Goal: Task Accomplishment & Management: Use online tool/utility

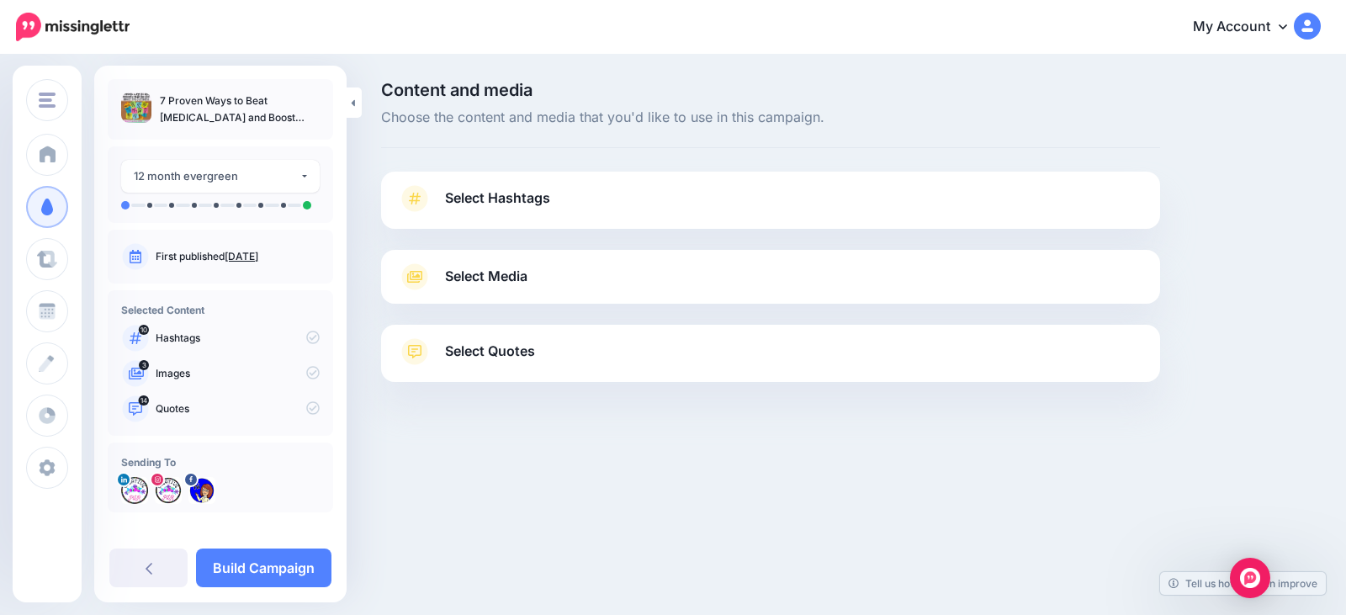
click at [504, 197] on span "Select Hashtags" at bounding box center [497, 198] width 105 height 23
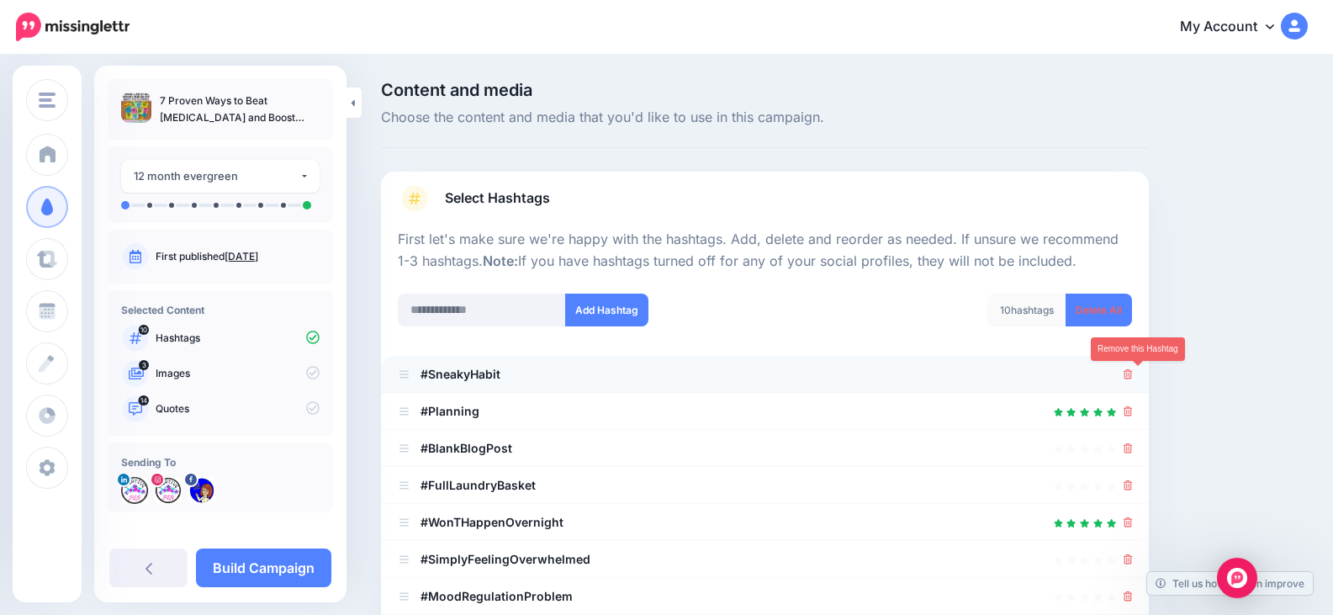
click at [1133, 368] on link at bounding box center [1128, 374] width 9 height 14
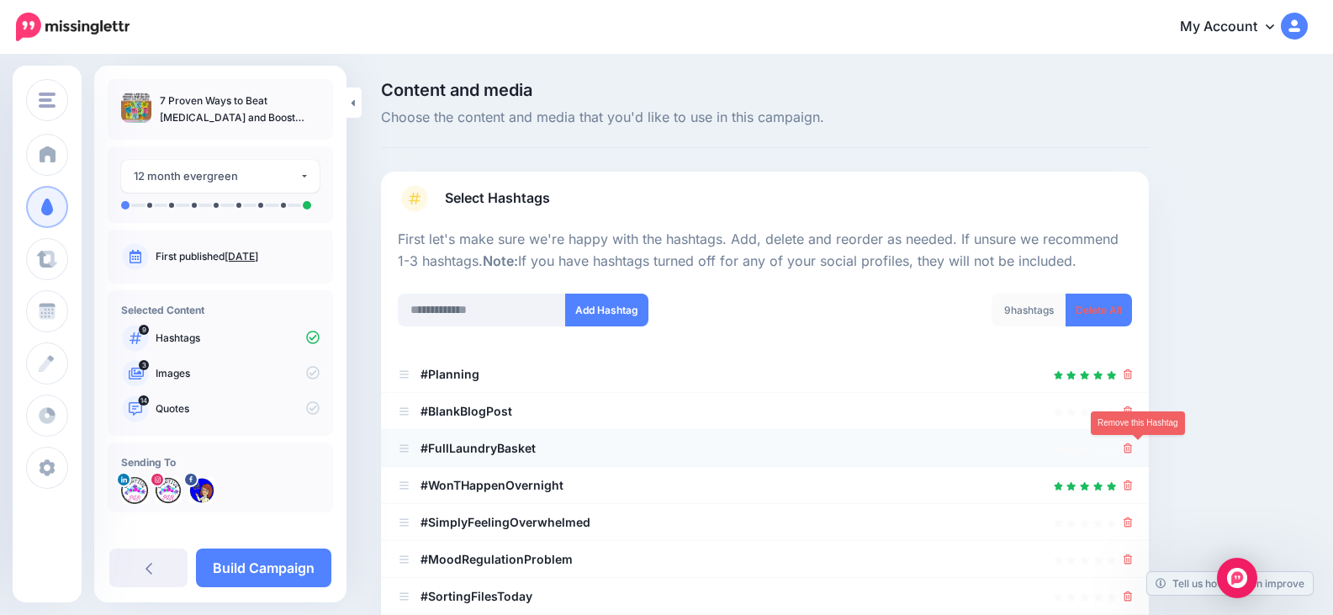
click at [1133, 448] on icon at bounding box center [1128, 448] width 9 height 10
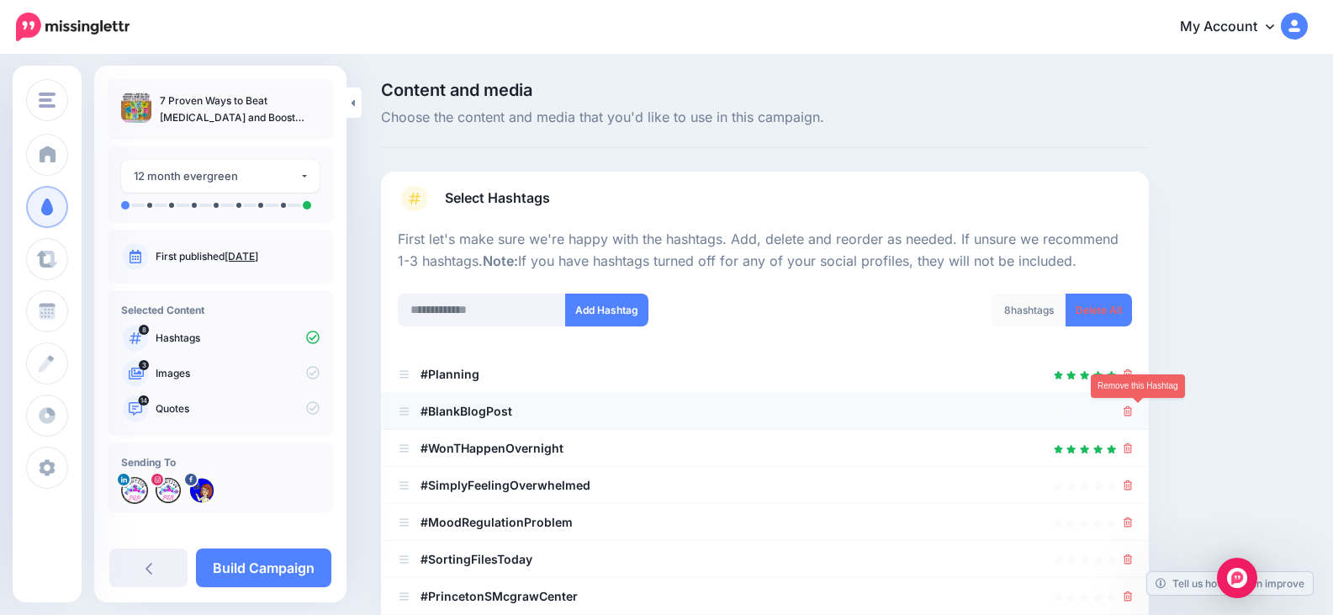
click at [1133, 413] on icon at bounding box center [1128, 411] width 9 height 10
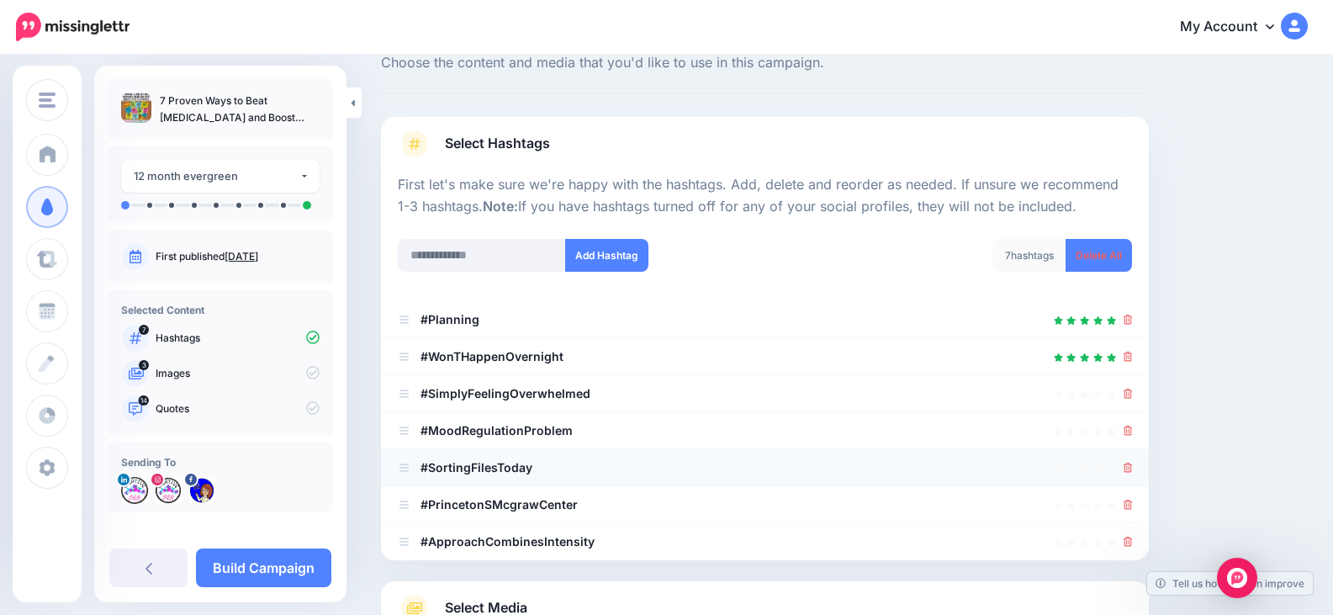
scroll to position [84, 0]
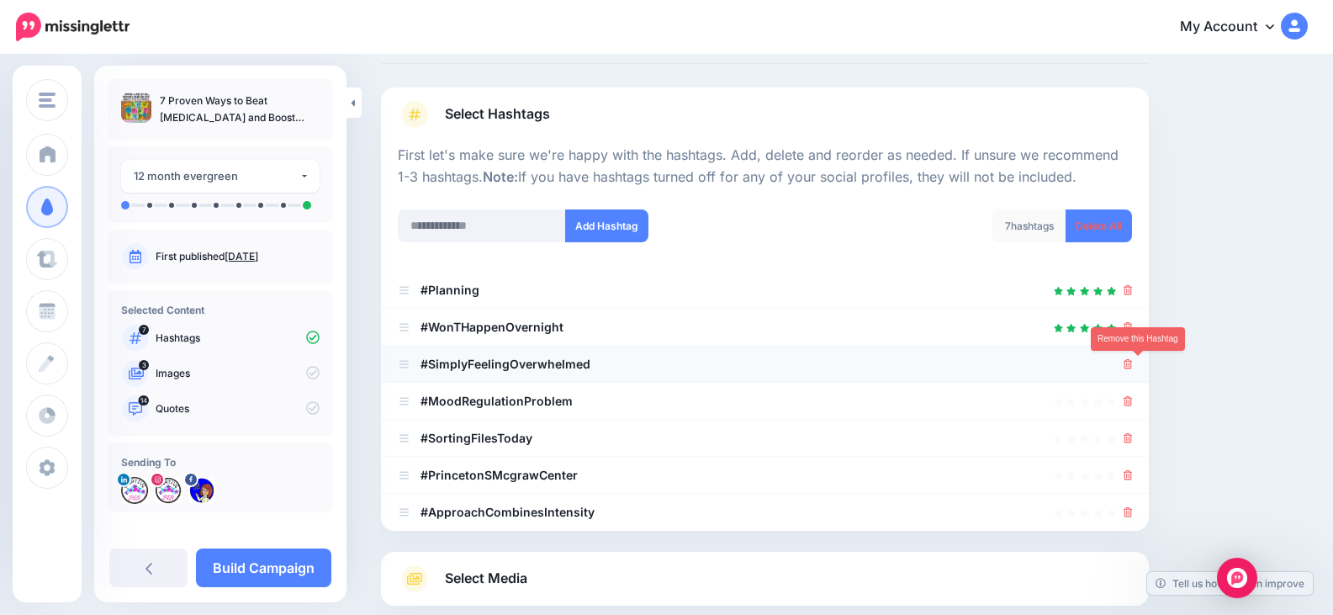
click at [1133, 366] on icon at bounding box center [1128, 364] width 9 height 10
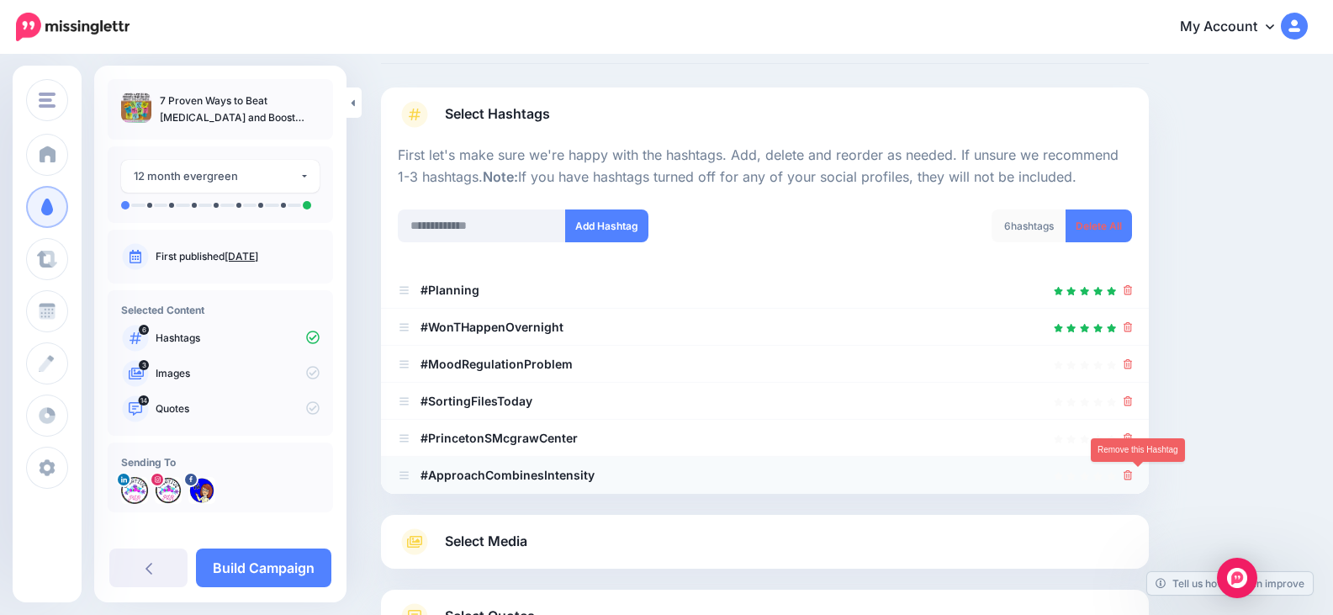
click at [1133, 469] on link at bounding box center [1128, 475] width 9 height 14
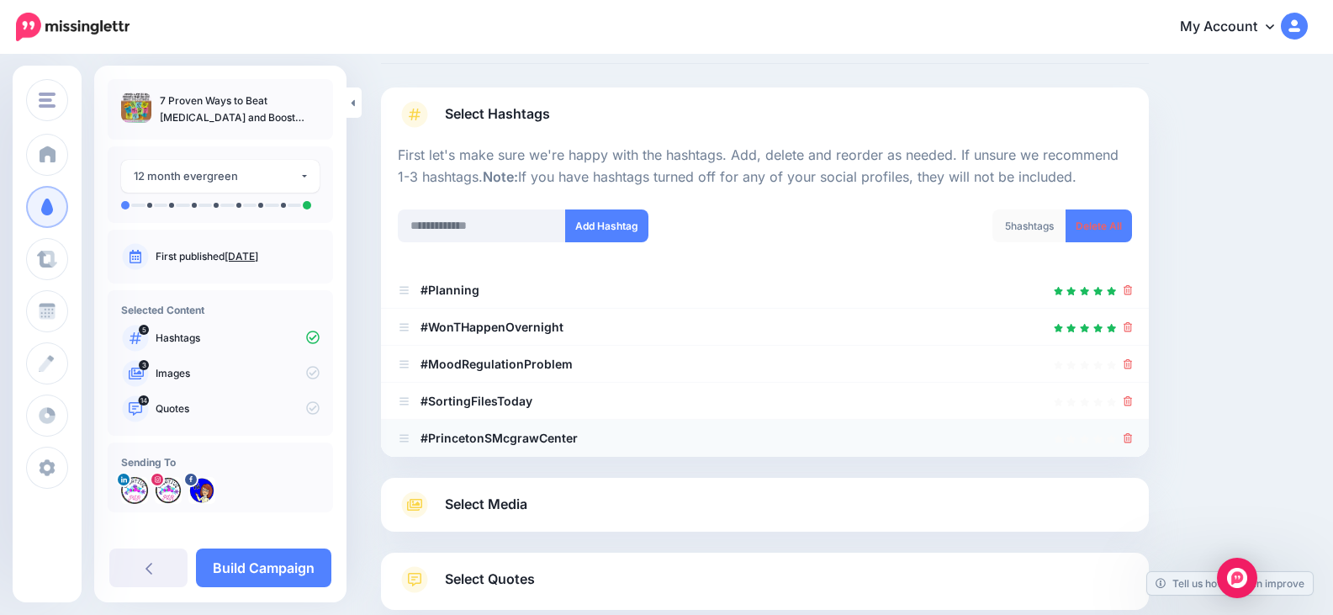
click at [1133, 437] on icon at bounding box center [1128, 438] width 9 height 10
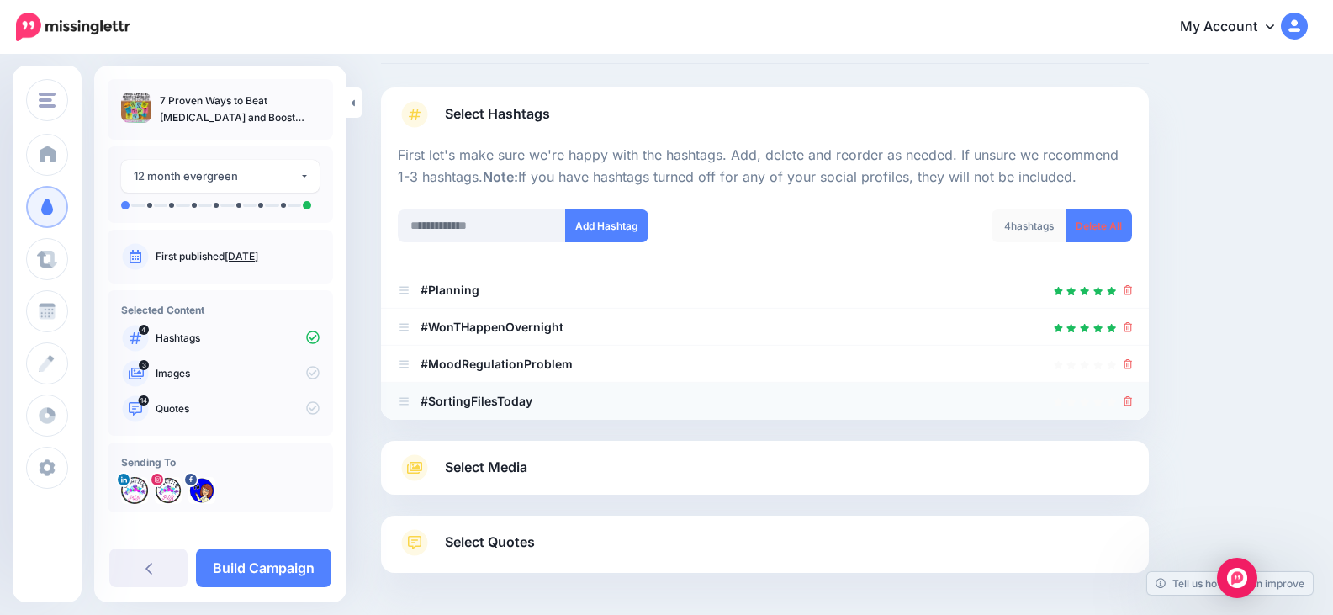
click at [1133, 402] on icon at bounding box center [1128, 401] width 9 height 10
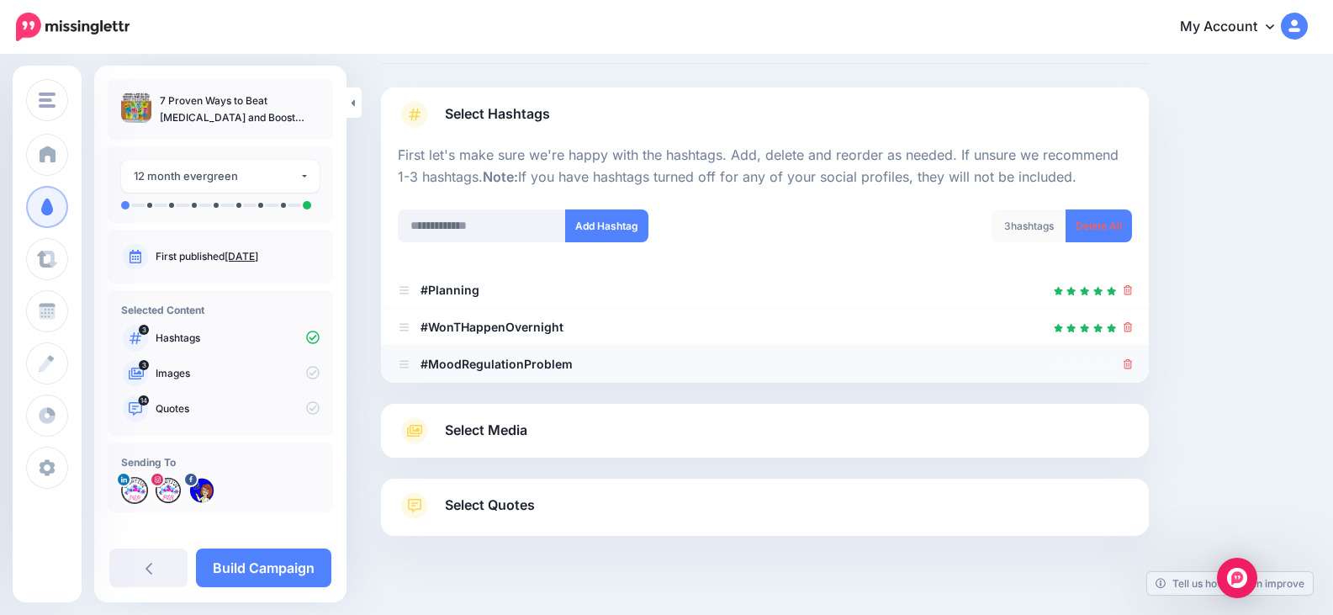
click at [1133, 366] on icon at bounding box center [1128, 364] width 9 height 10
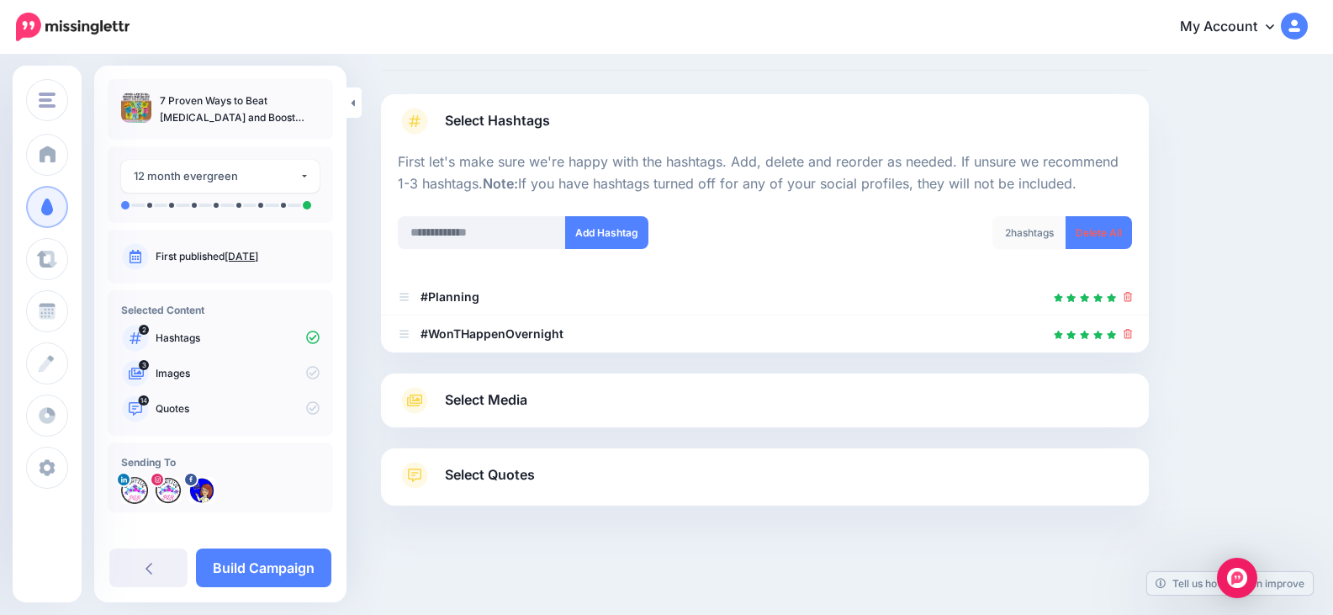
click at [527, 473] on span "Select Quotes" at bounding box center [490, 475] width 90 height 23
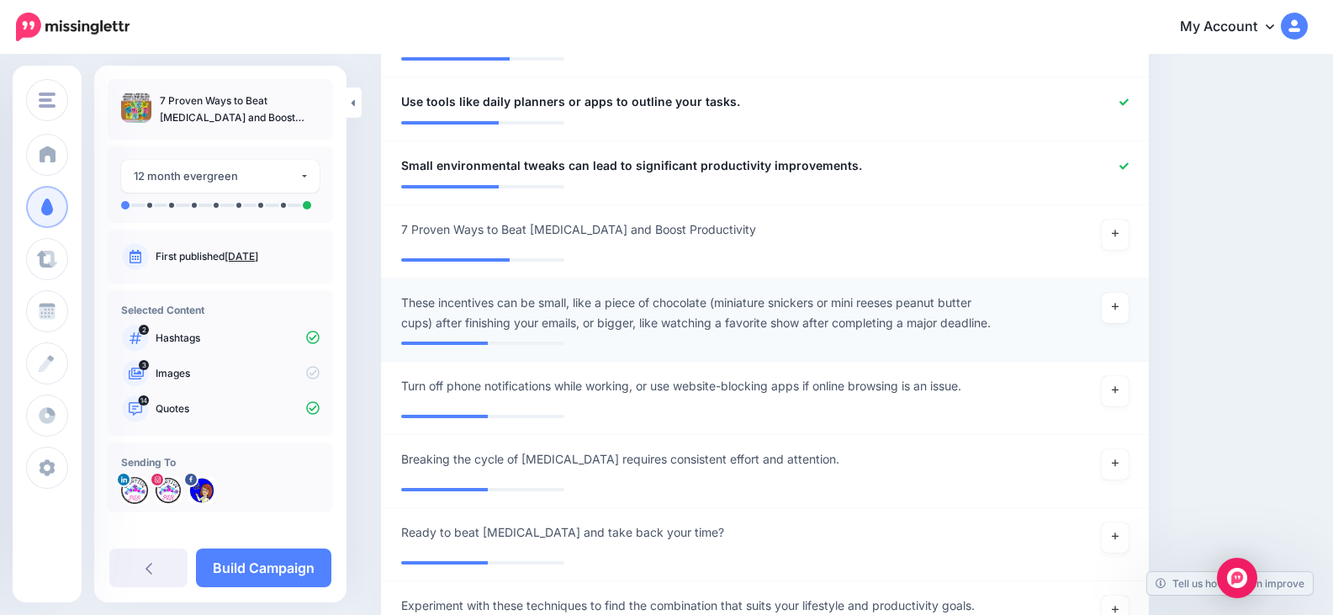
scroll to position [1423, 0]
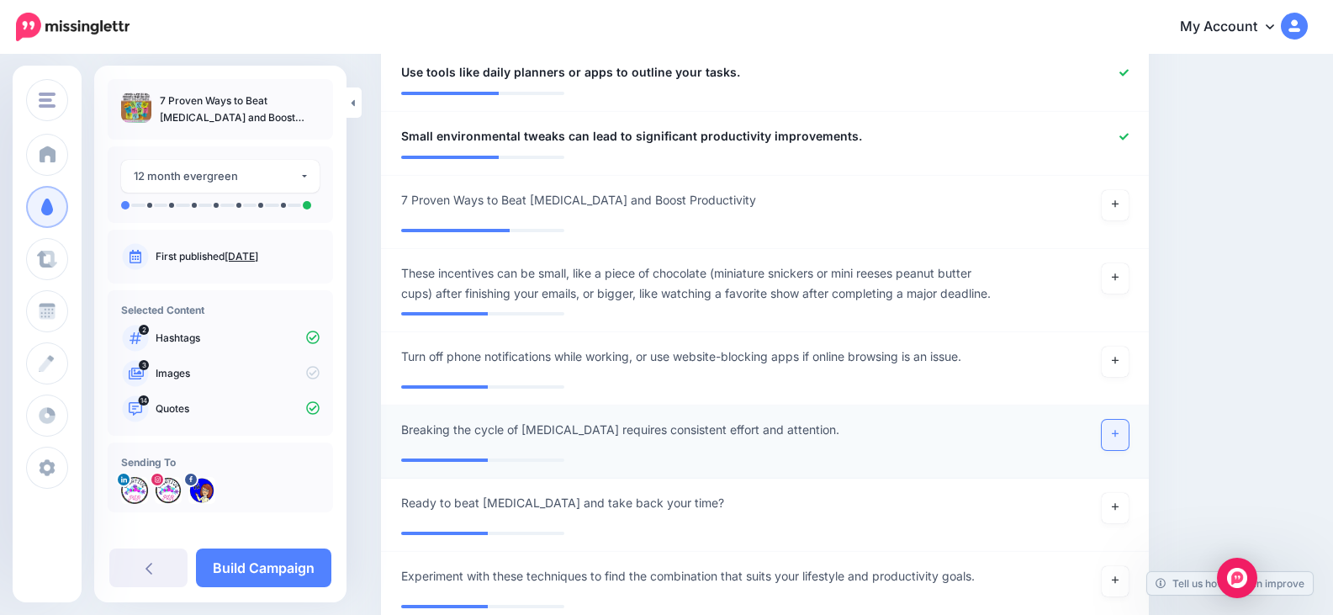
click at [1119, 432] on icon at bounding box center [1115, 433] width 7 height 9
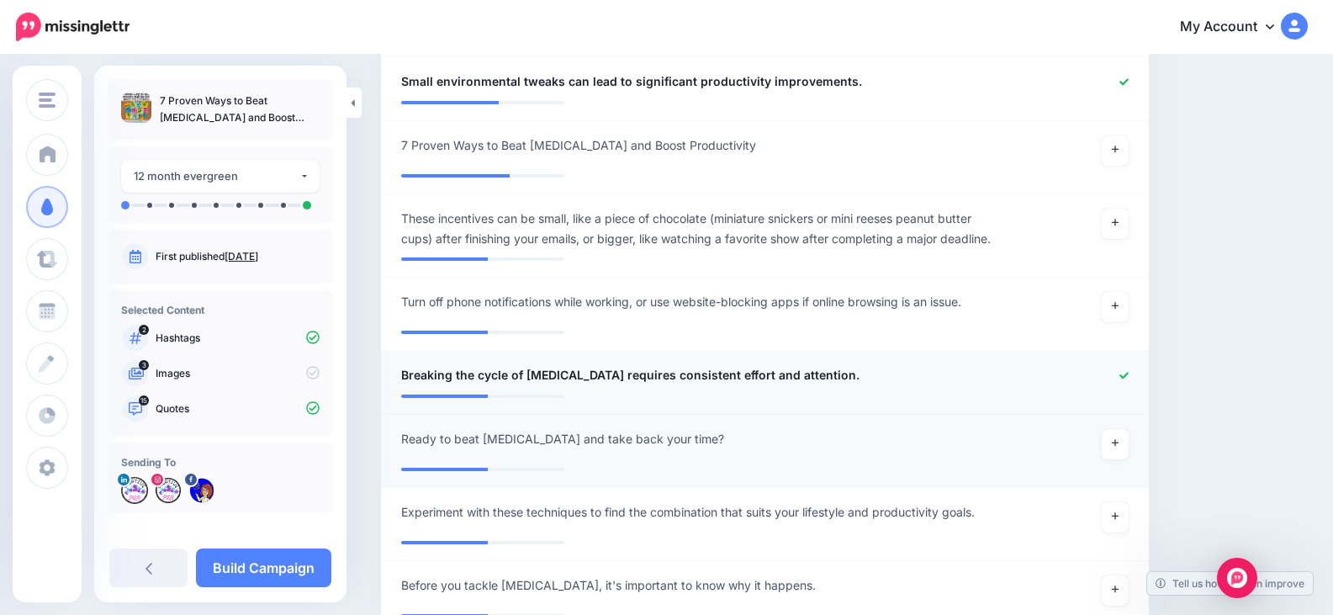
scroll to position [1508, 0]
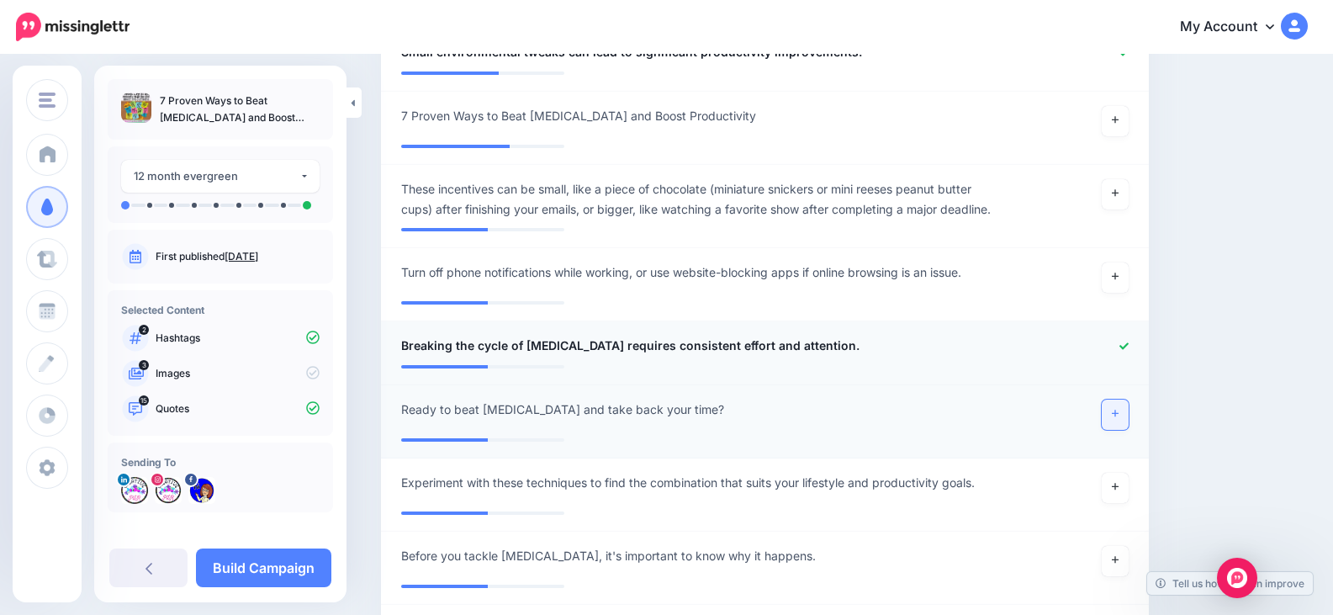
click at [1119, 417] on icon at bounding box center [1115, 413] width 7 height 9
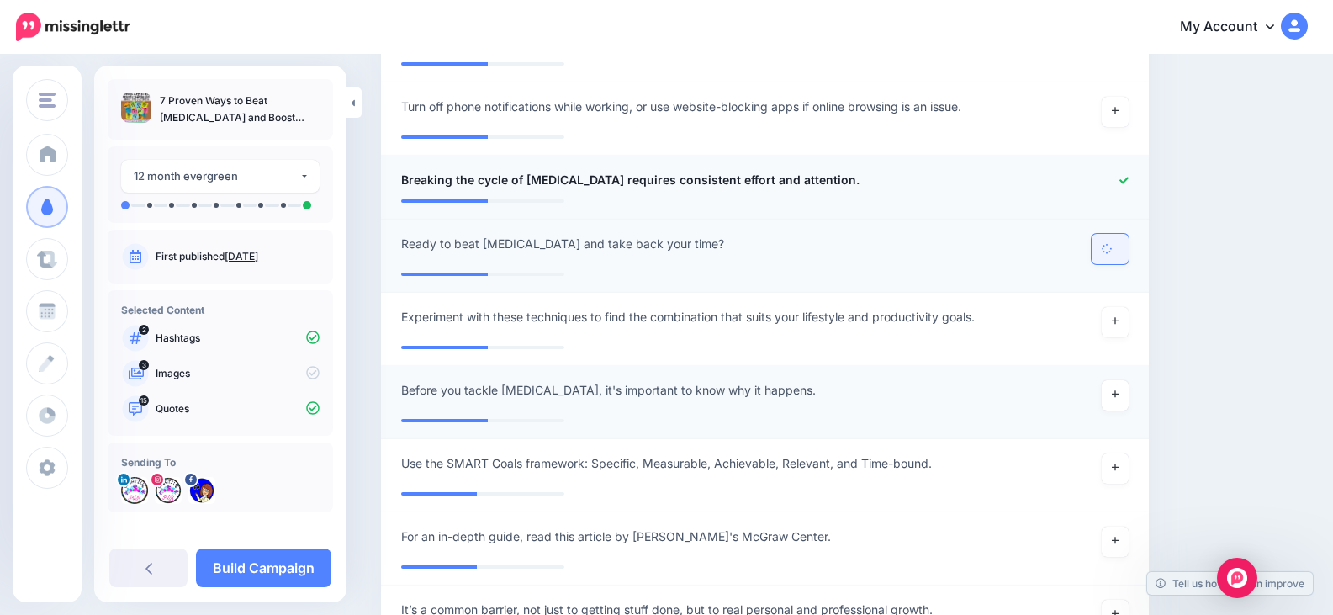
scroll to position [1676, 0]
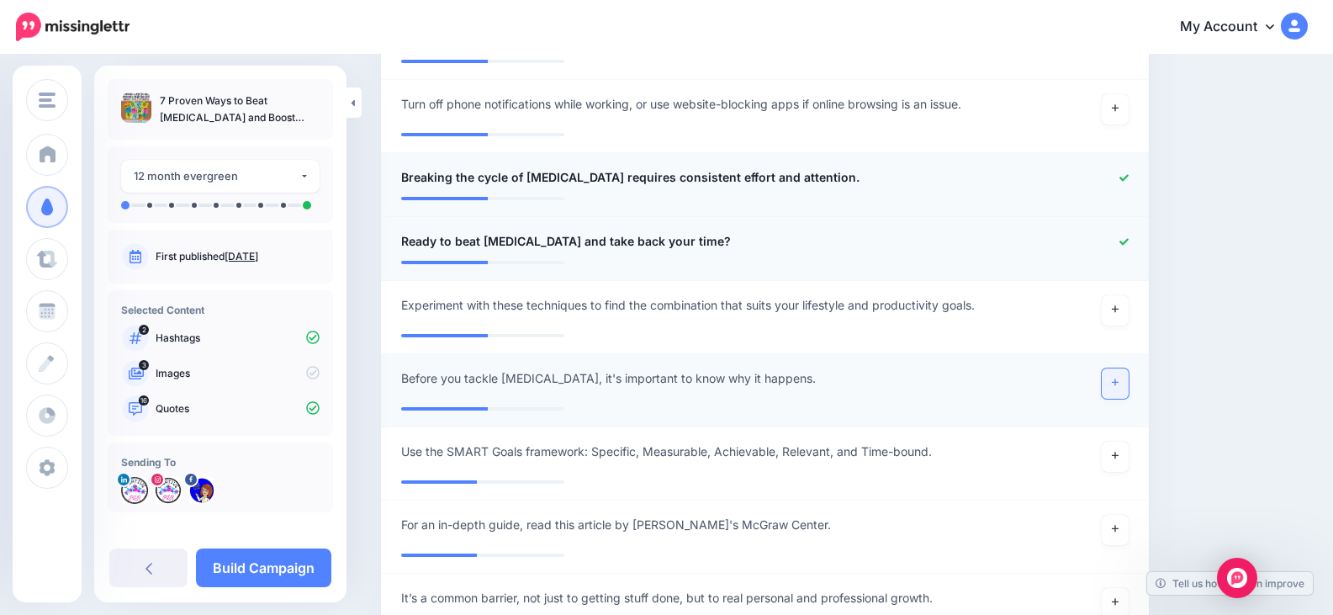
click at [1129, 382] on link at bounding box center [1115, 383] width 27 height 30
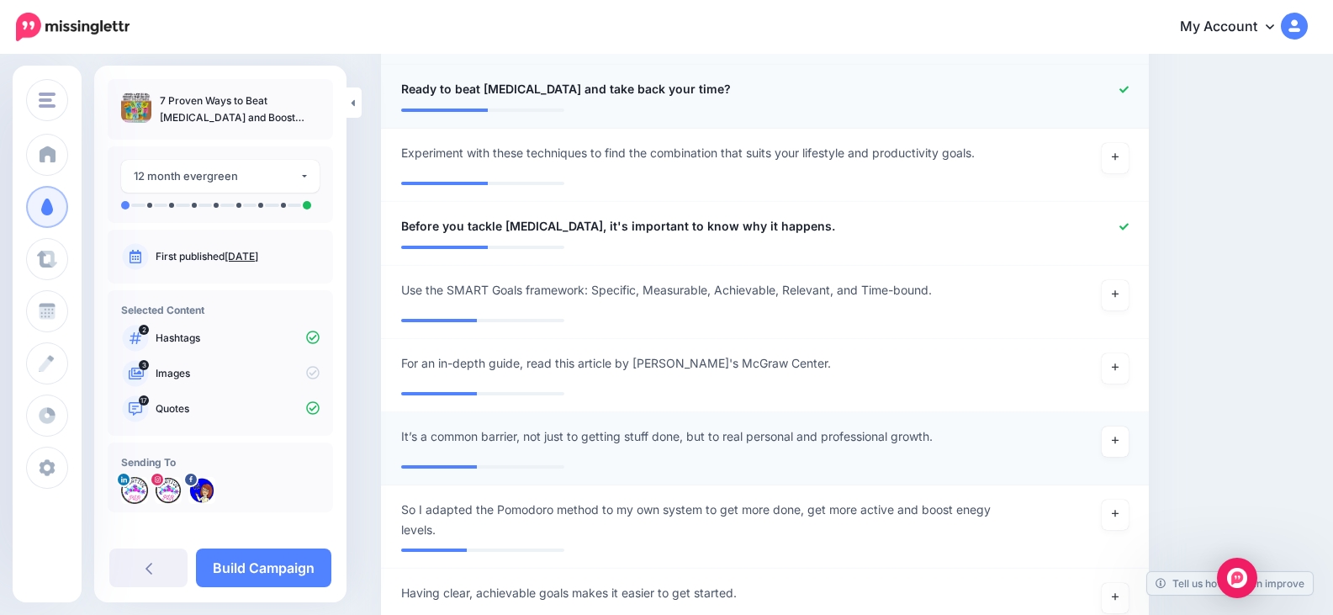
scroll to position [1844, 0]
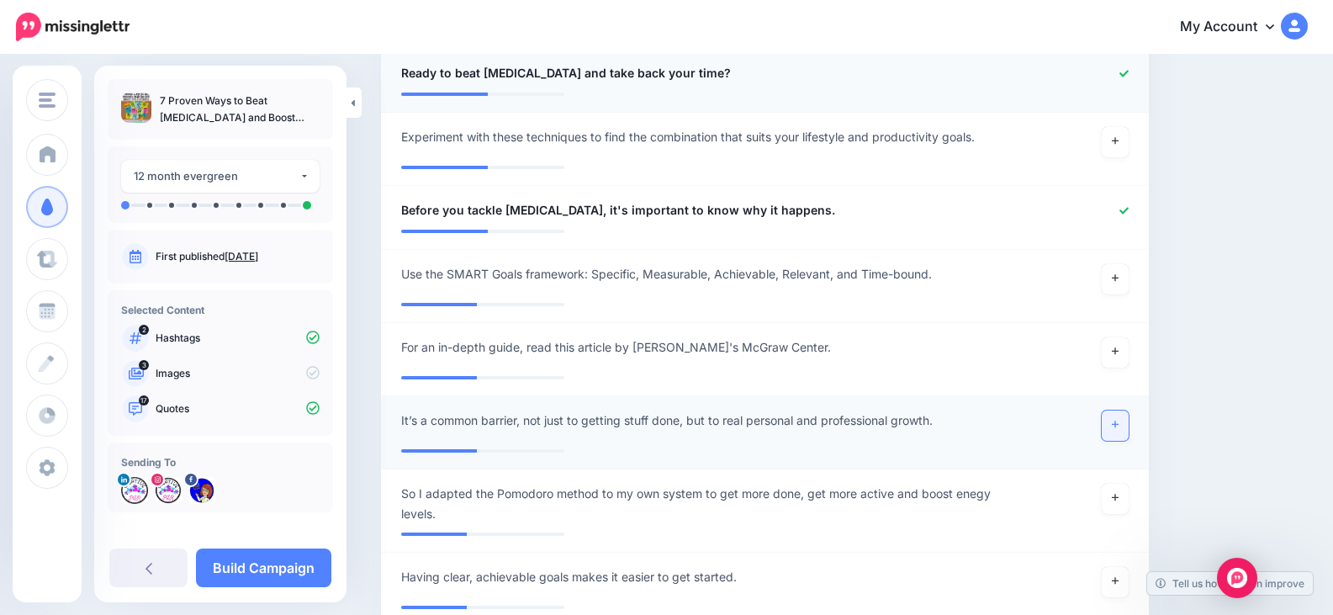
click at [1119, 423] on icon at bounding box center [1115, 424] width 7 height 9
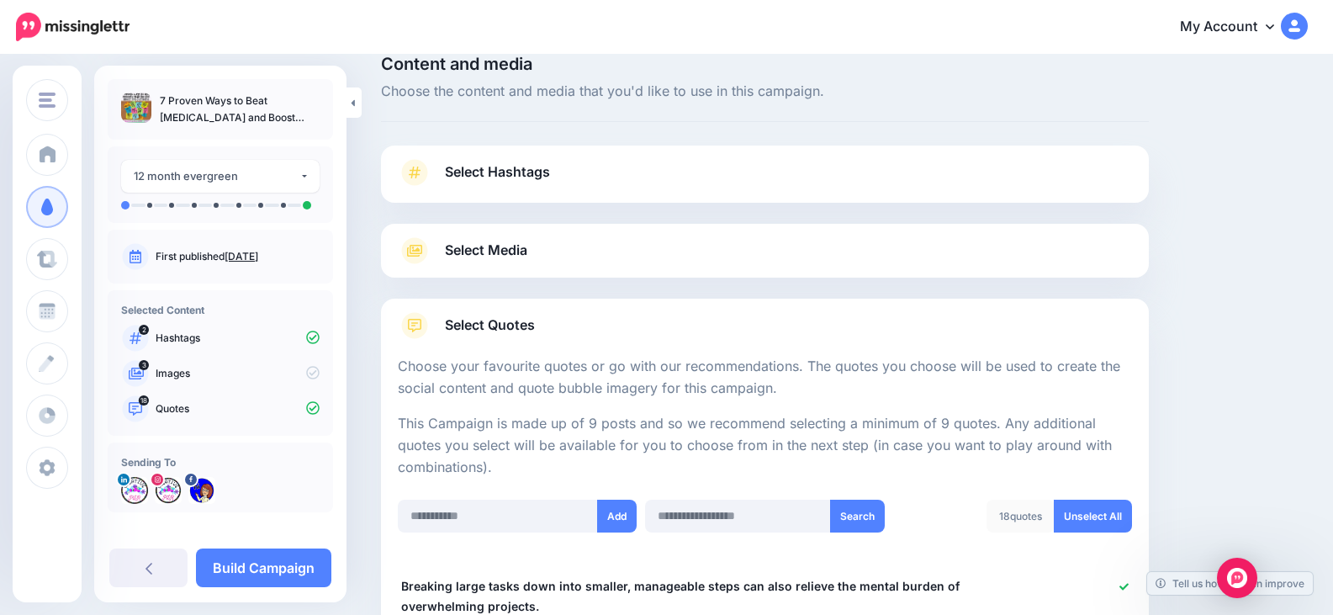
scroll to position [0, 0]
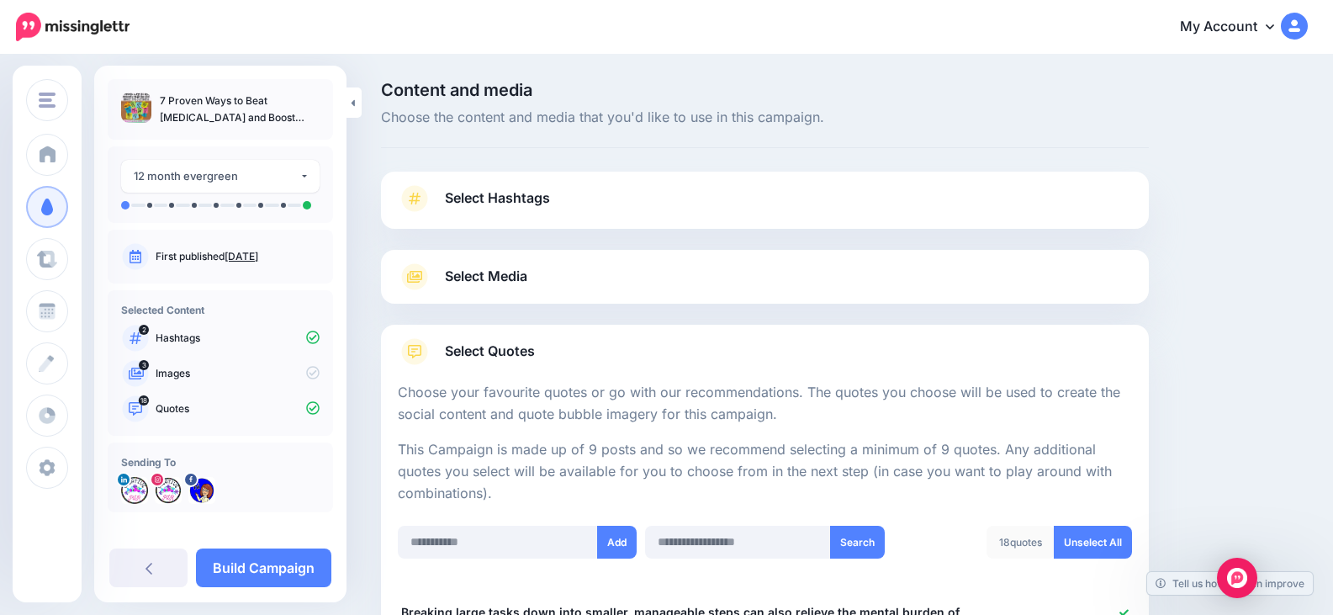
click at [521, 278] on span "Select Media" at bounding box center [486, 276] width 82 height 23
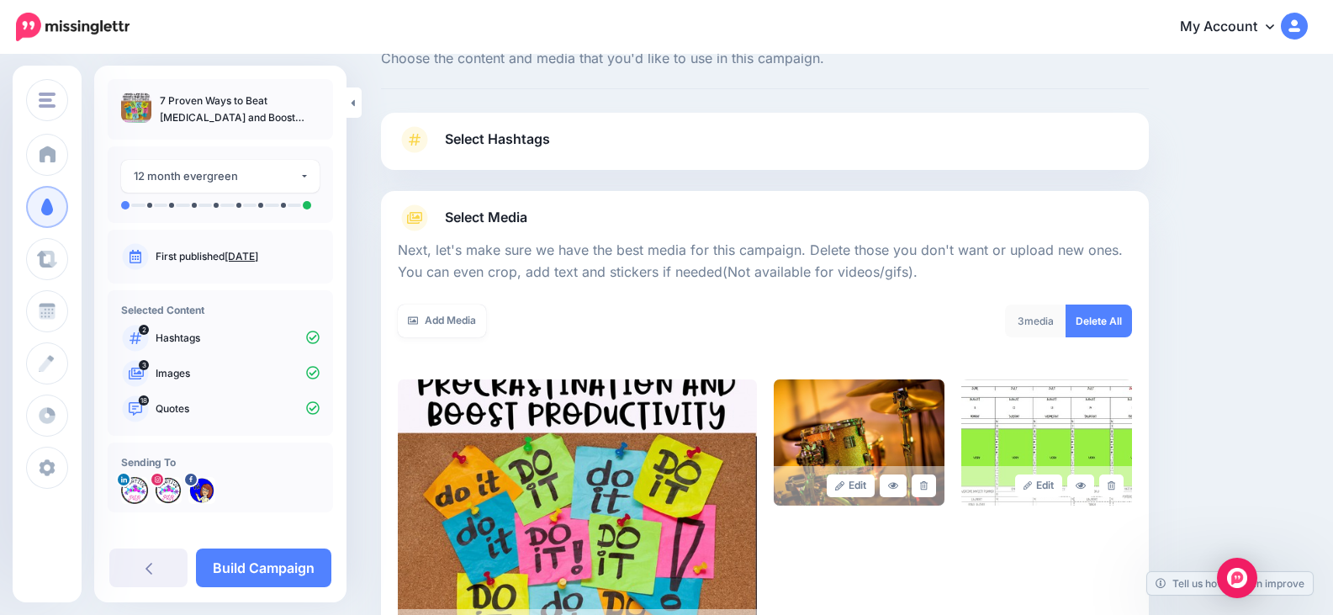
scroll to position [84, 0]
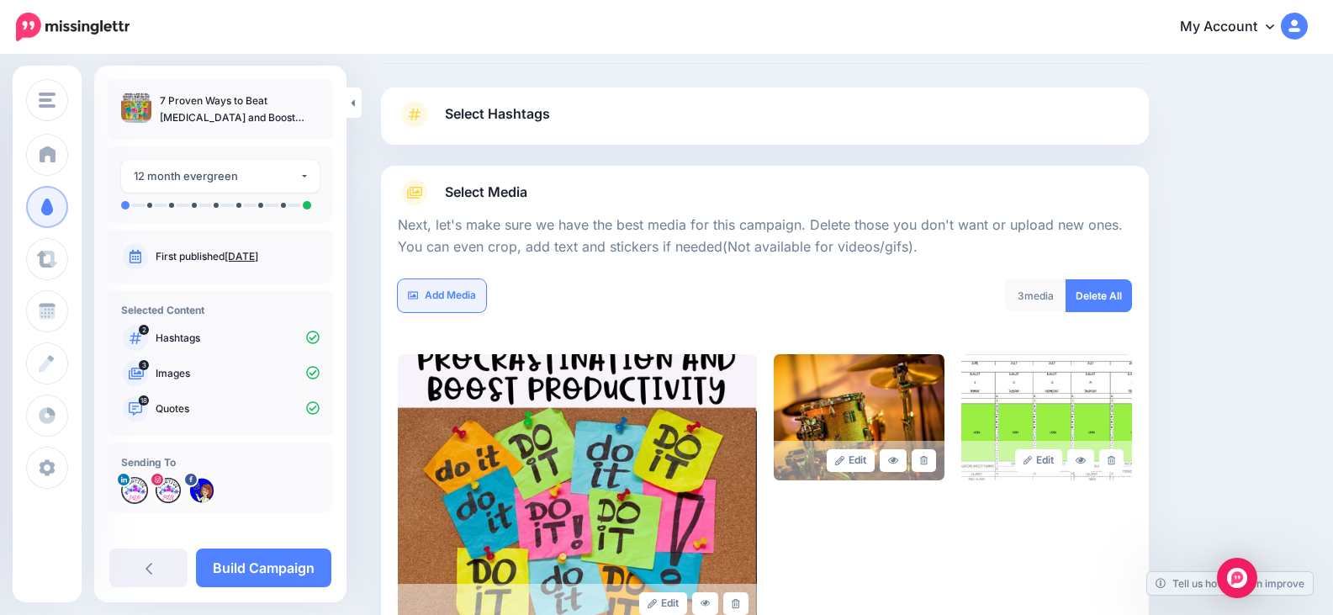
click at [454, 290] on link "Add Media" at bounding box center [442, 295] width 88 height 33
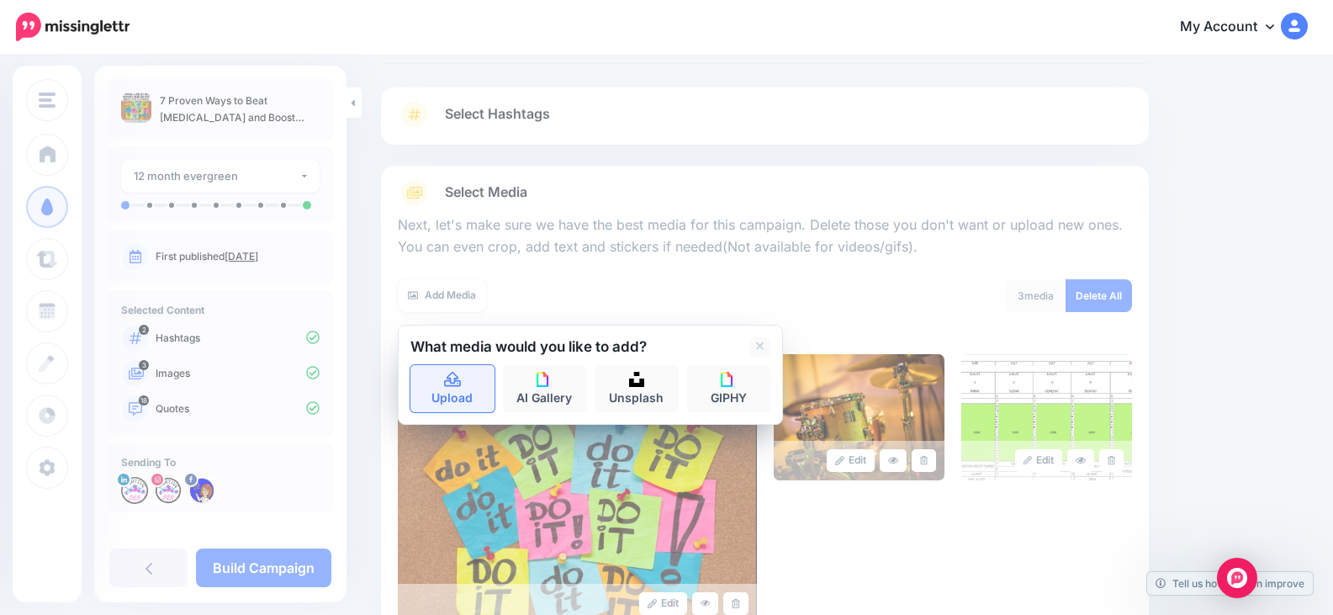
click at [453, 380] on icon at bounding box center [452, 380] width 19 height 15
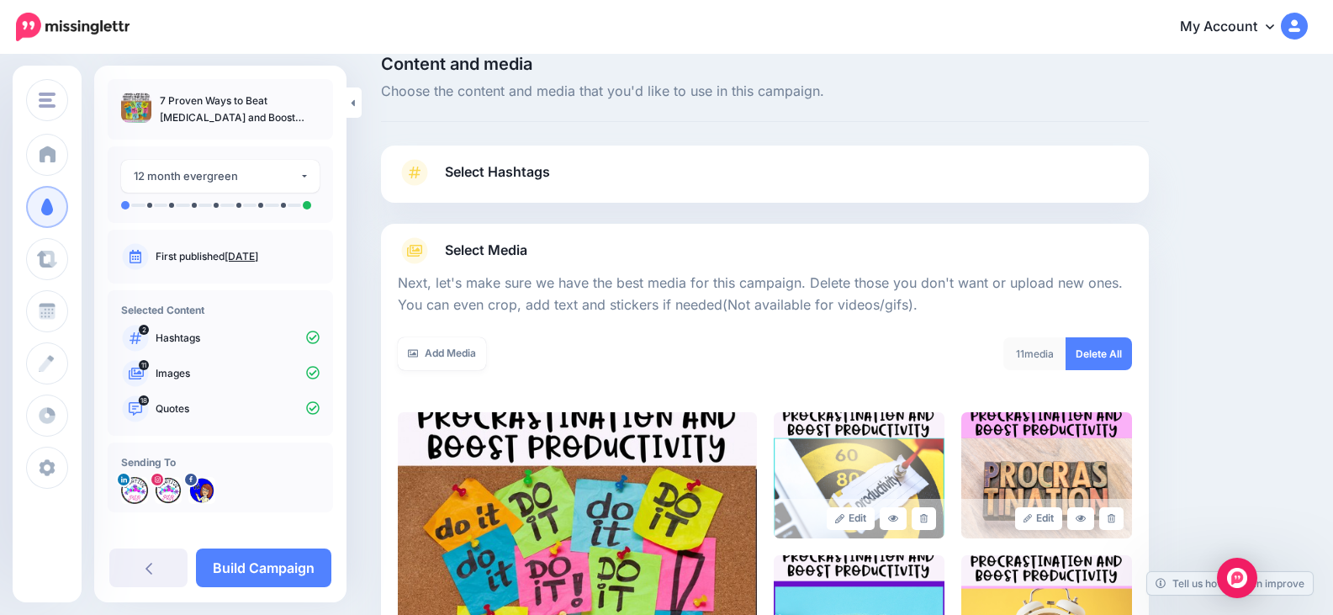
scroll to position [0, 0]
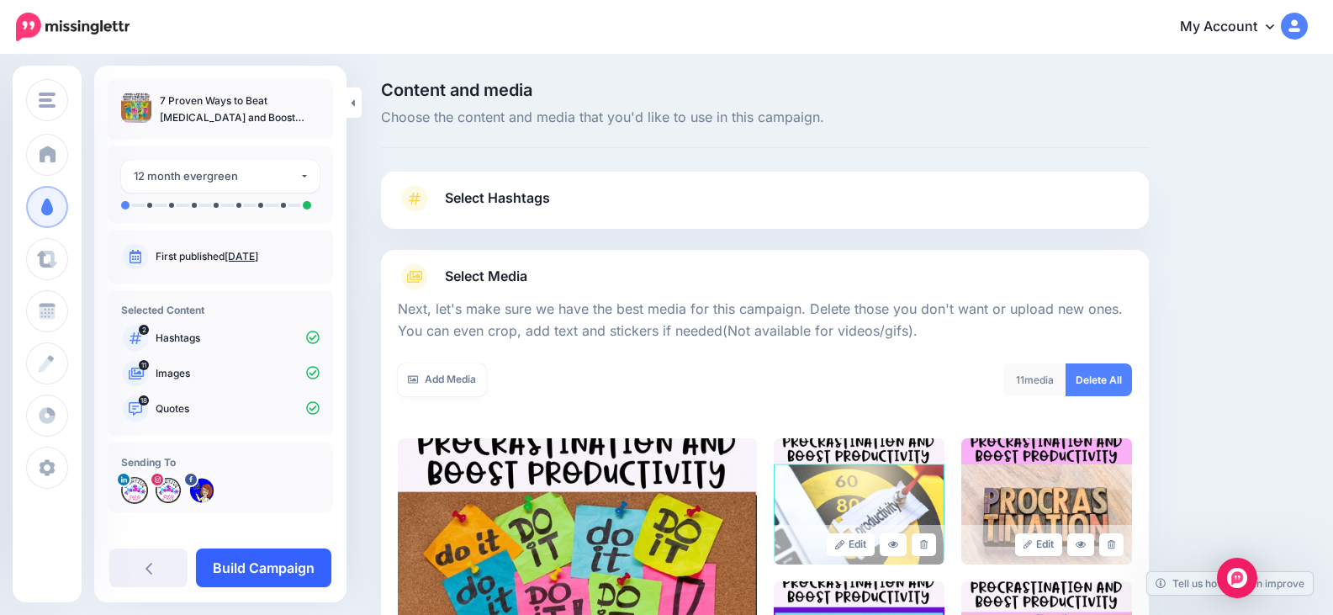
click at [245, 565] on link "Build Campaign" at bounding box center [263, 568] width 135 height 39
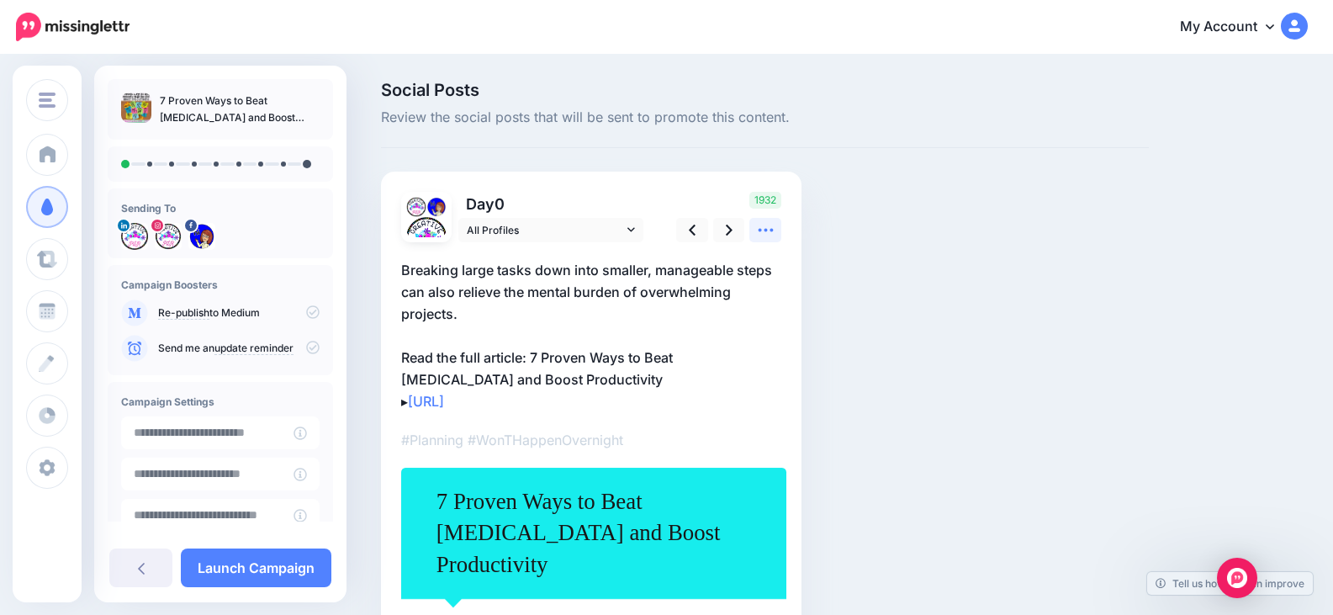
click at [763, 227] on icon at bounding box center [766, 230] width 18 height 18
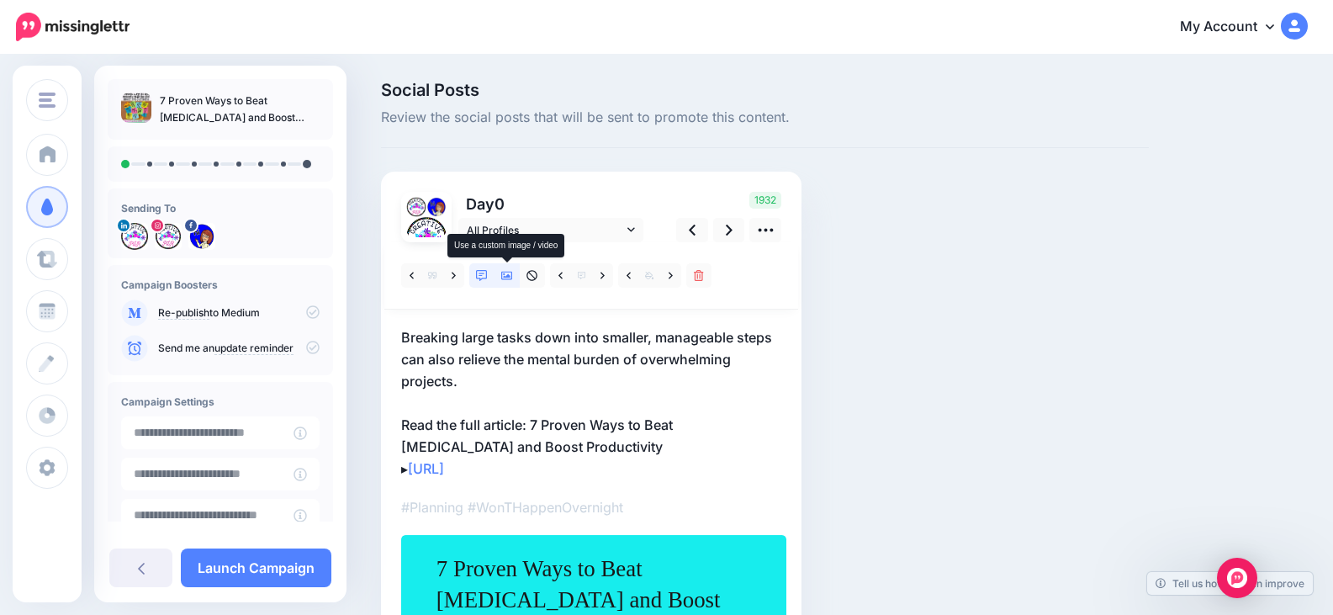
click at [509, 274] on icon at bounding box center [507, 276] width 12 height 12
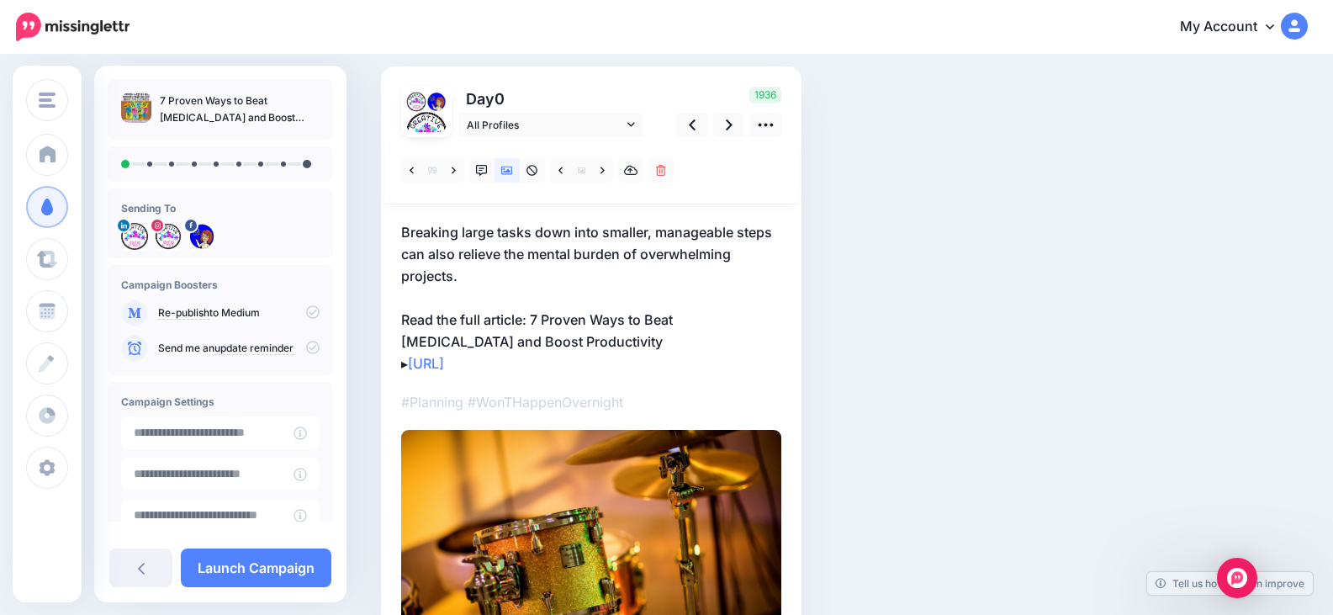
scroll to position [84, 0]
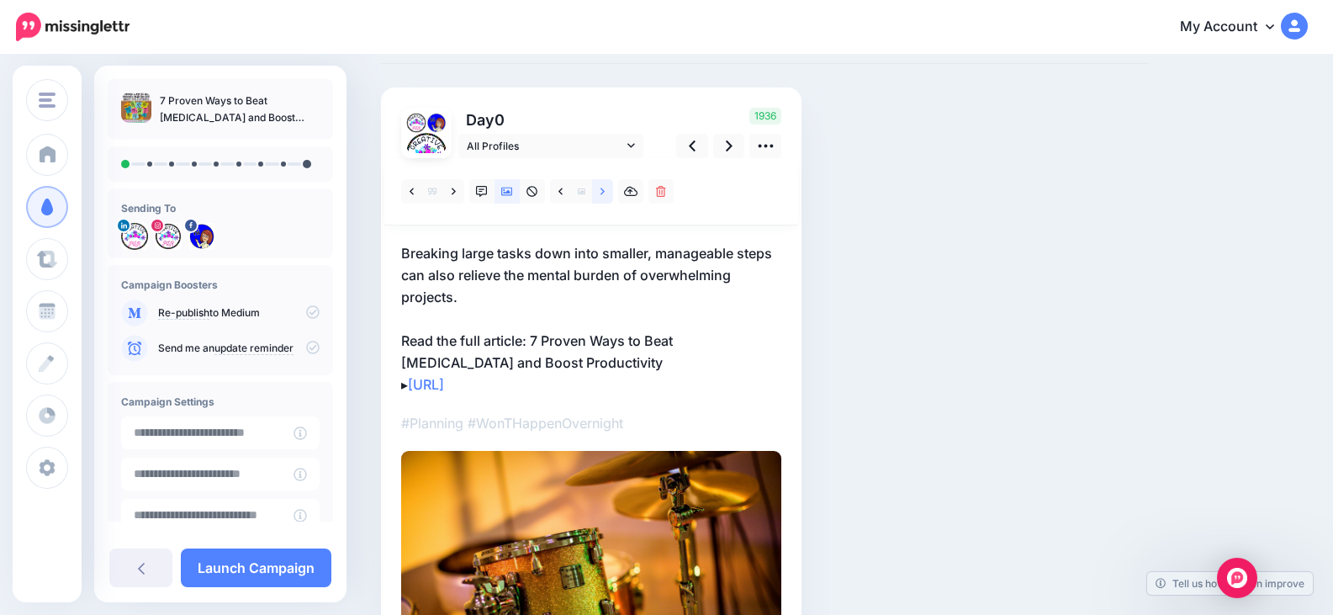
click at [601, 194] on icon at bounding box center [603, 192] width 4 height 12
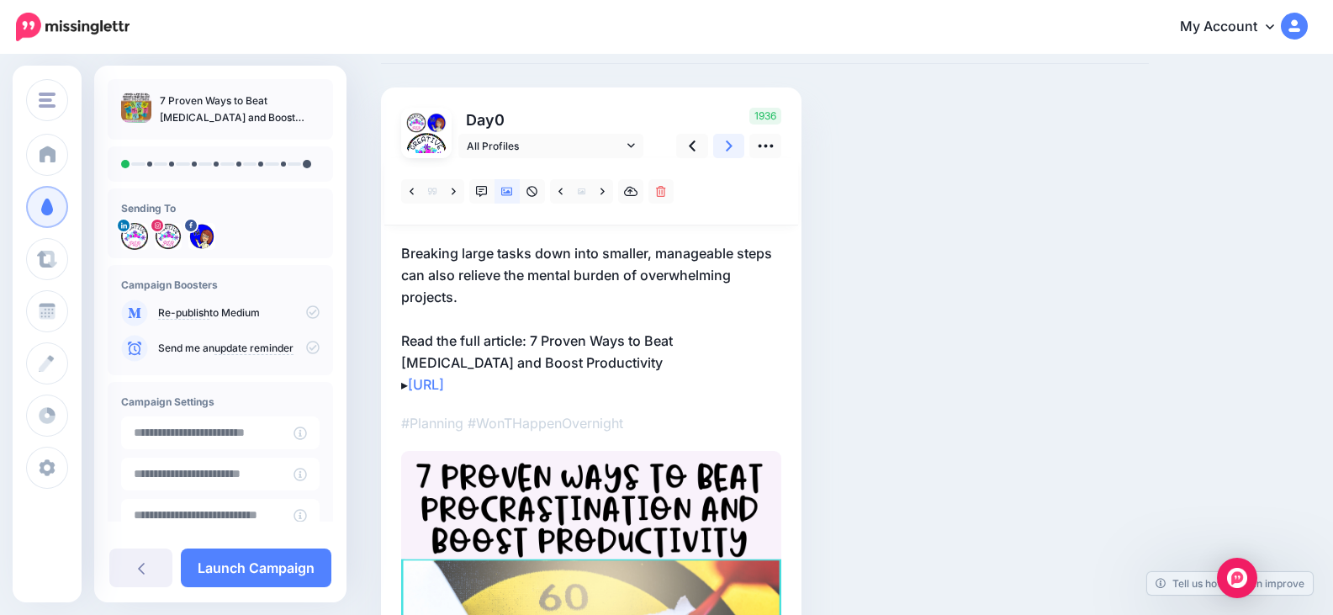
click at [730, 145] on icon at bounding box center [729, 145] width 7 height 11
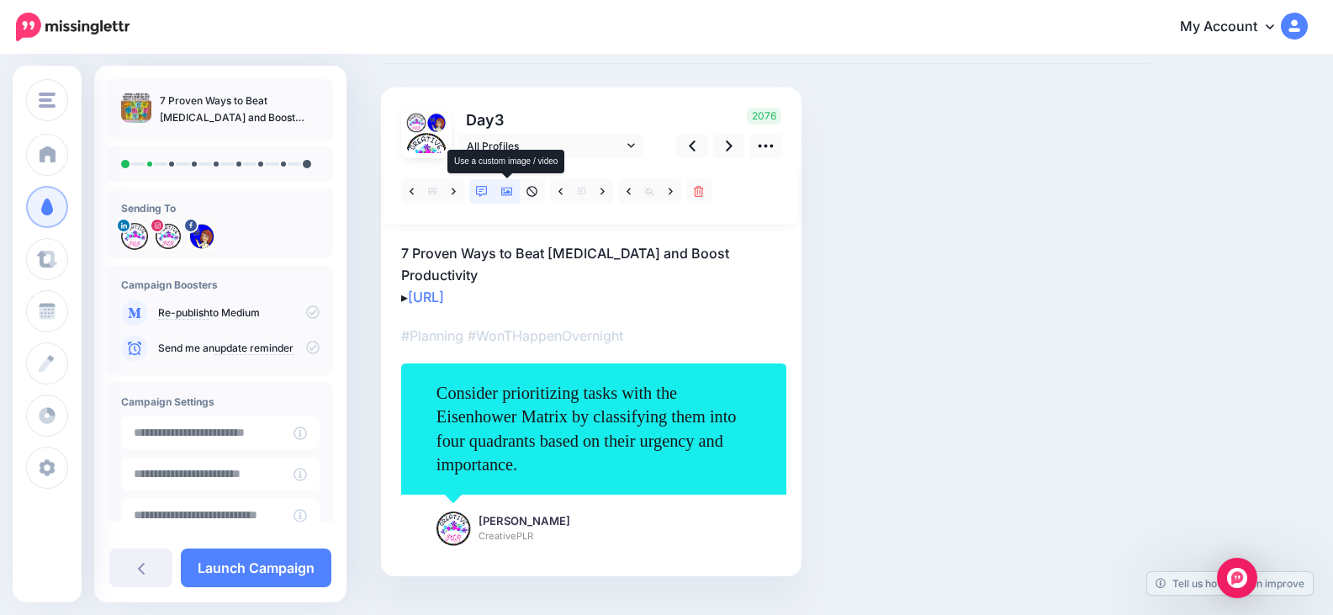
click at [510, 194] on icon at bounding box center [507, 192] width 12 height 12
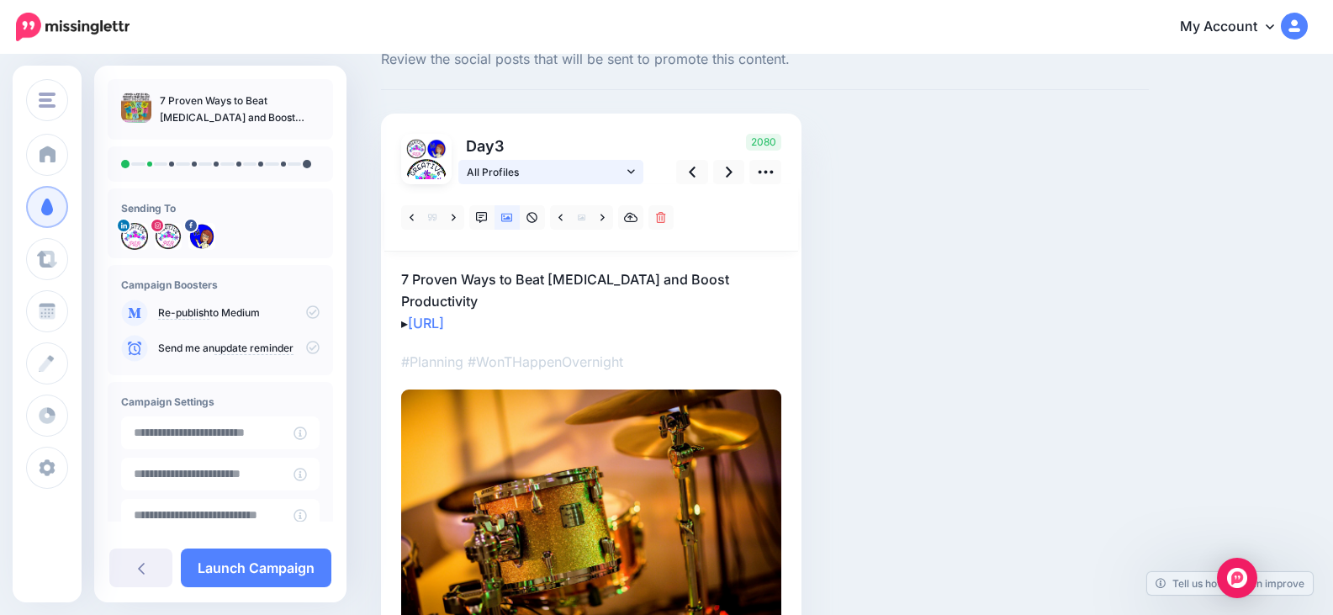
scroll to position [0, 0]
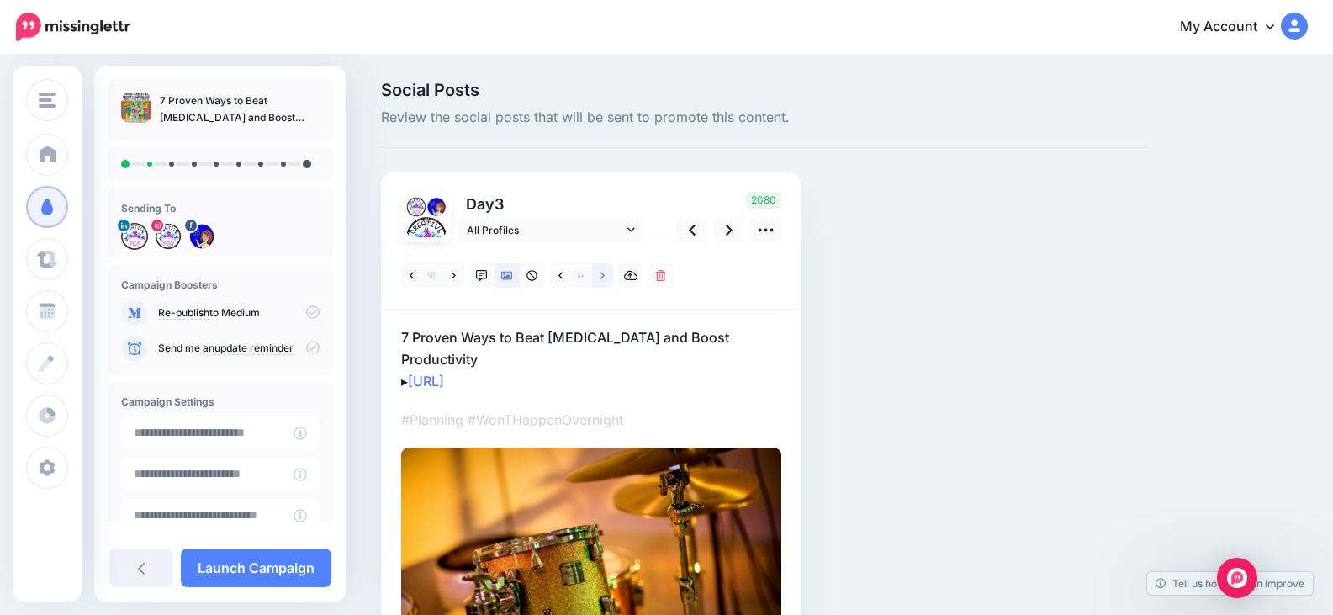
click at [609, 276] on link at bounding box center [602, 275] width 21 height 24
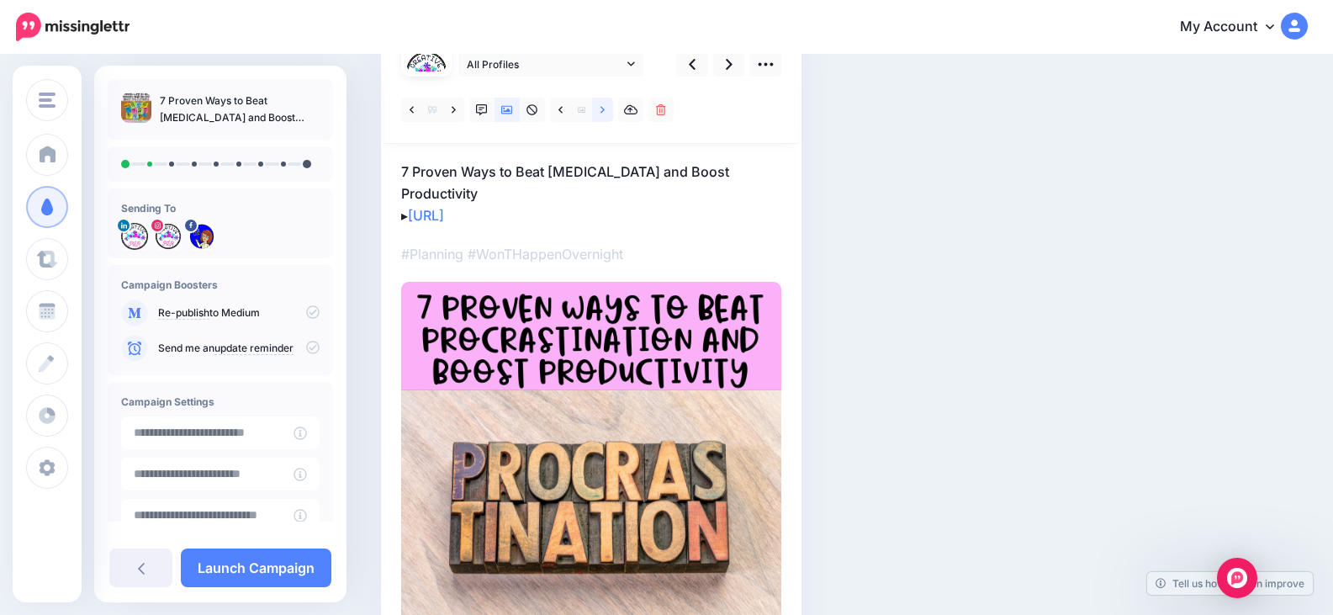
scroll to position [84, 0]
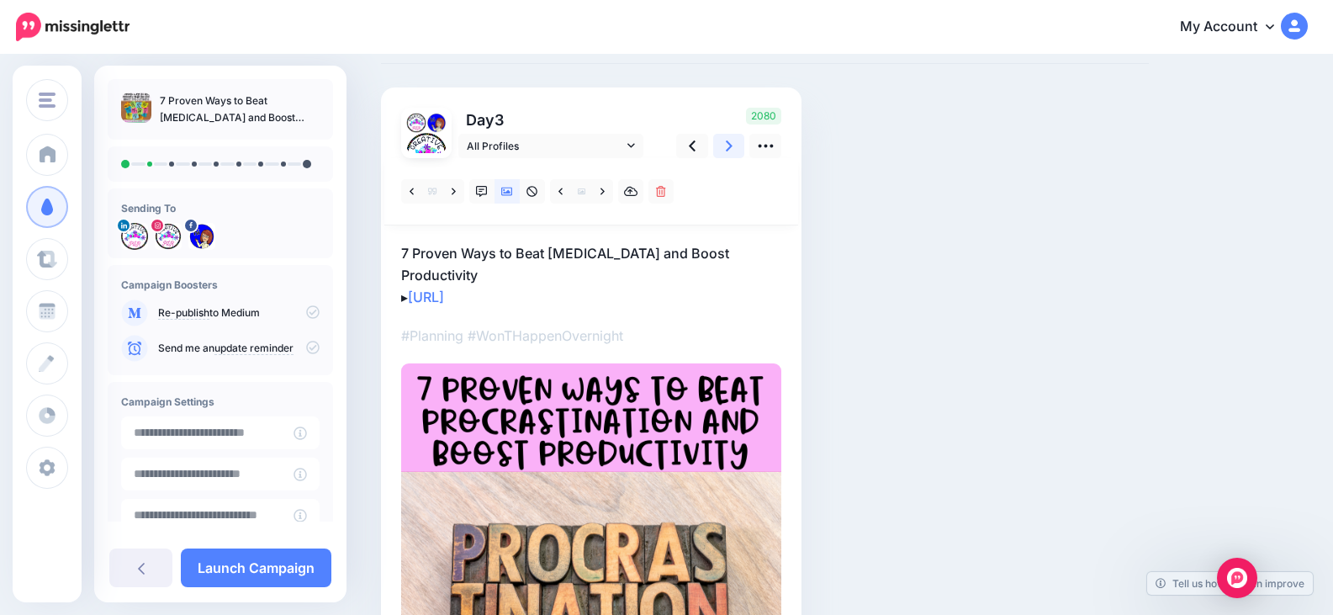
click at [729, 147] on icon at bounding box center [729, 146] width 7 height 18
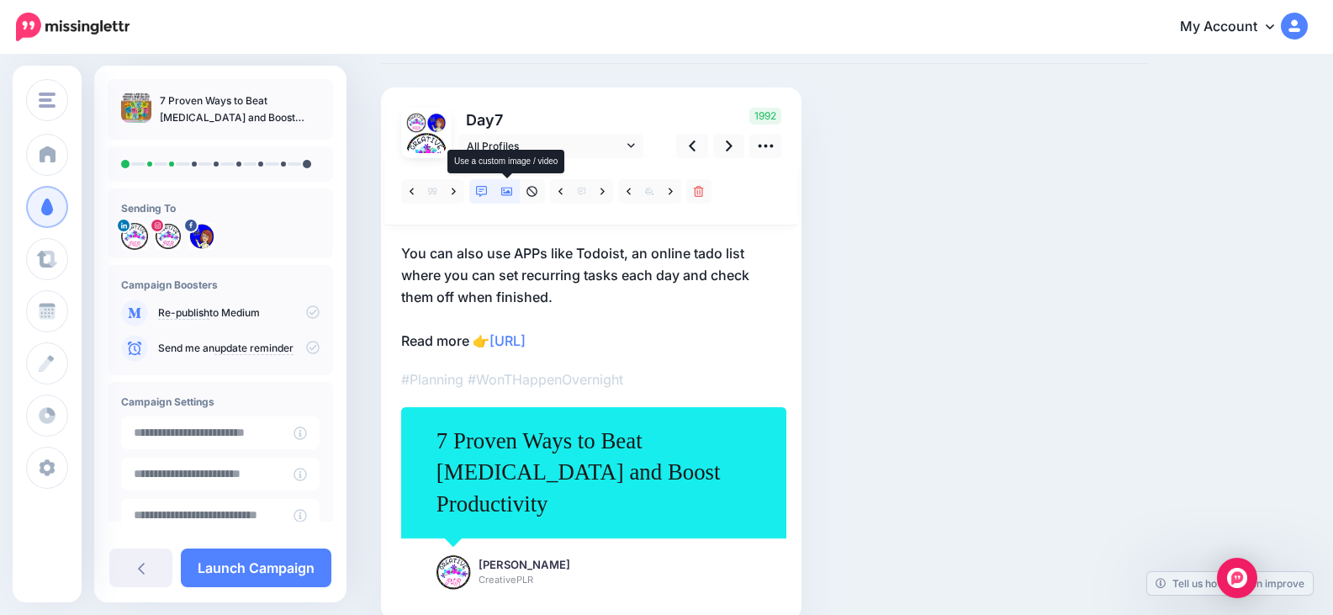
click at [506, 196] on icon at bounding box center [507, 192] width 12 height 12
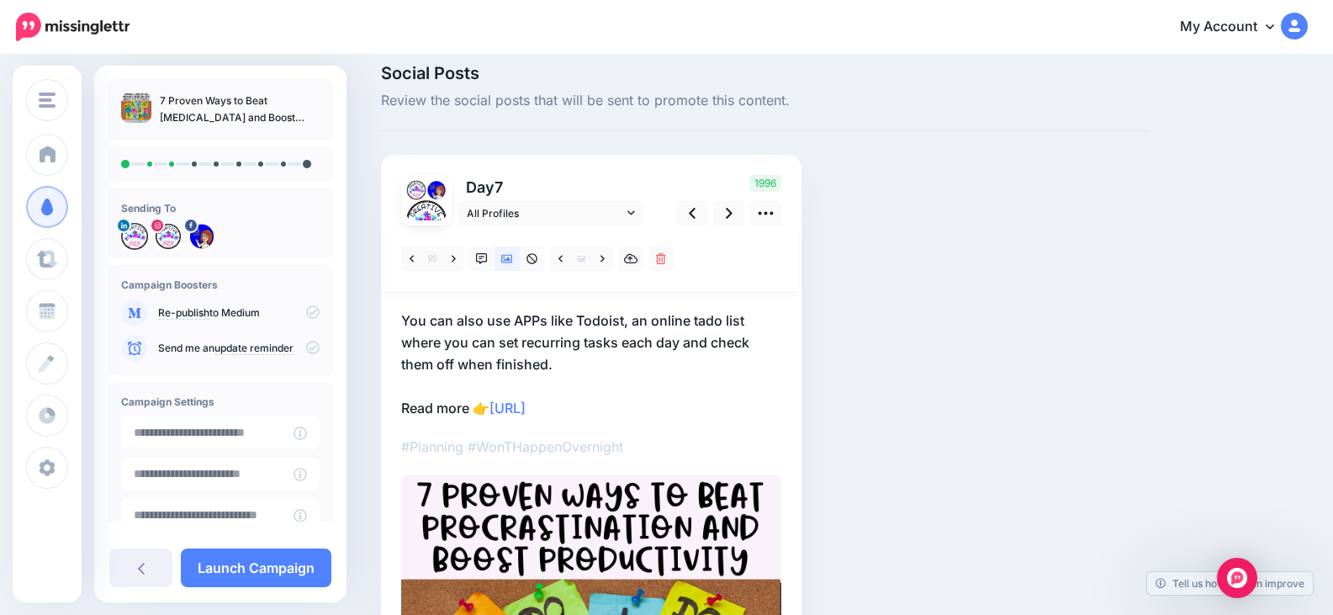
scroll to position [0, 0]
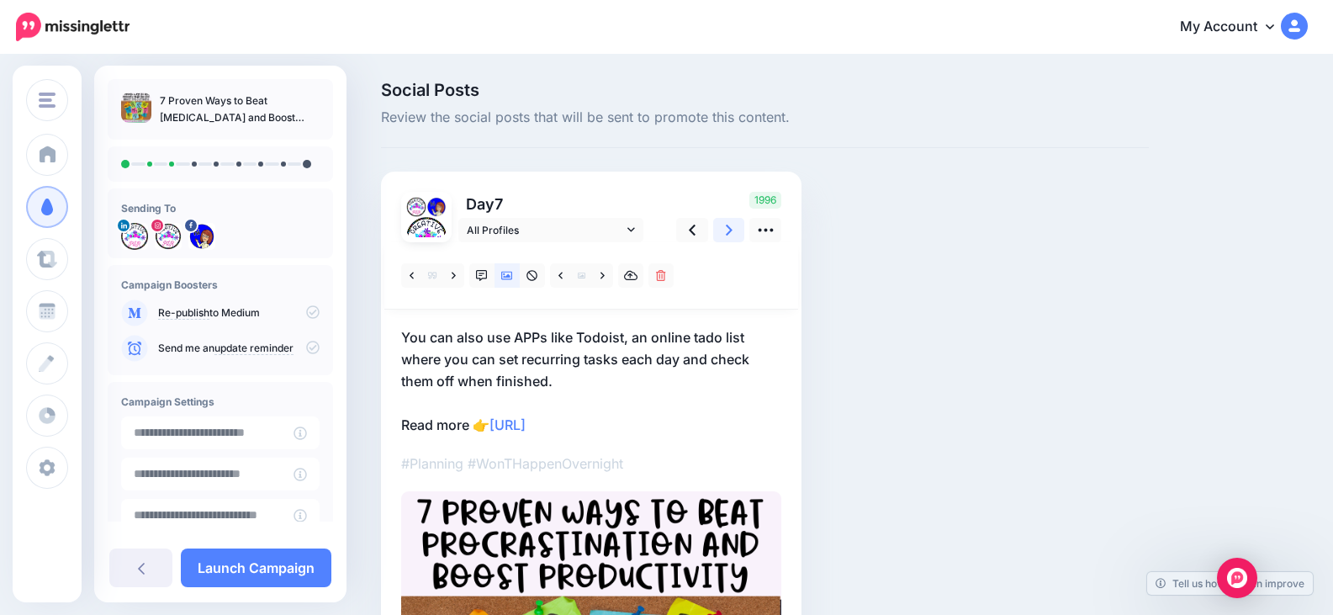
click at [726, 231] on icon at bounding box center [729, 230] width 7 height 18
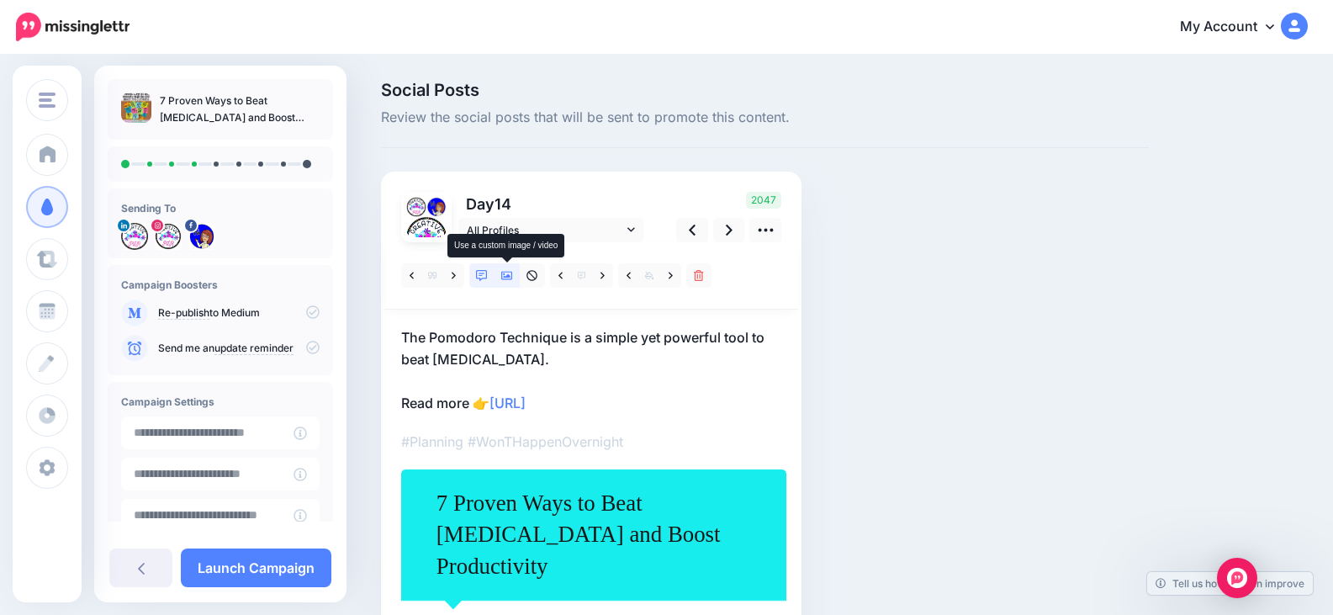
click at [509, 273] on icon at bounding box center [507, 276] width 12 height 12
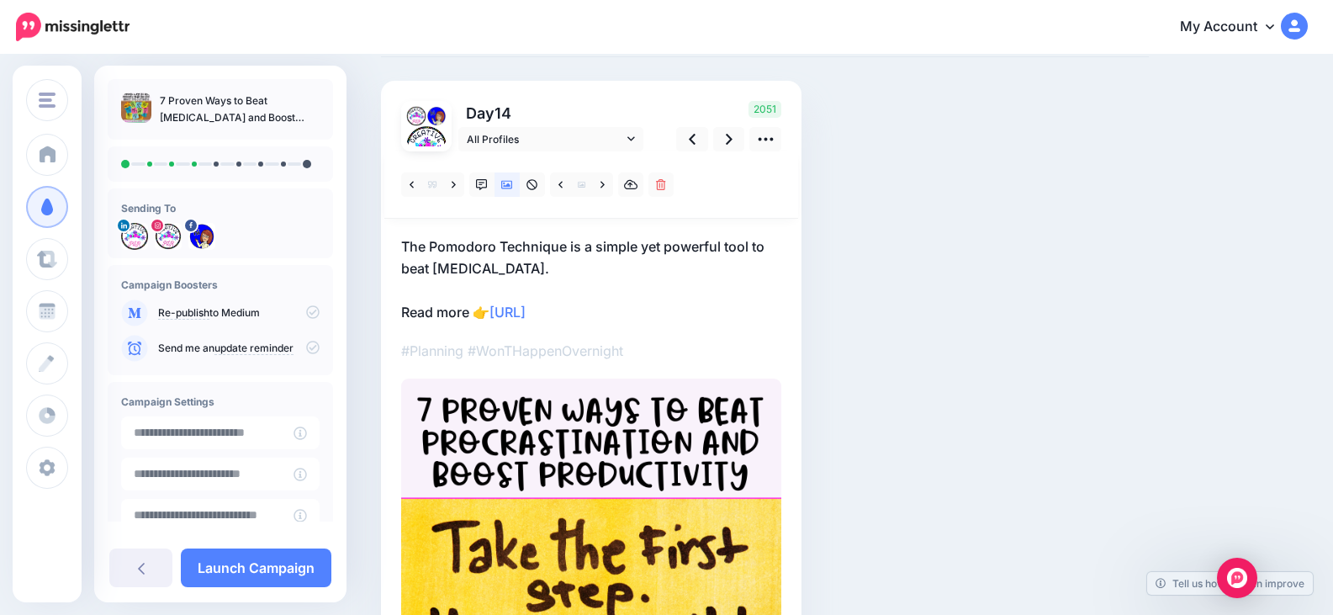
scroll to position [84, 0]
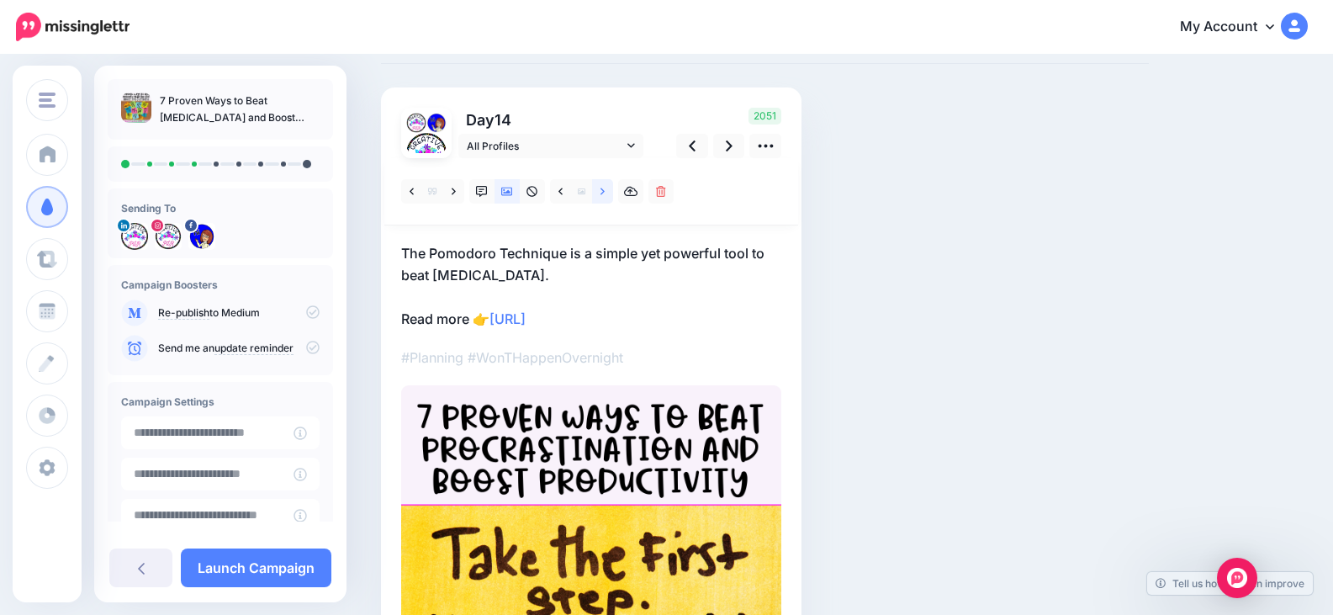
click at [603, 188] on icon at bounding box center [603, 192] width 4 height 12
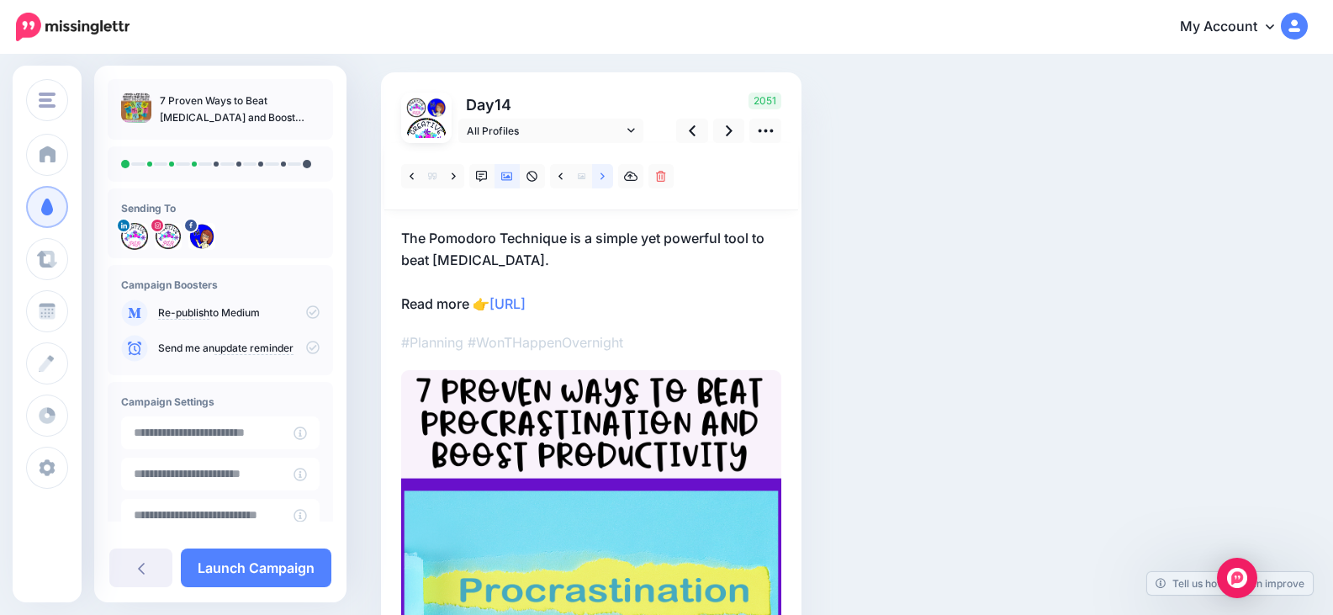
scroll to position [78, 0]
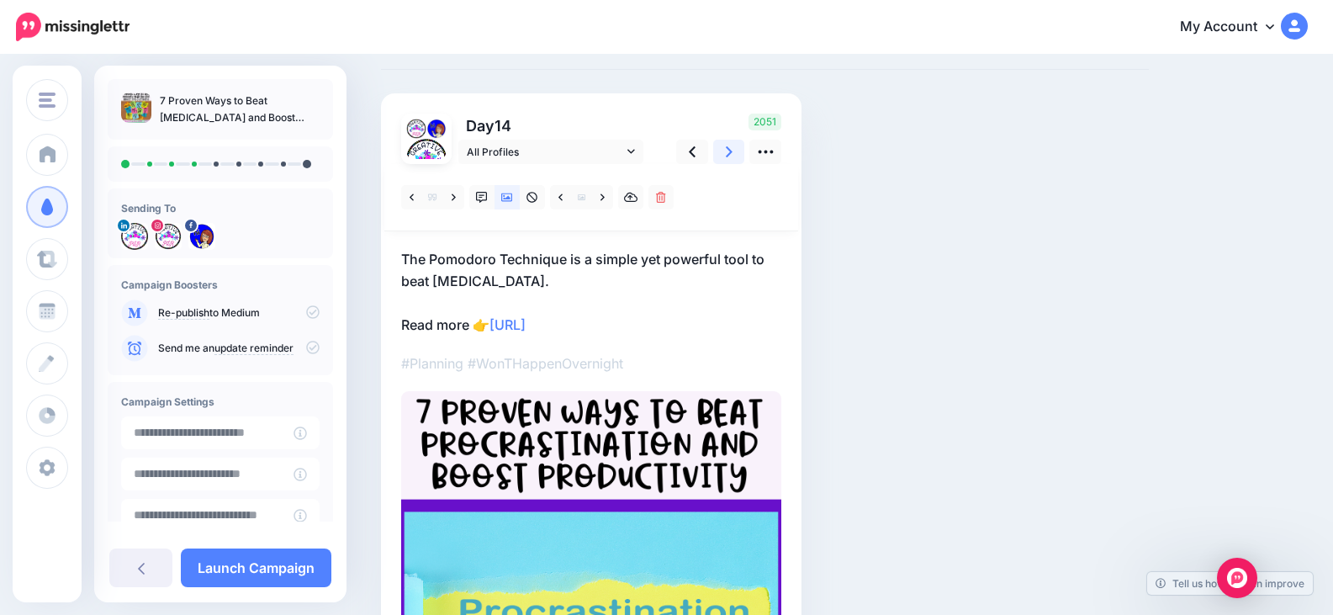
click at [729, 157] on icon at bounding box center [729, 152] width 7 height 18
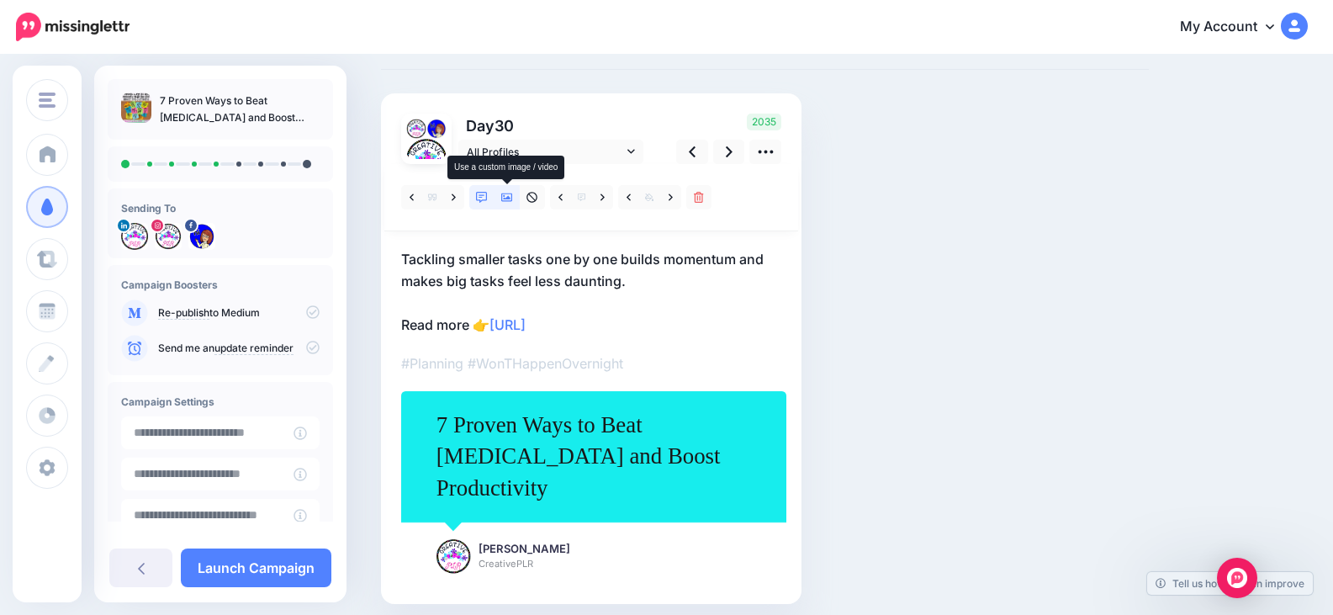
click at [515, 198] on link at bounding box center [507, 197] width 25 height 24
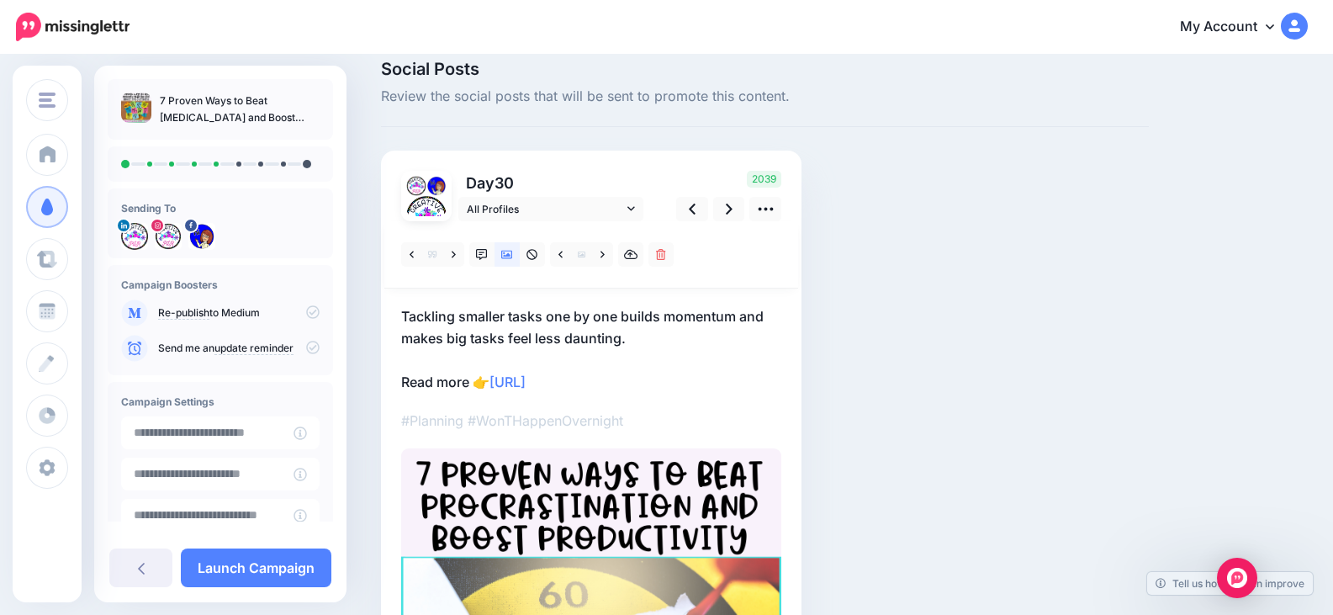
scroll to position [0, 0]
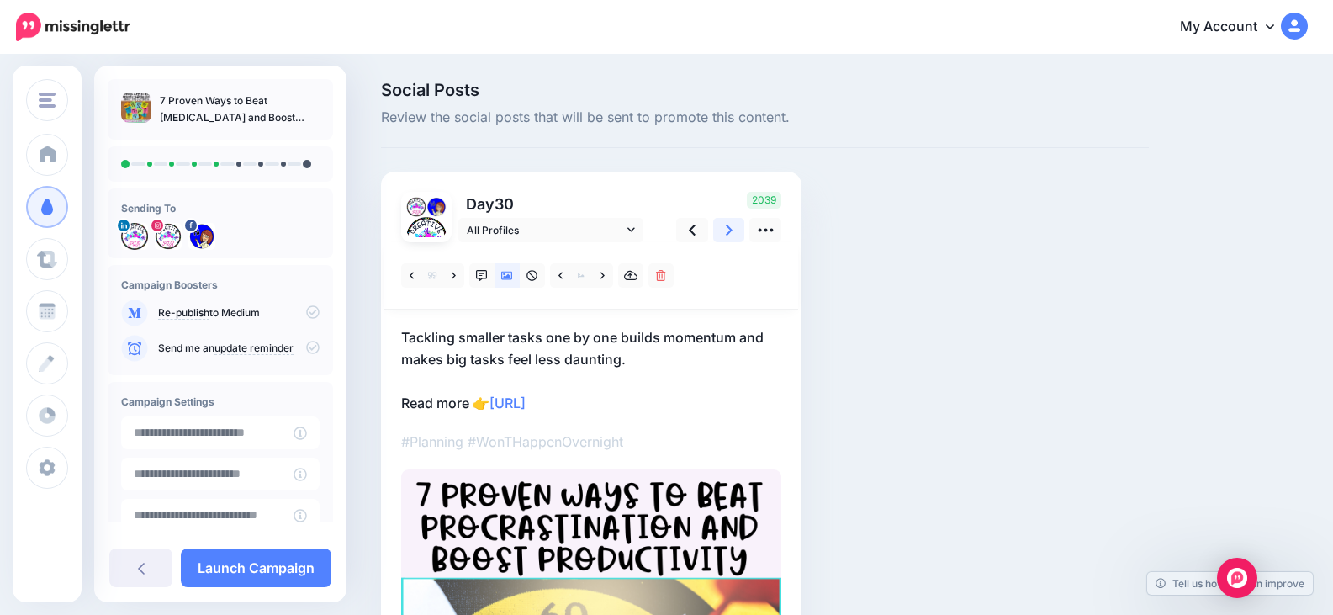
click at [729, 227] on icon at bounding box center [729, 230] width 7 height 11
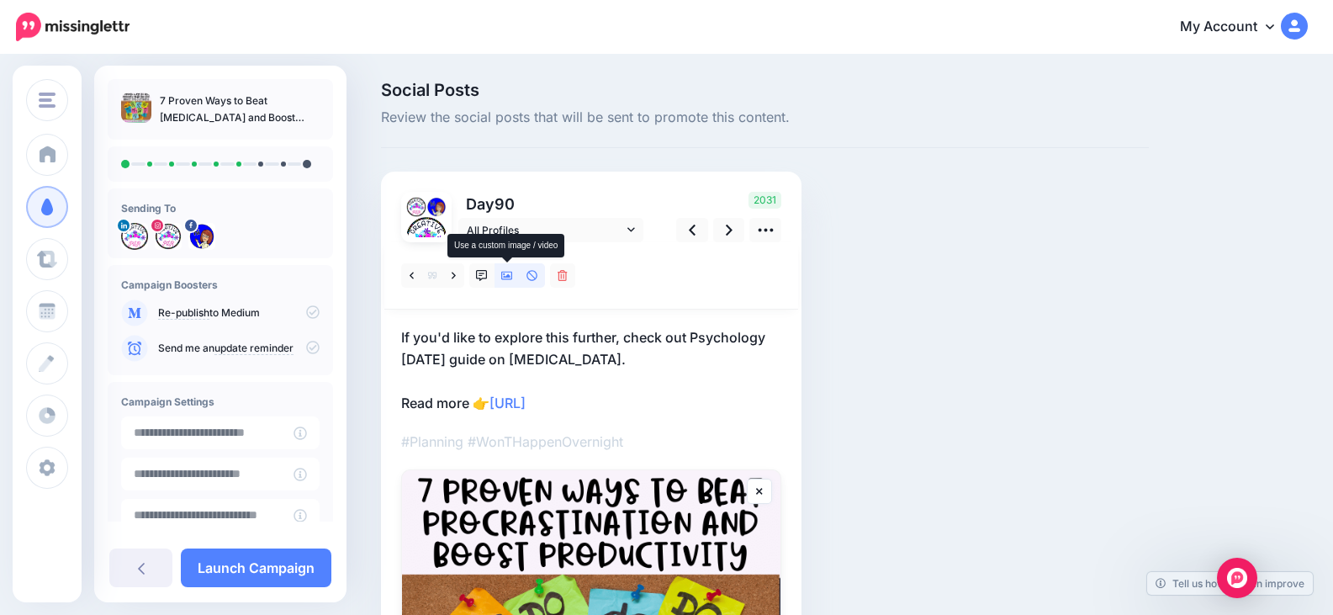
click at [509, 277] on icon at bounding box center [507, 276] width 12 height 8
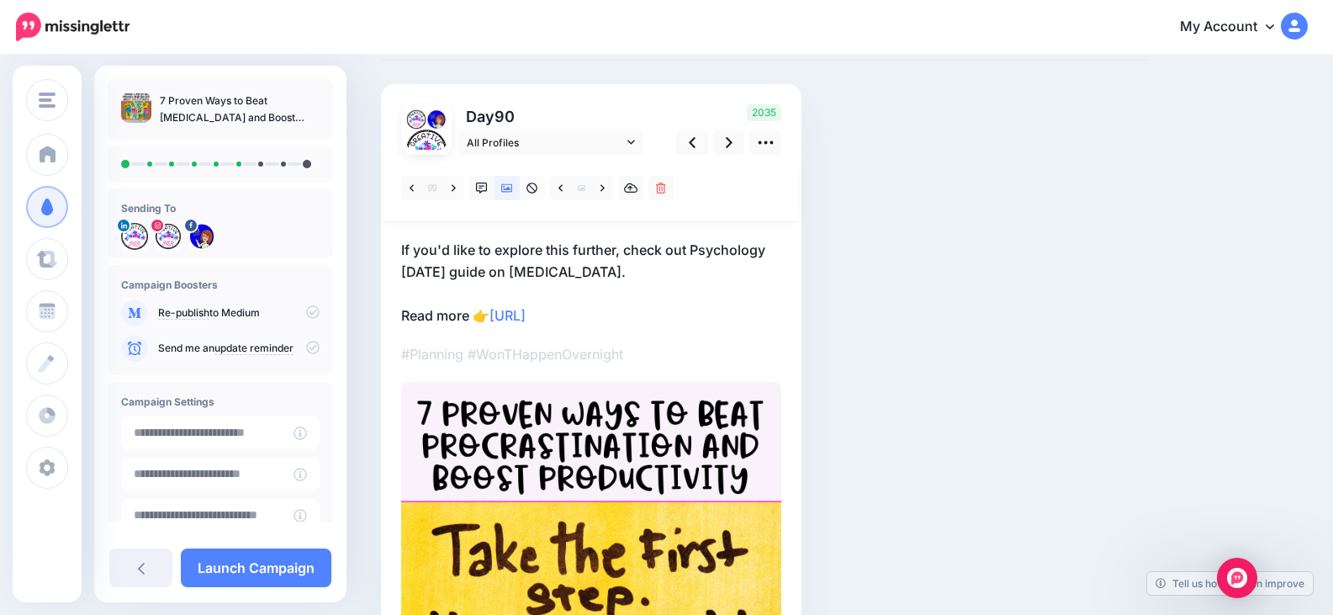
scroll to position [84, 0]
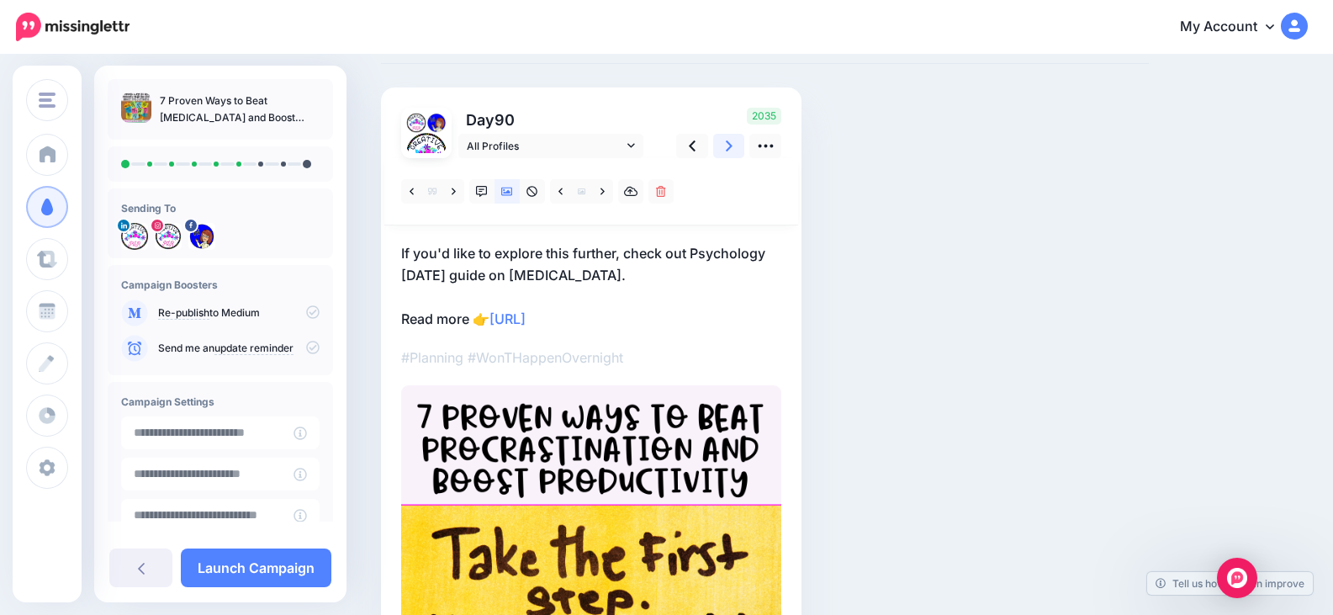
click at [730, 152] on icon at bounding box center [729, 146] width 7 height 18
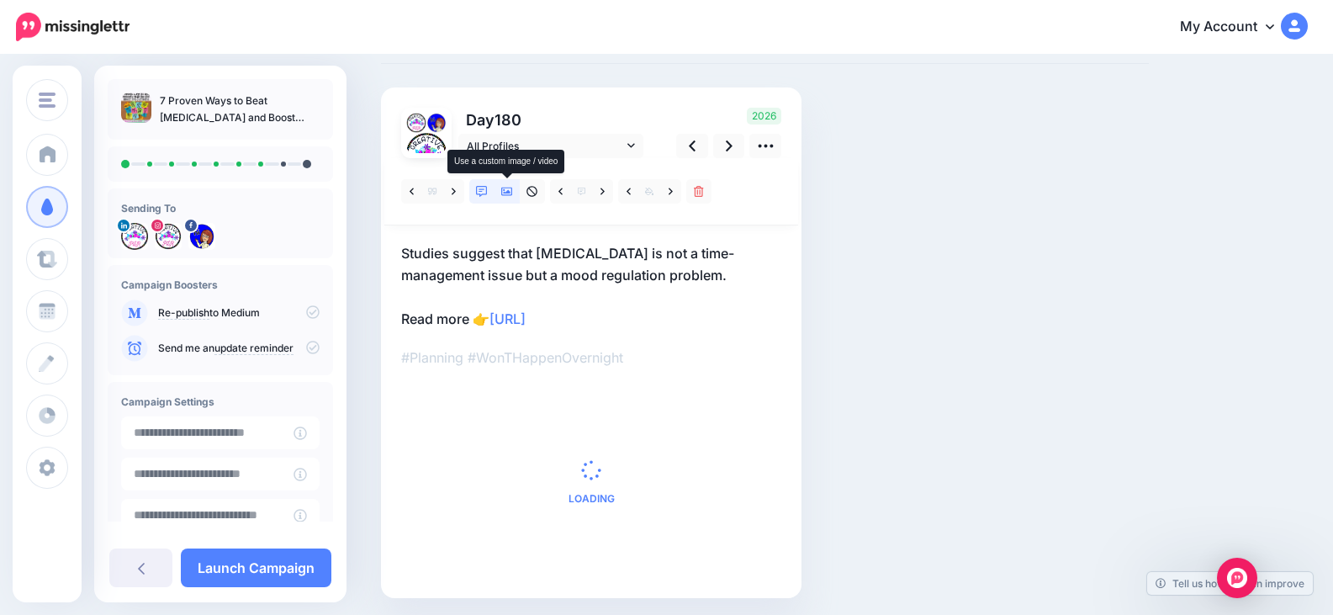
click at [510, 193] on icon at bounding box center [507, 192] width 12 height 8
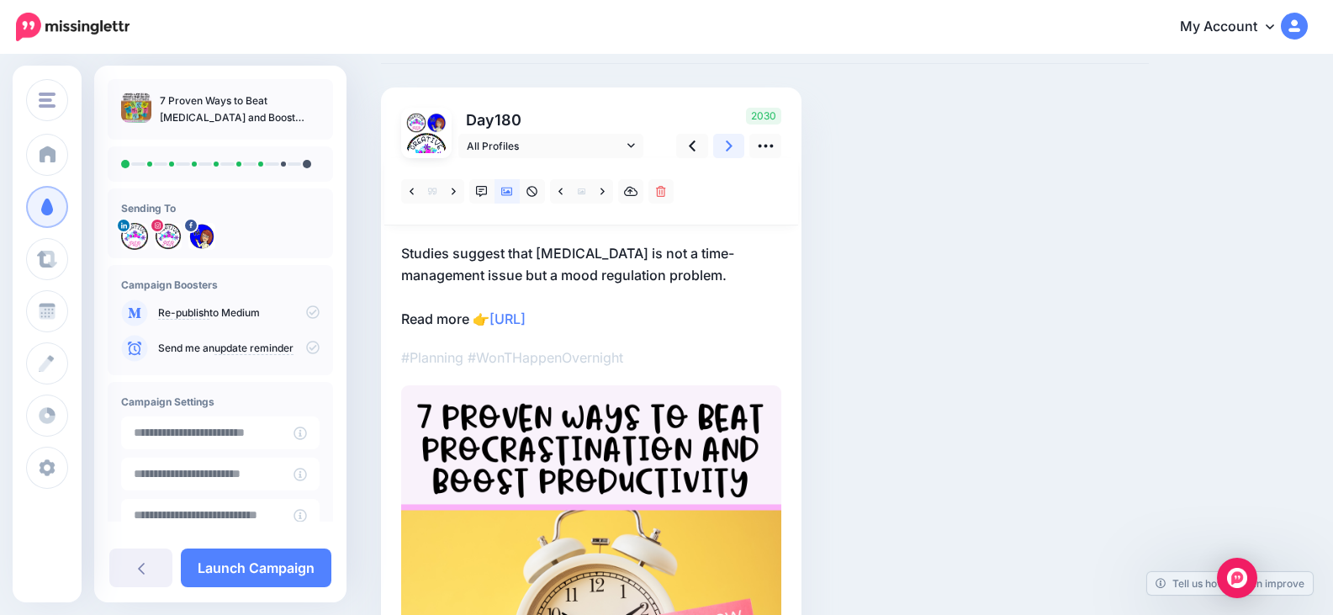
click at [729, 150] on icon at bounding box center [729, 146] width 7 height 18
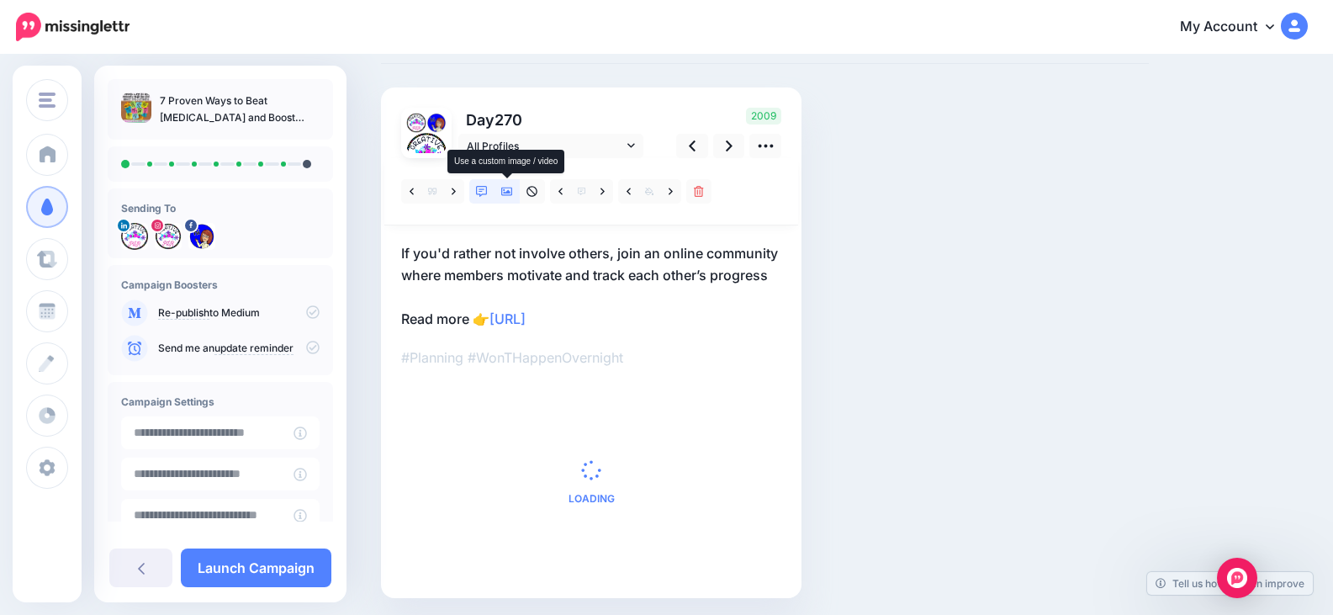
click at [501, 199] on link at bounding box center [507, 191] width 25 height 24
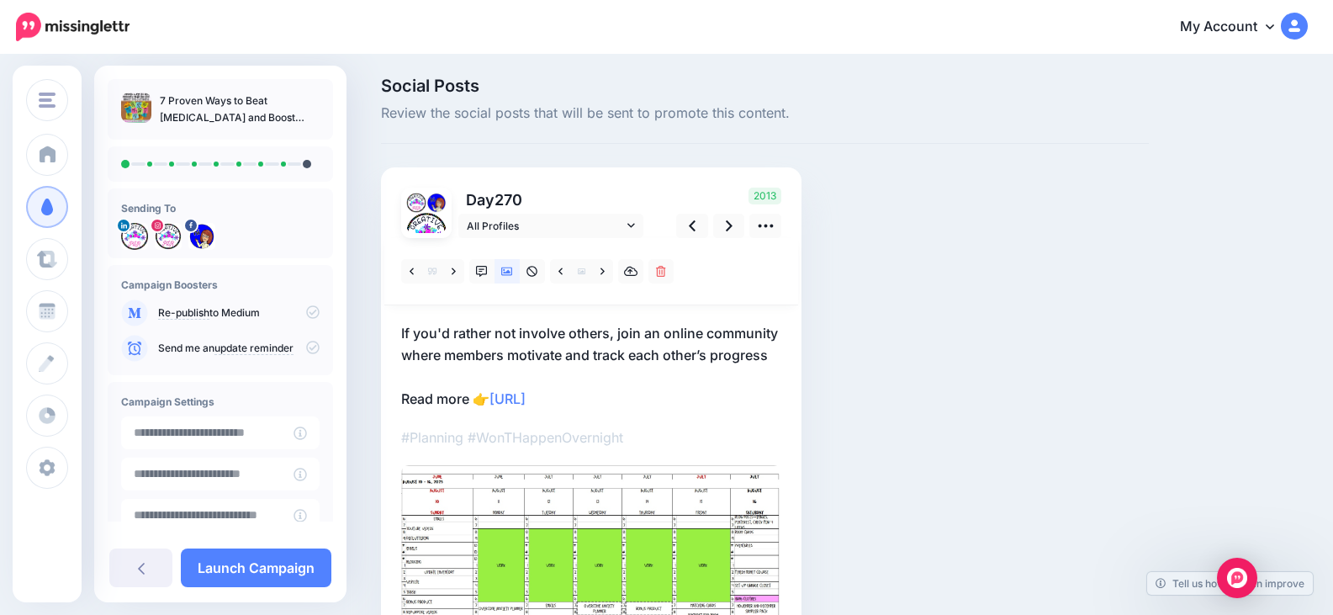
scroll to position [0, 0]
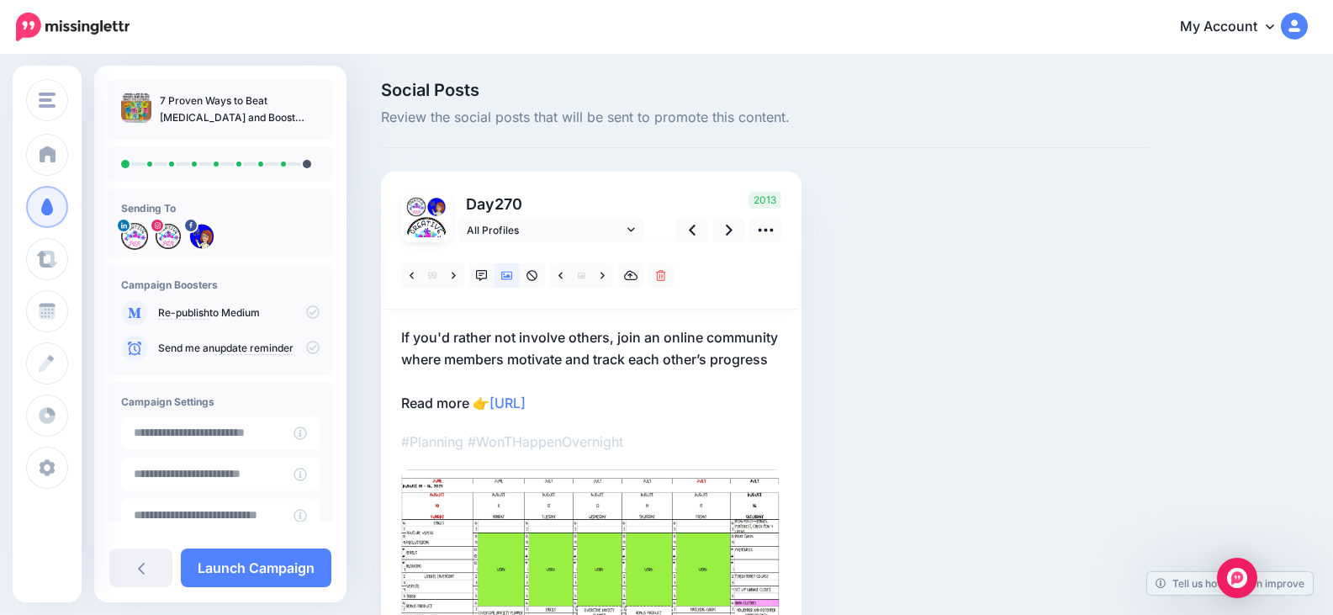
click at [613, 268] on div at bounding box center [540, 275] width 278 height 24
click at [602, 275] on icon at bounding box center [603, 276] width 4 height 12
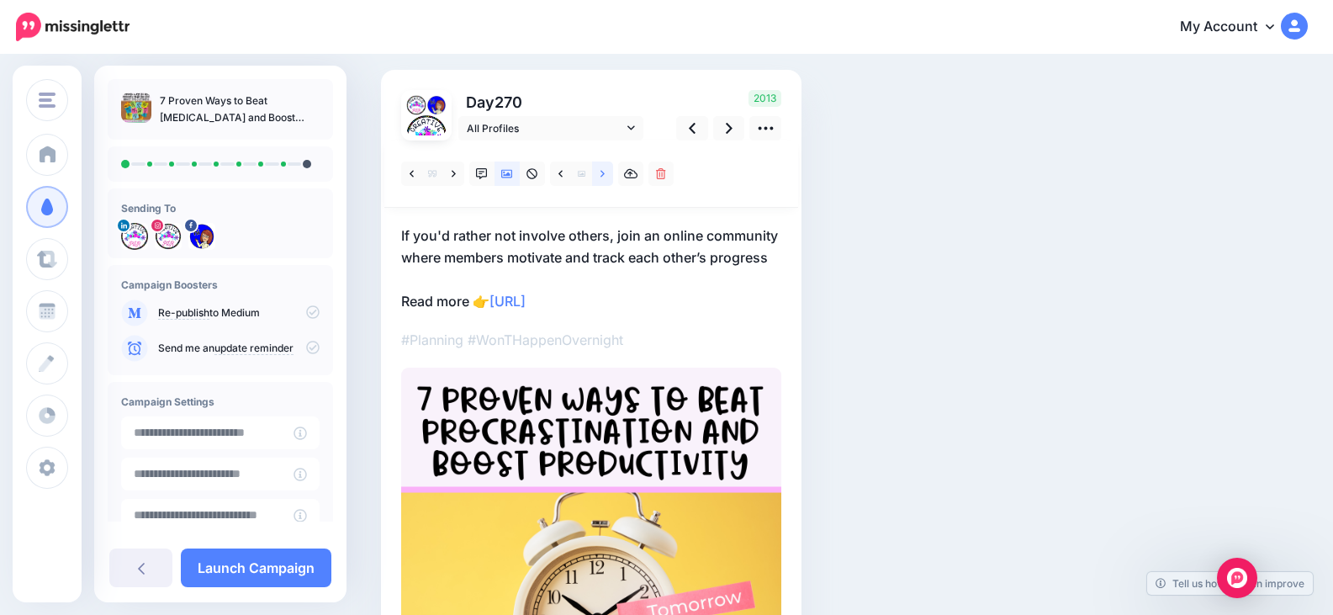
scroll to position [84, 0]
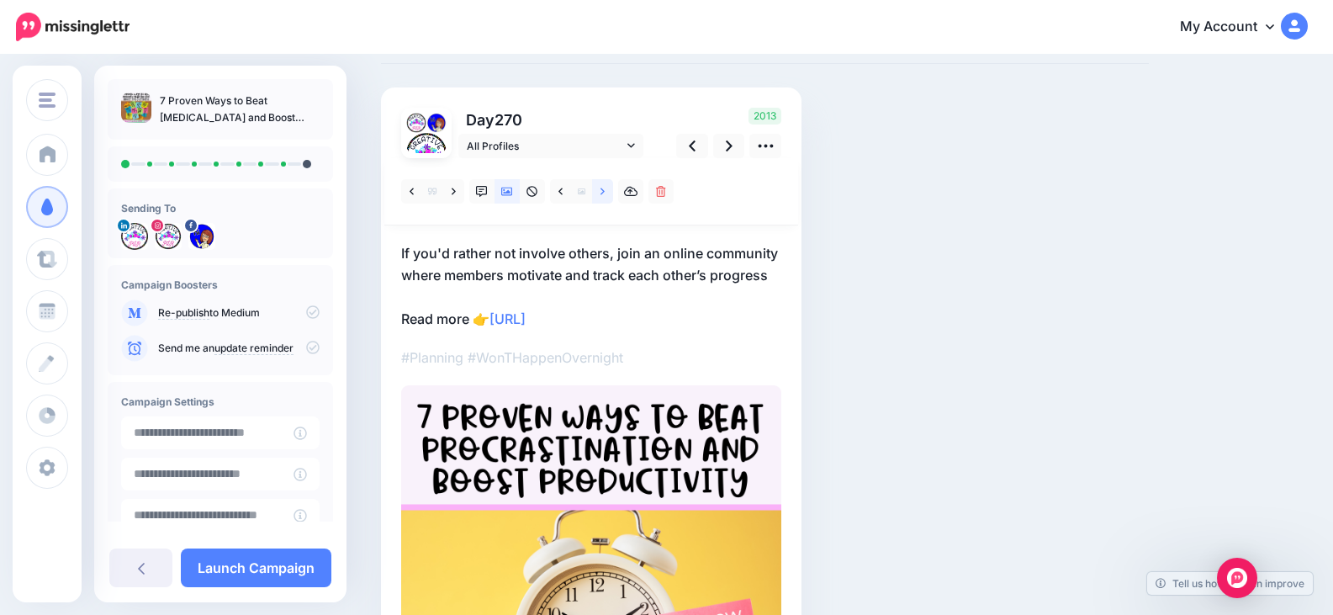
click at [598, 192] on link at bounding box center [602, 191] width 21 height 24
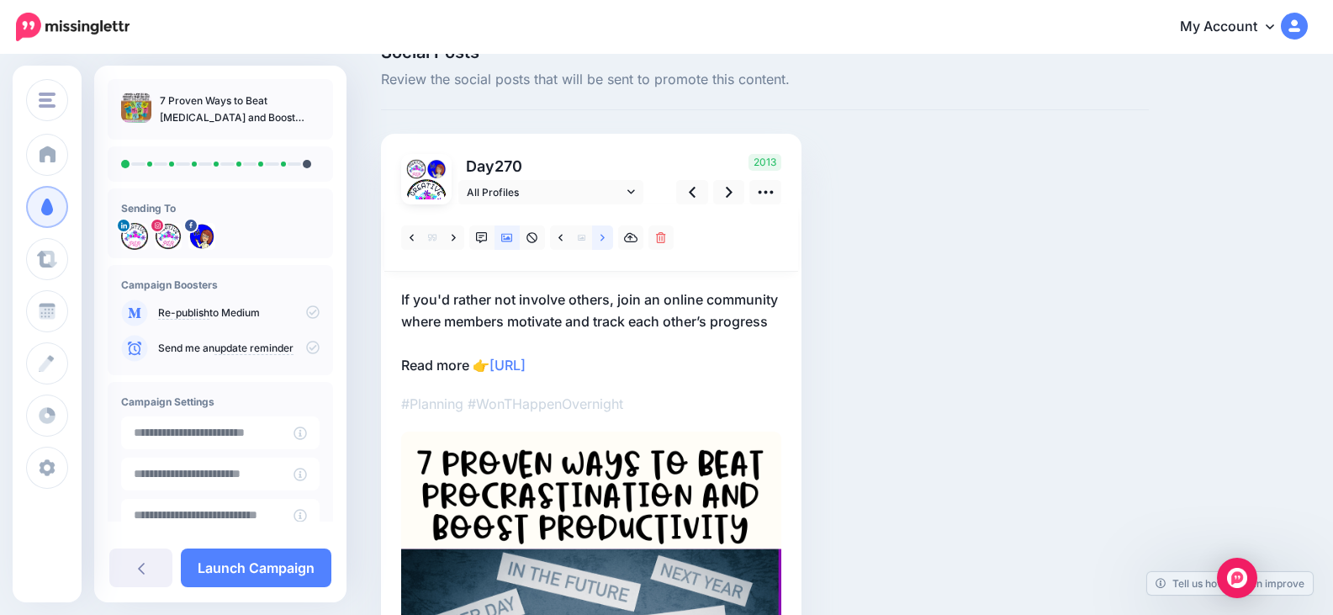
scroll to position [0, 0]
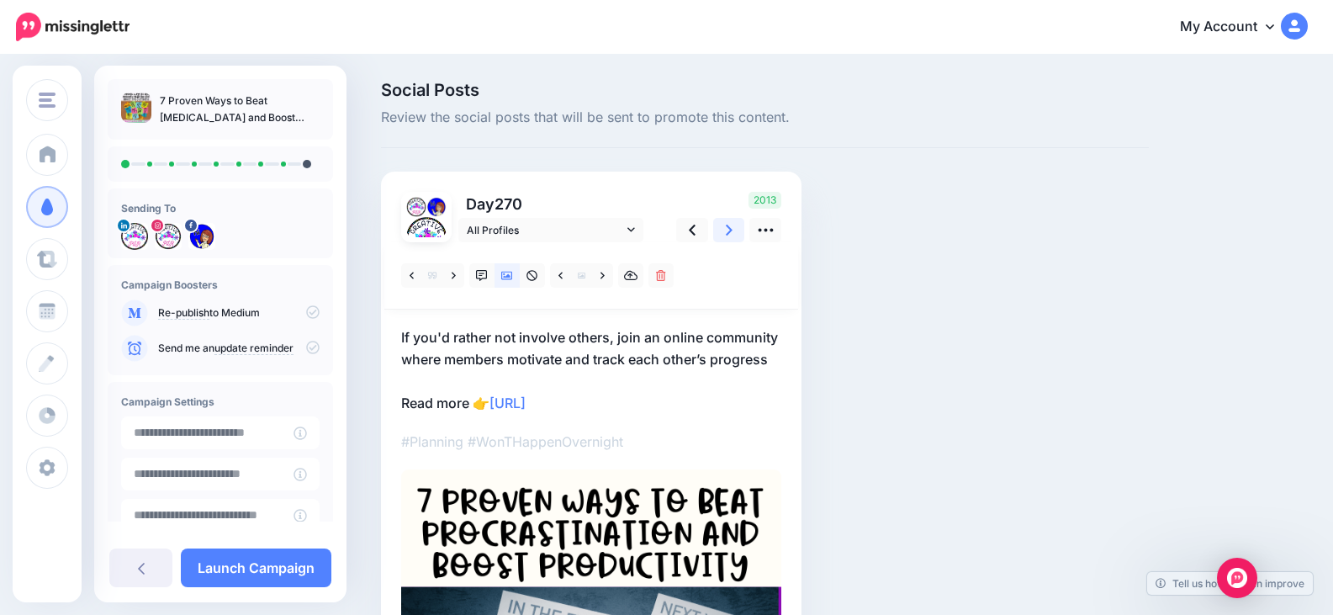
click at [731, 231] on icon at bounding box center [729, 230] width 7 height 11
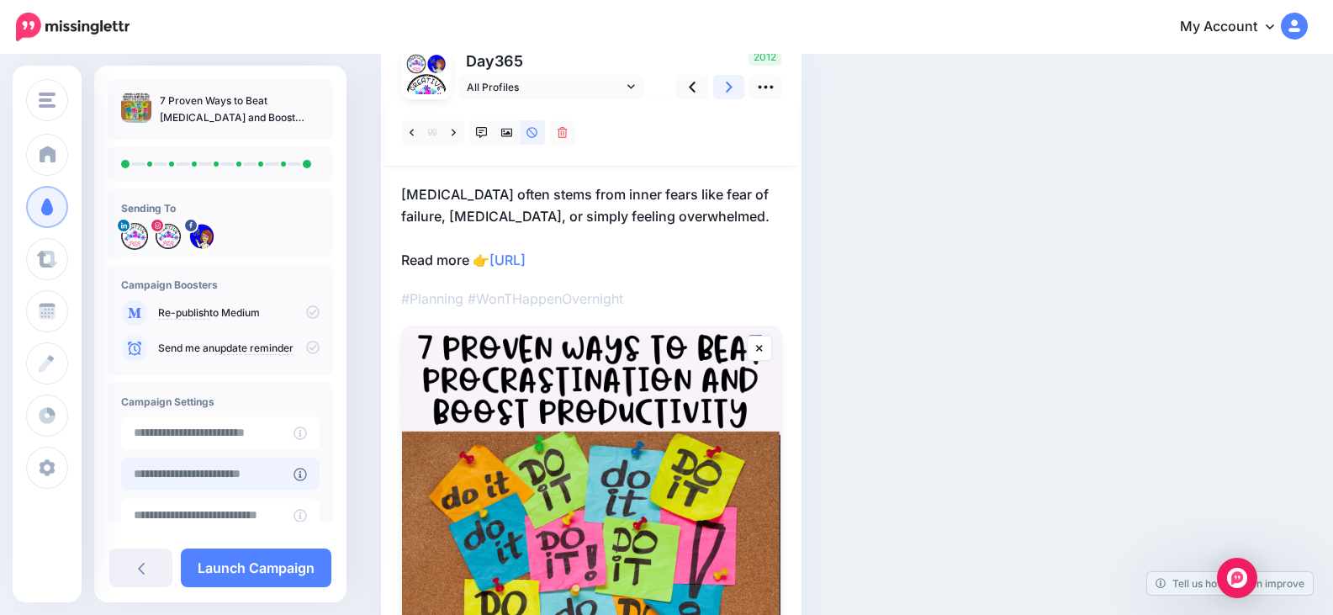
scroll to position [168, 0]
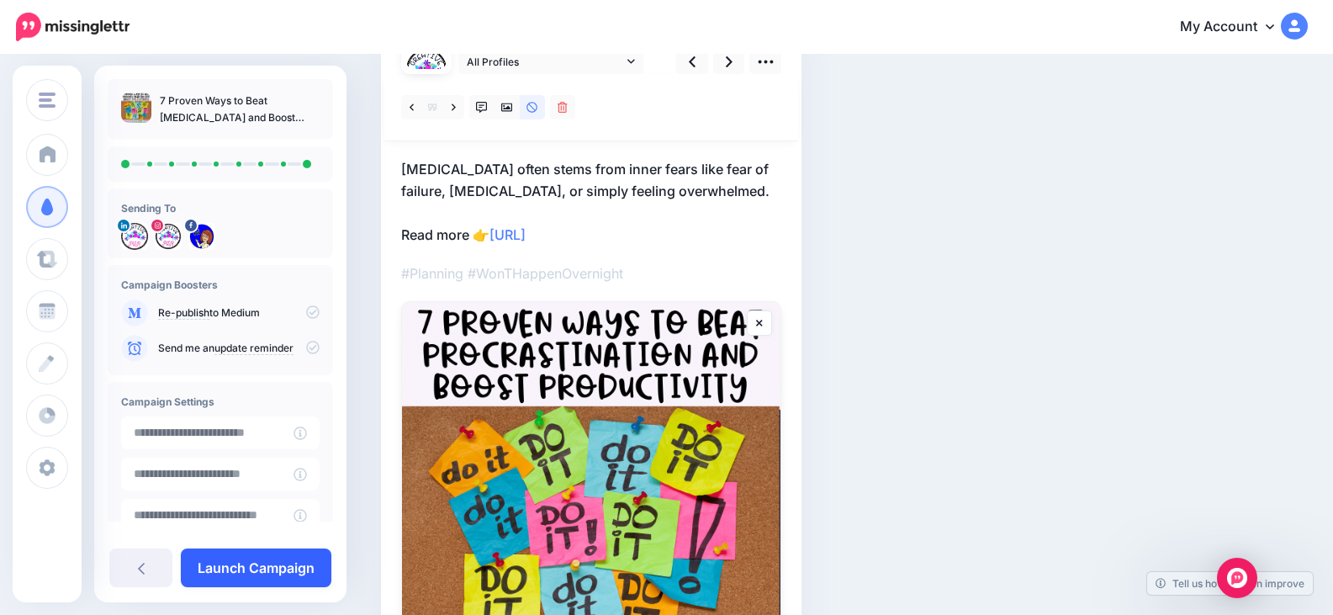
click at [279, 561] on link "Launch Campaign" at bounding box center [256, 568] width 151 height 39
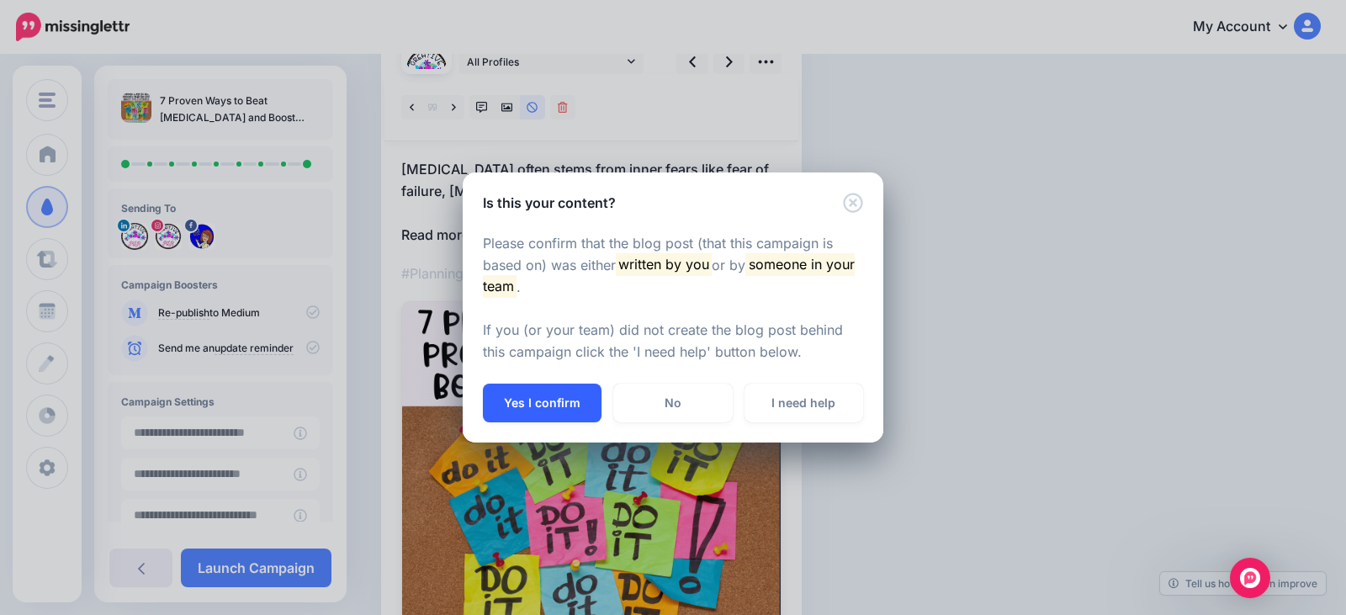
click at [554, 404] on button "Yes I confirm" at bounding box center [542, 403] width 119 height 39
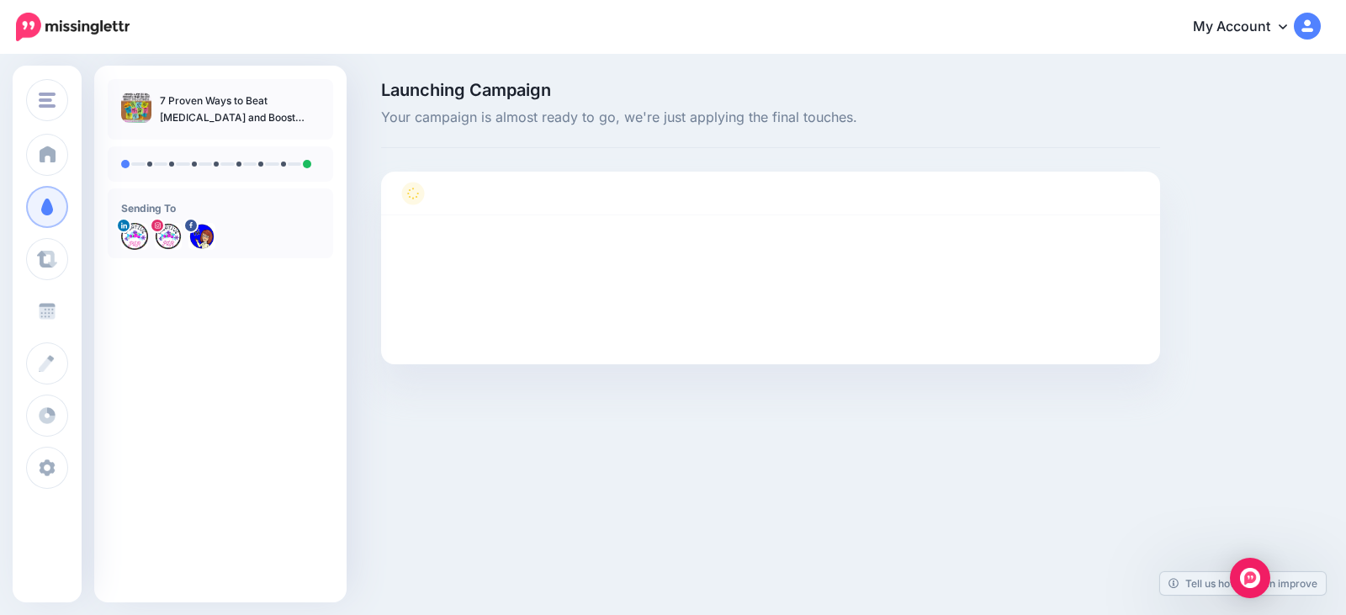
click at [47, 311] on span at bounding box center [47, 311] width 22 height 17
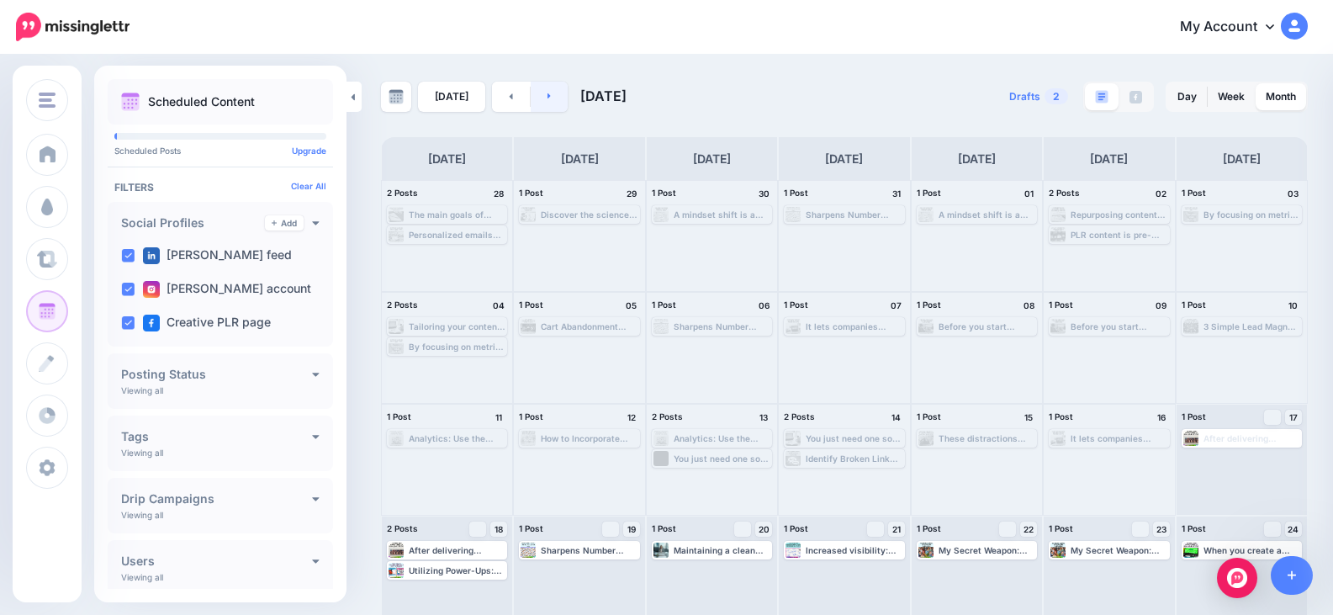
click at [554, 97] on link at bounding box center [550, 97] width 38 height 30
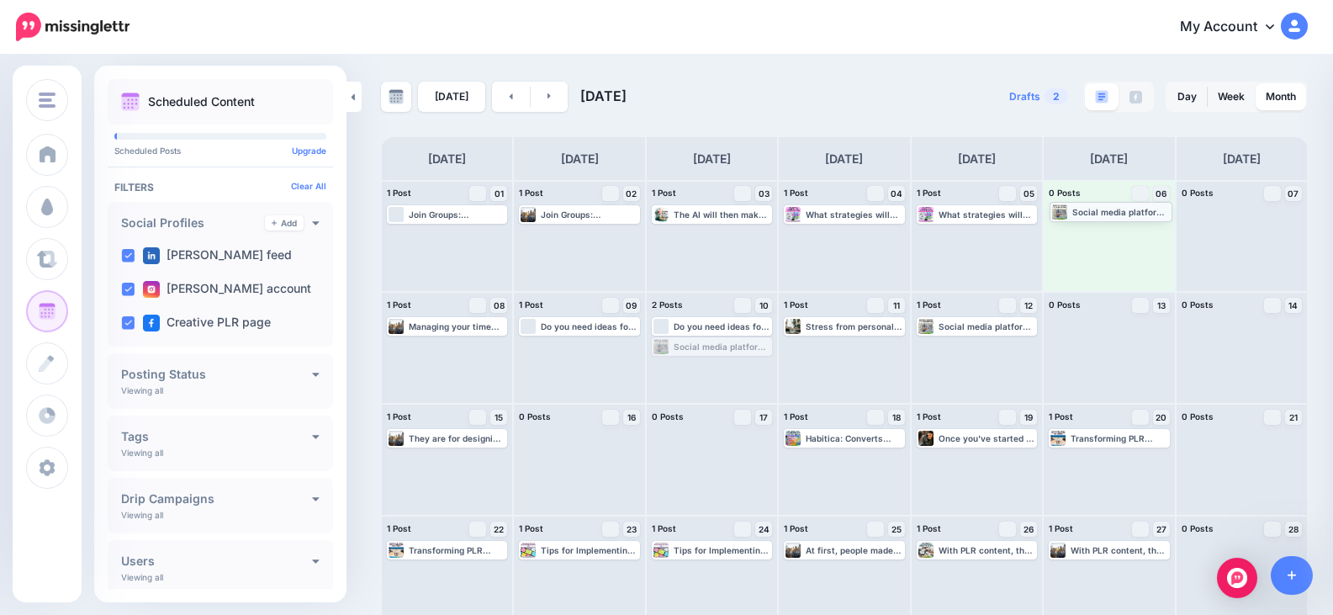
drag, startPoint x: 735, startPoint y: 353, endPoint x: 1130, endPoint y: 218, distance: 417.2
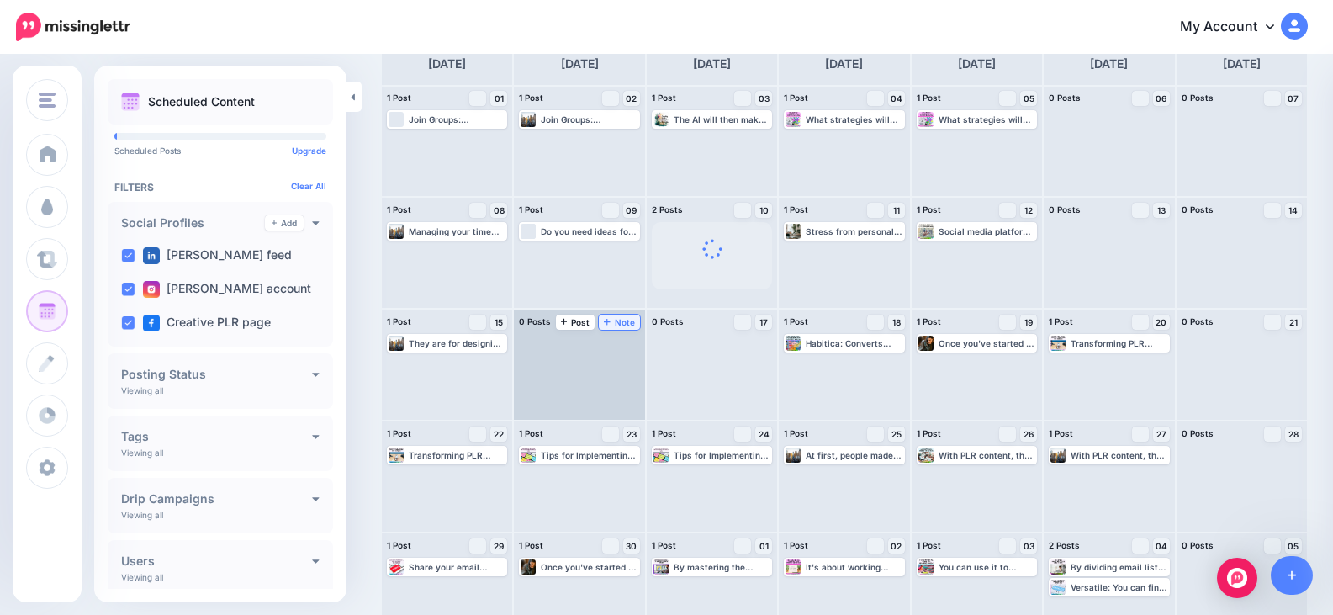
scroll to position [125, 0]
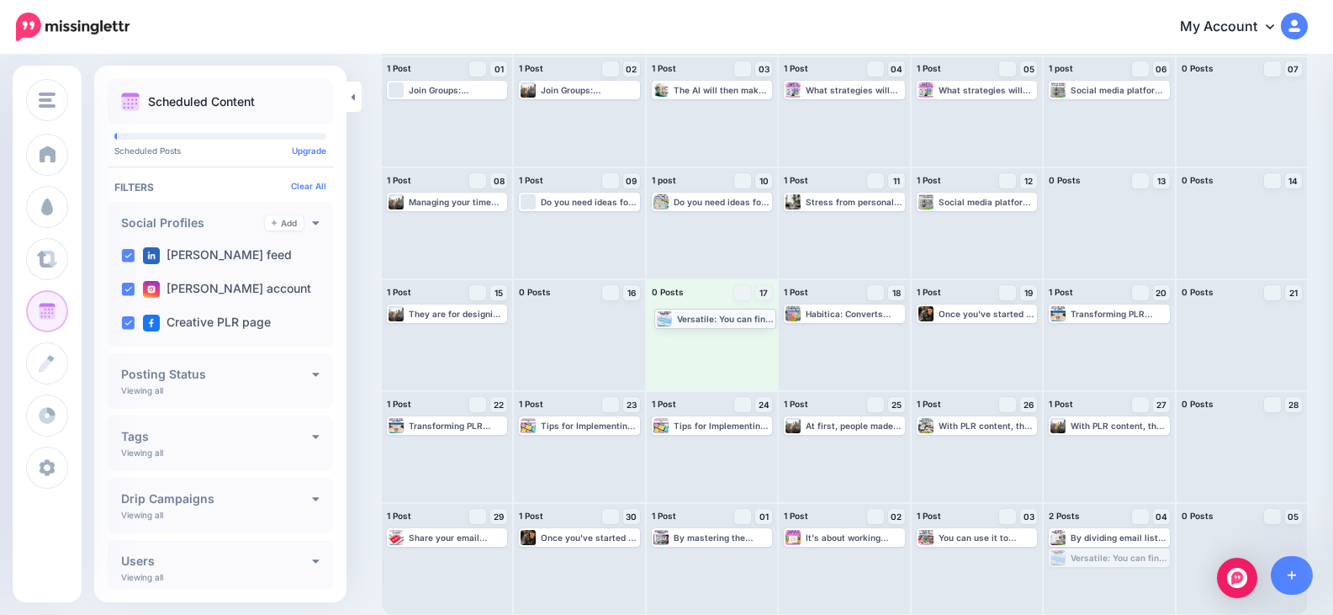
drag, startPoint x: 1105, startPoint y: 556, endPoint x: 701, endPoint y: 316, distance: 469.6
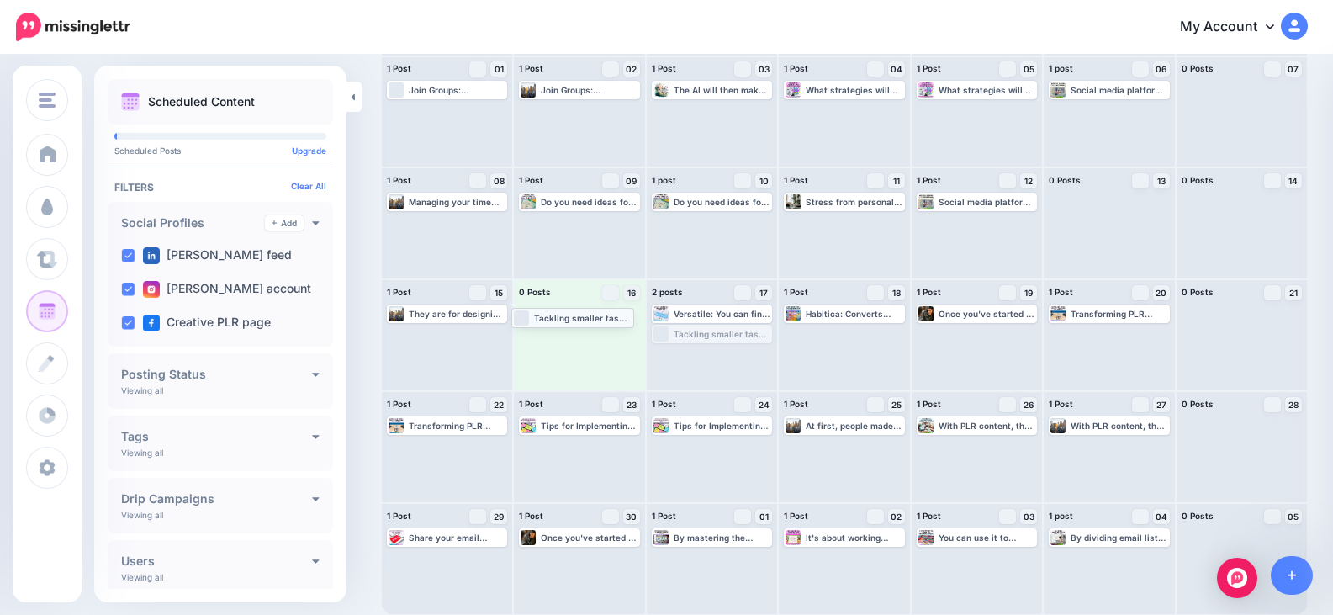
drag, startPoint x: 749, startPoint y: 332, endPoint x: 605, endPoint y: 315, distance: 144.8
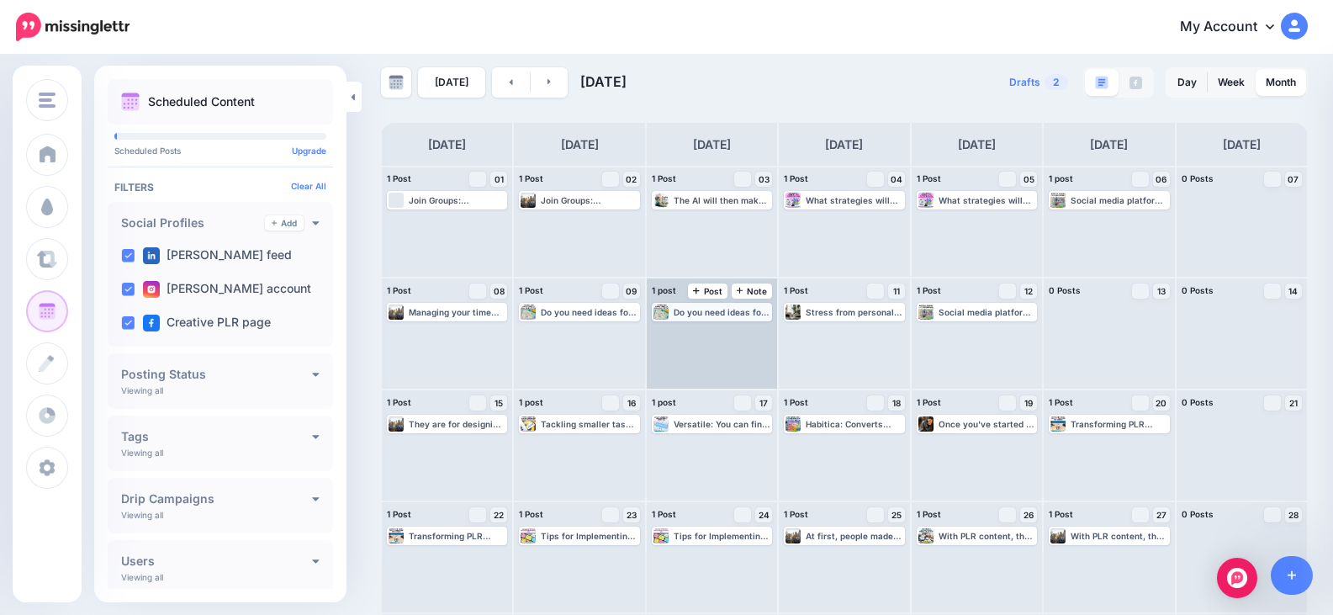
scroll to position [0, 0]
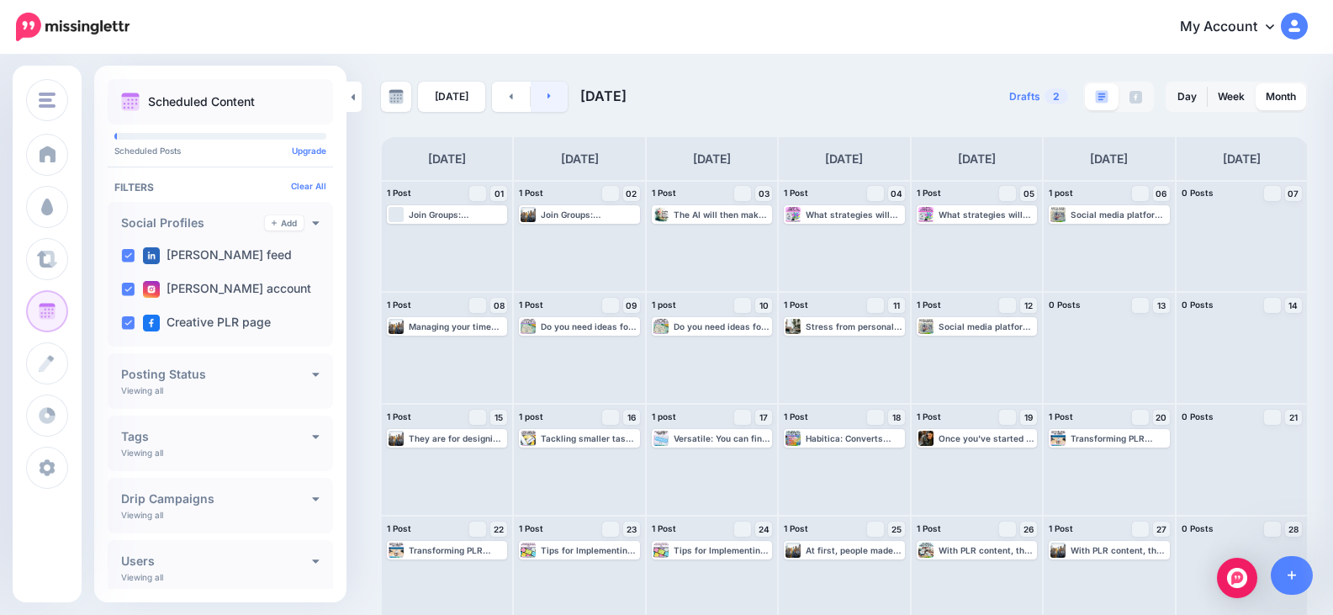
click at [538, 98] on link at bounding box center [550, 97] width 38 height 30
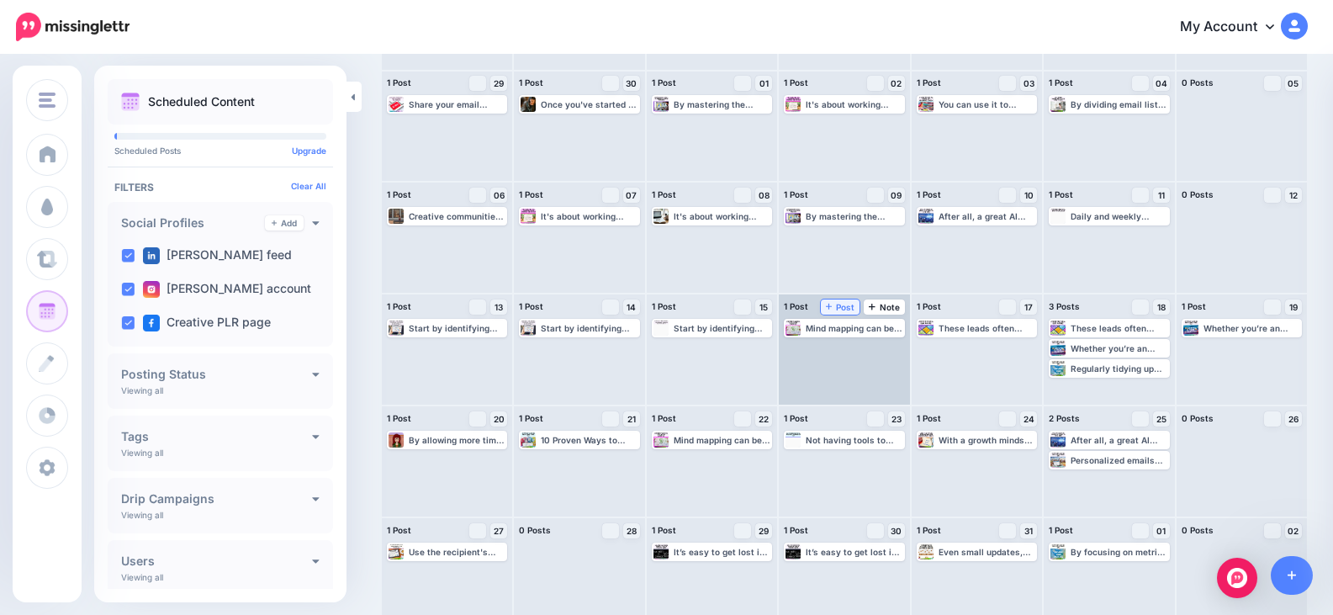
scroll to position [125, 0]
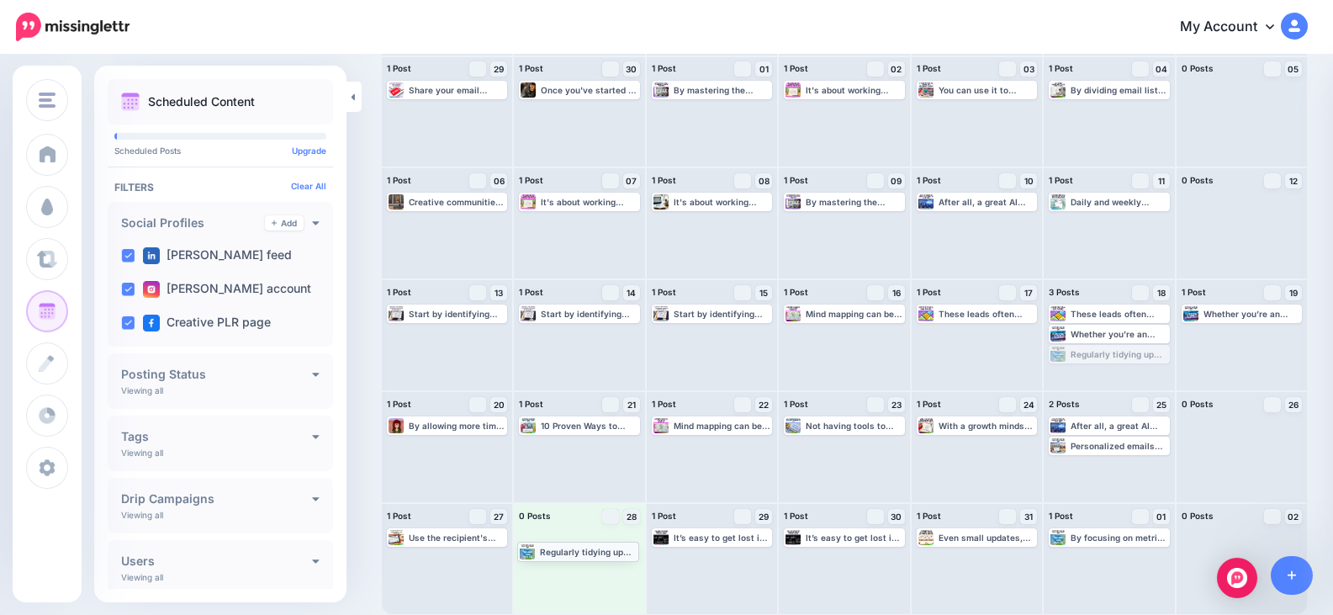
drag, startPoint x: 1139, startPoint y: 347, endPoint x: 598, endPoint y: 543, distance: 575.7
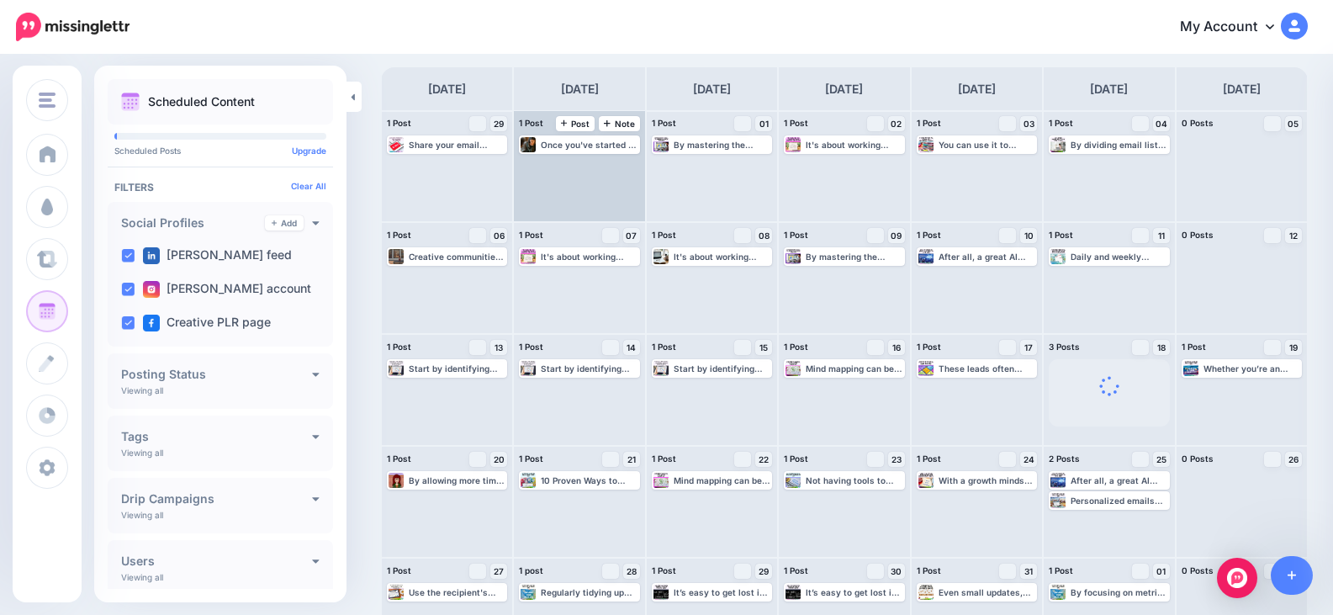
scroll to position [0, 0]
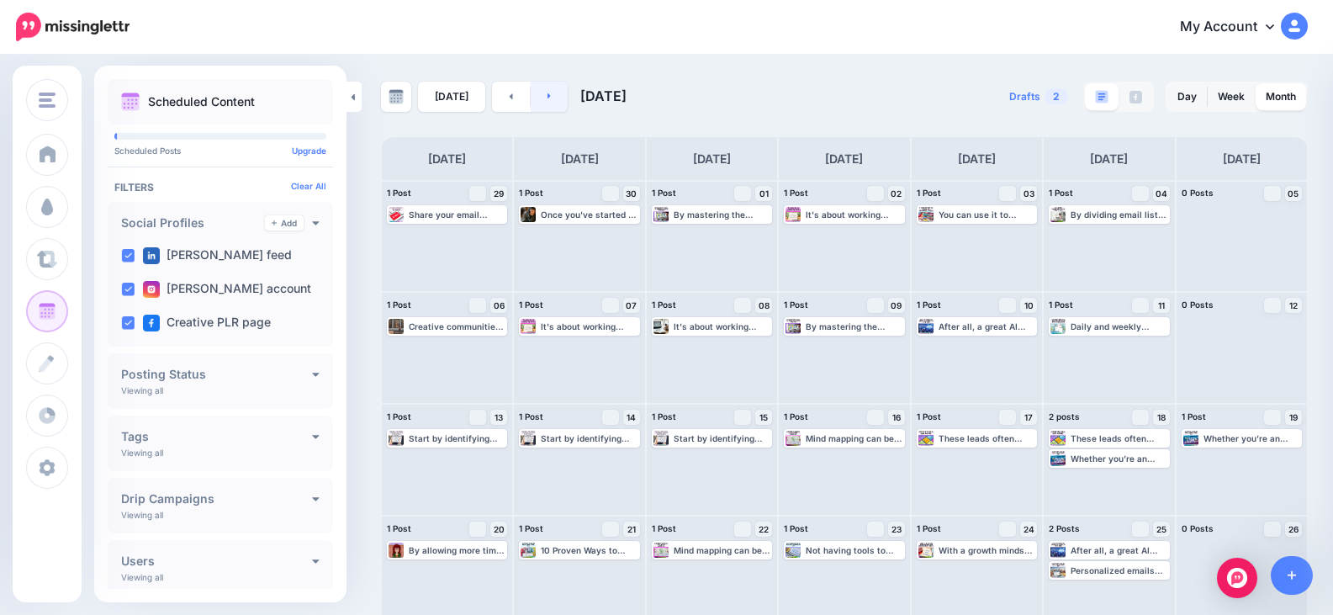
click at [550, 97] on link at bounding box center [550, 97] width 38 height 30
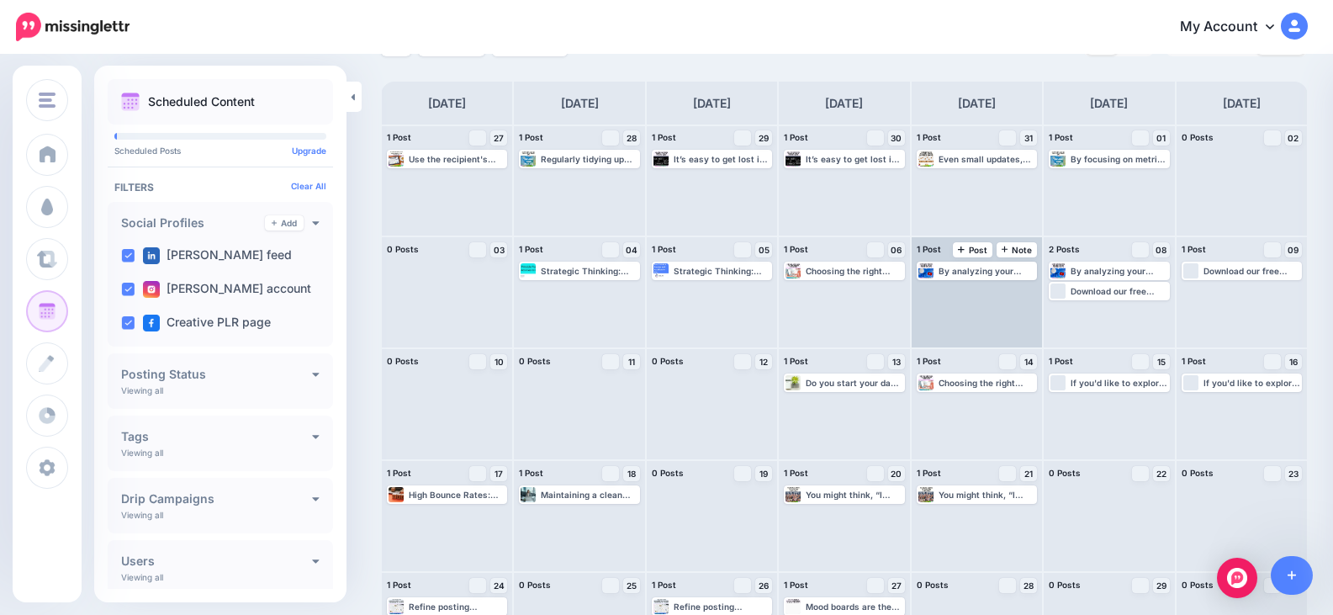
scroll to position [84, 0]
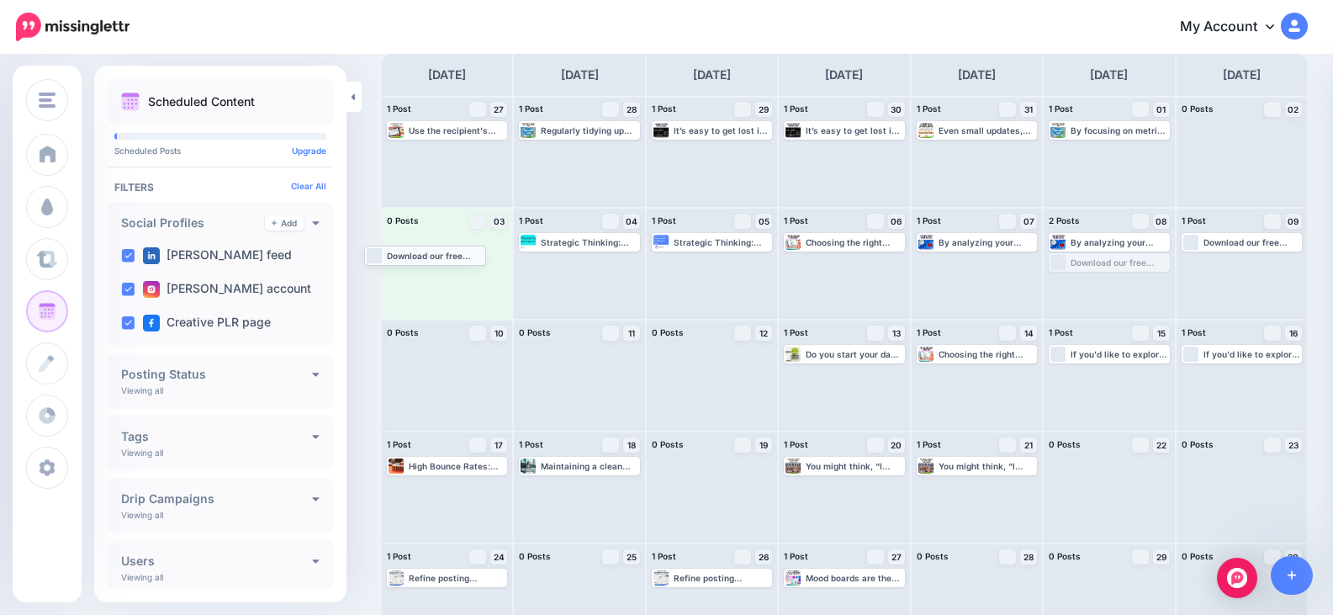
drag, startPoint x: 1100, startPoint y: 263, endPoint x: 406, endPoint y: 256, distance: 695.0
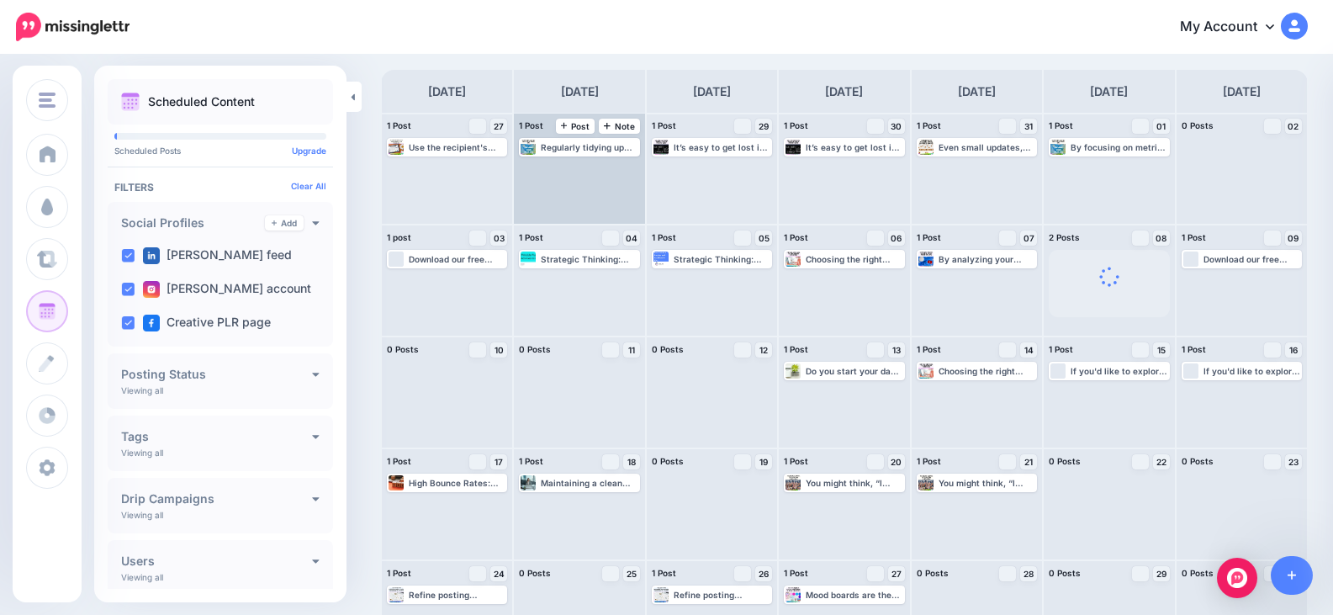
scroll to position [0, 0]
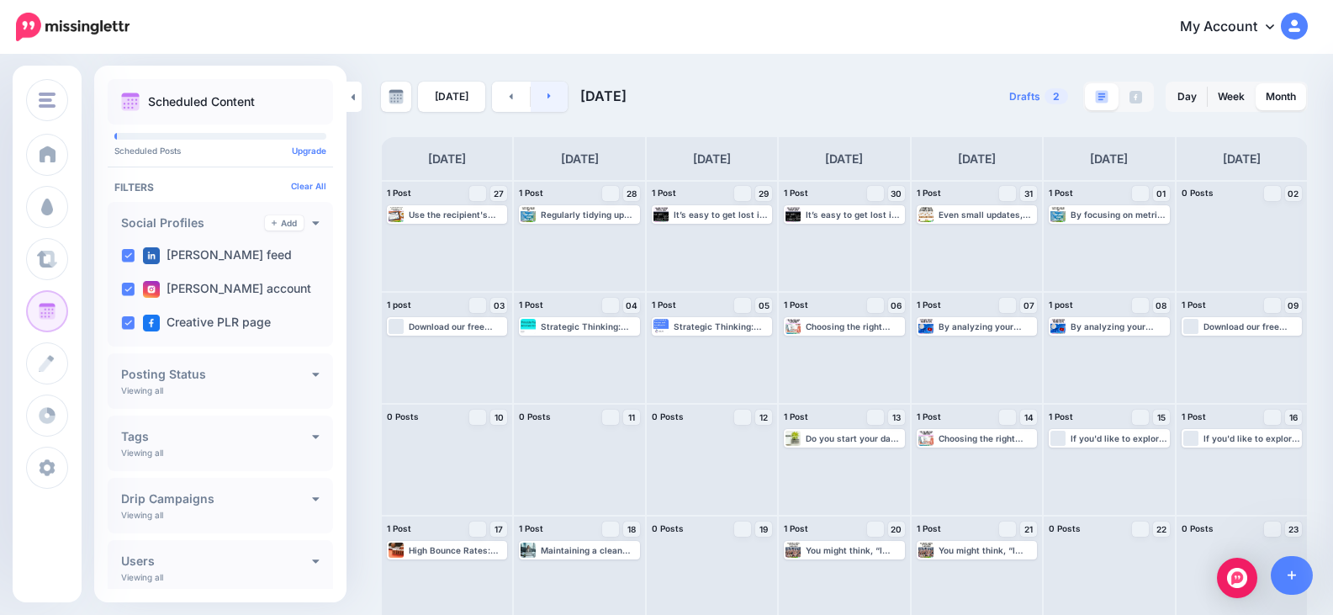
click at [551, 94] on link at bounding box center [550, 97] width 38 height 30
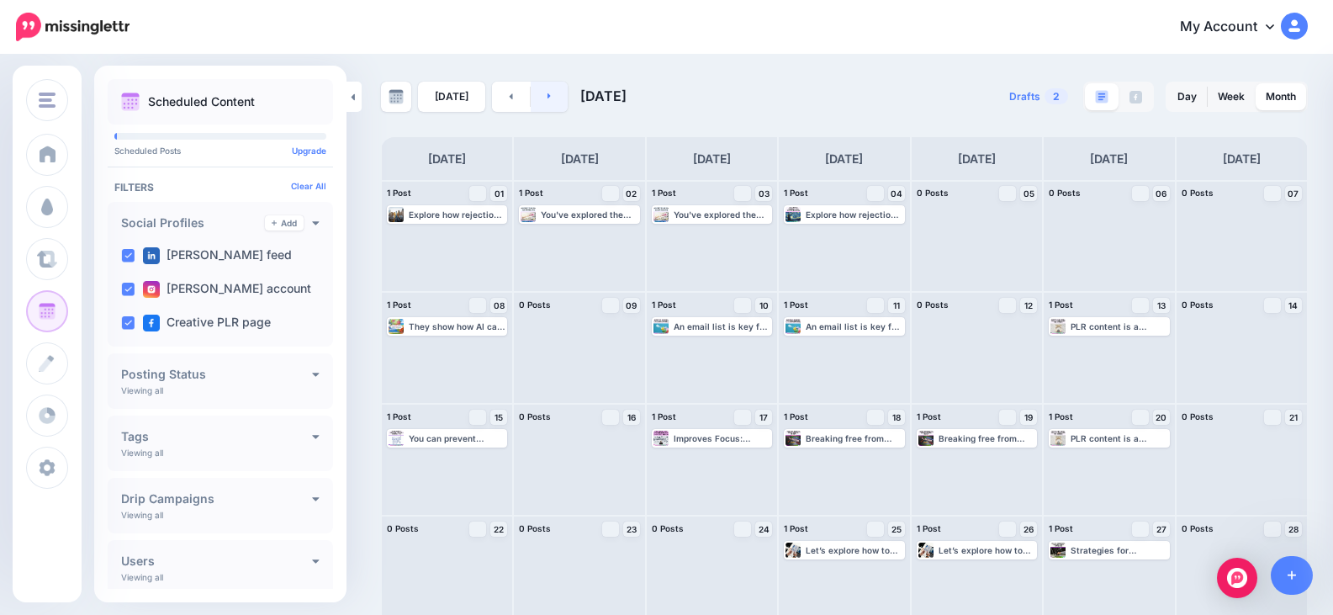
click at [548, 97] on icon at bounding box center [549, 96] width 3 height 6
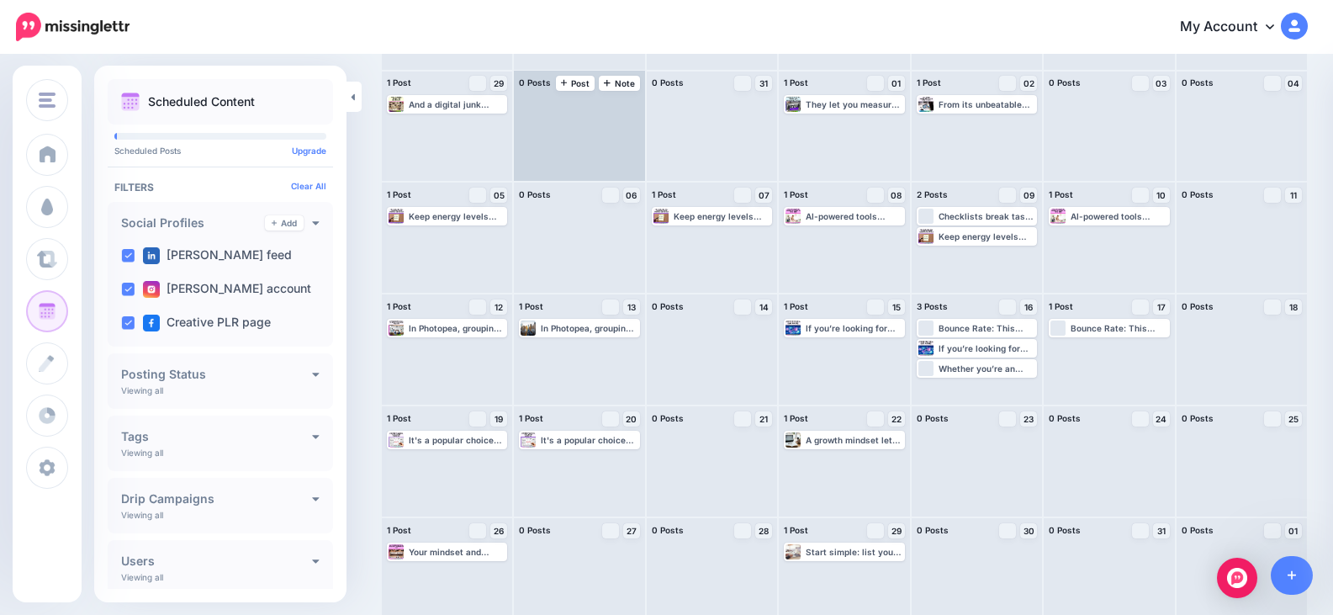
scroll to position [125, 0]
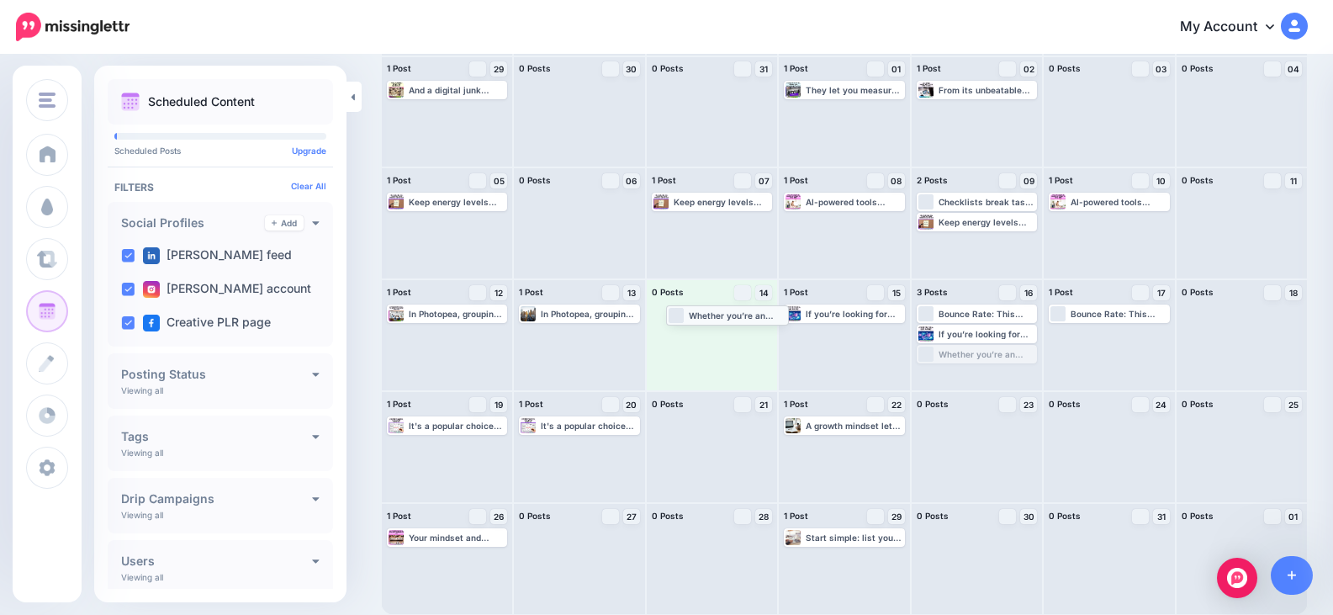
drag, startPoint x: 1011, startPoint y: 356, endPoint x: 754, endPoint y: 316, distance: 260.5
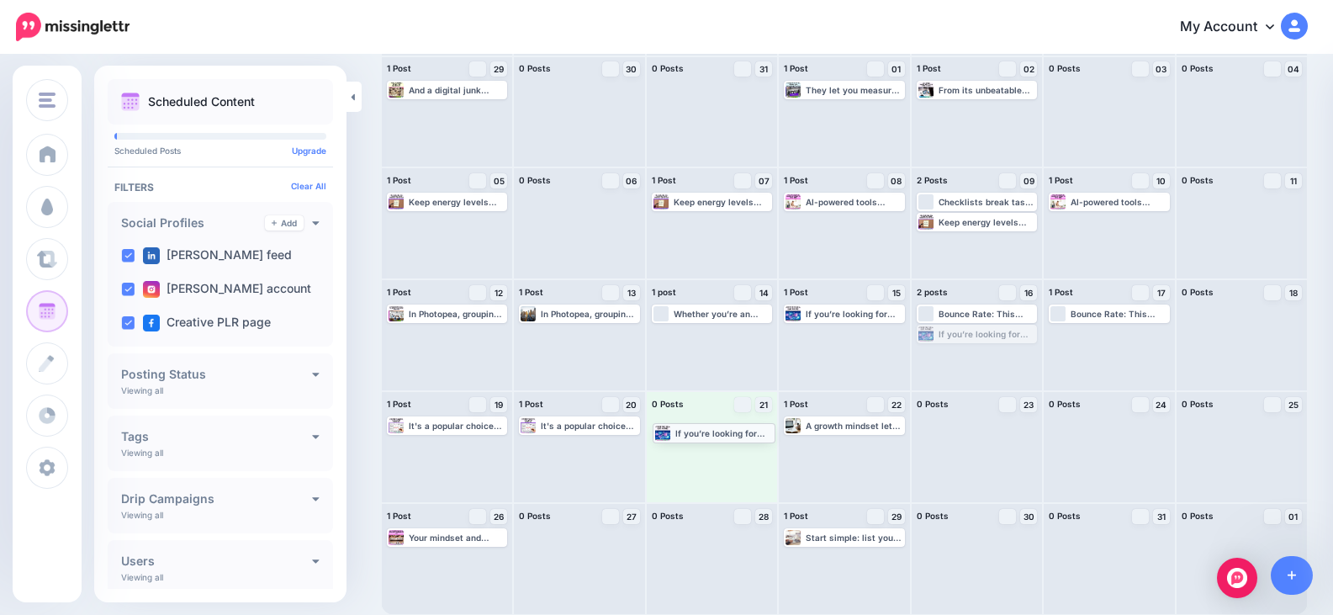
drag, startPoint x: 1004, startPoint y: 332, endPoint x: 733, endPoint y: 431, distance: 288.2
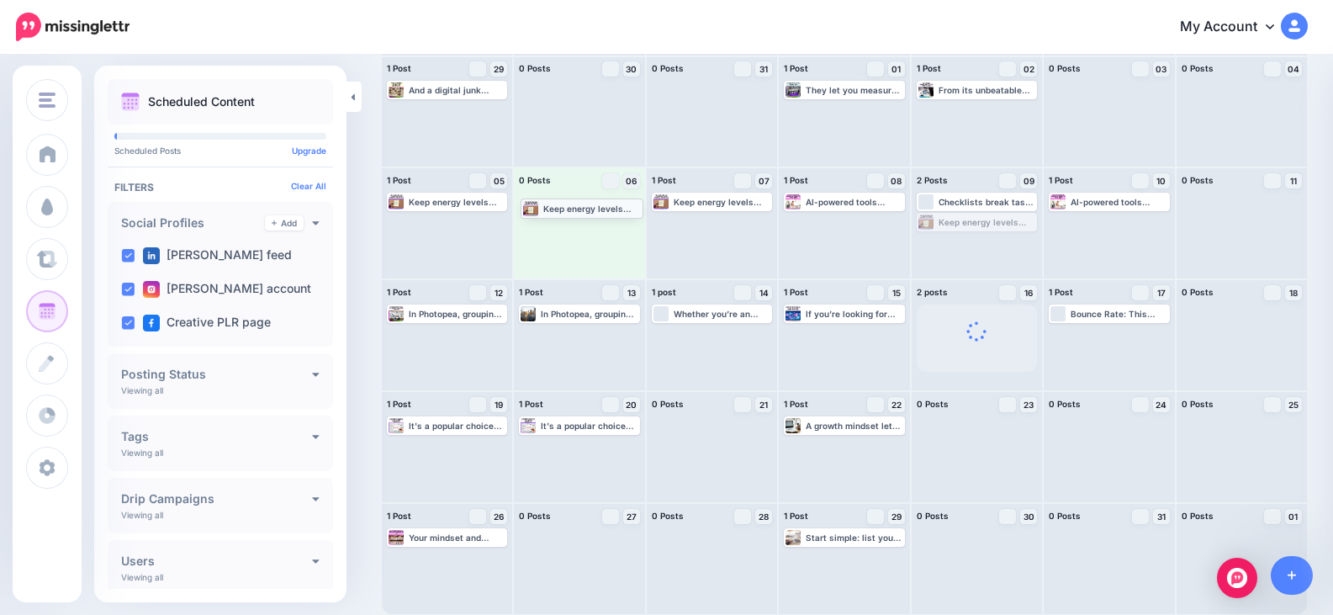
drag, startPoint x: 986, startPoint y: 222, endPoint x: 583, endPoint y: 208, distance: 403.2
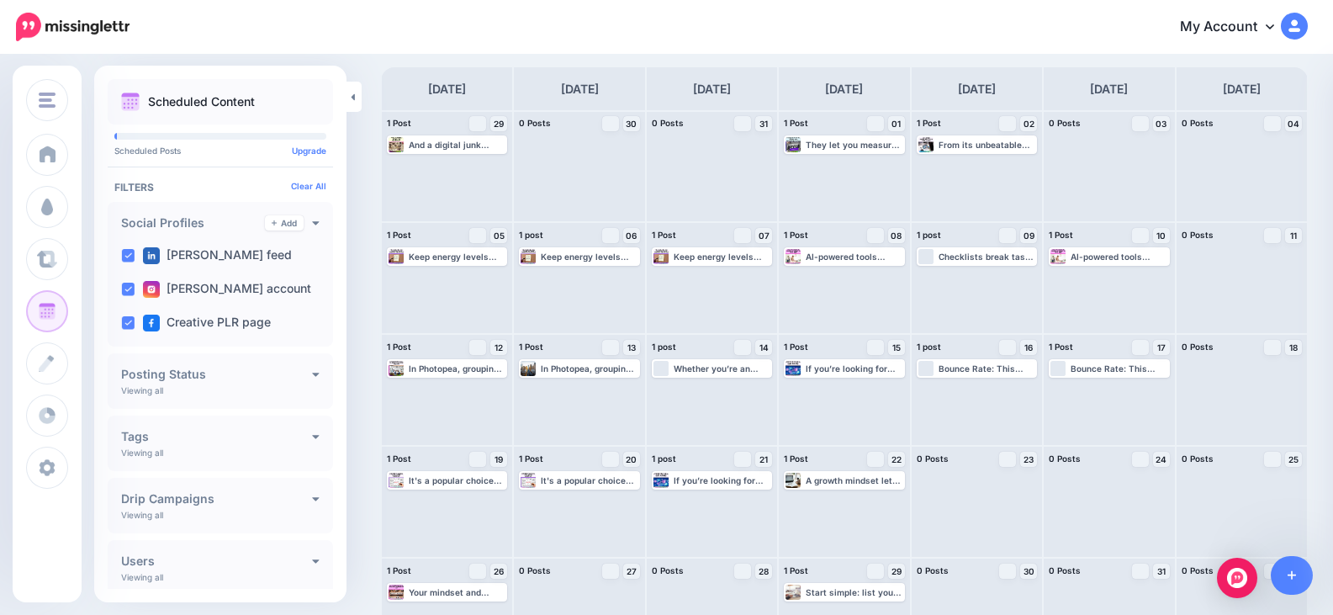
scroll to position [0, 0]
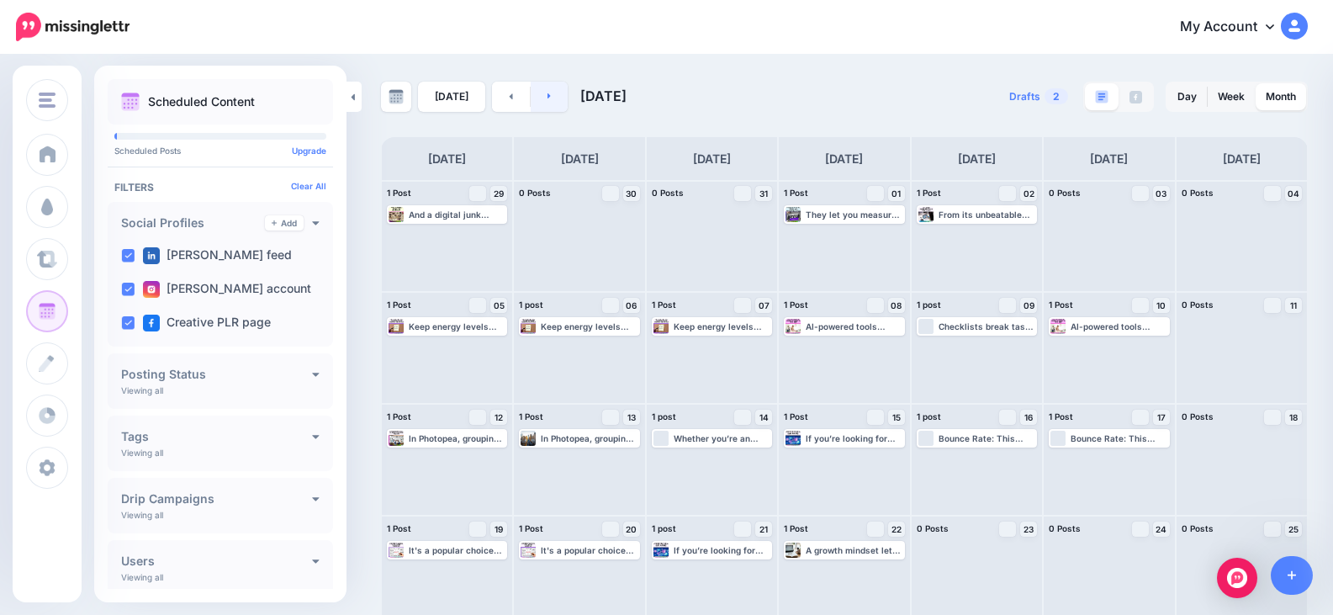
click at [550, 99] on link at bounding box center [550, 97] width 38 height 30
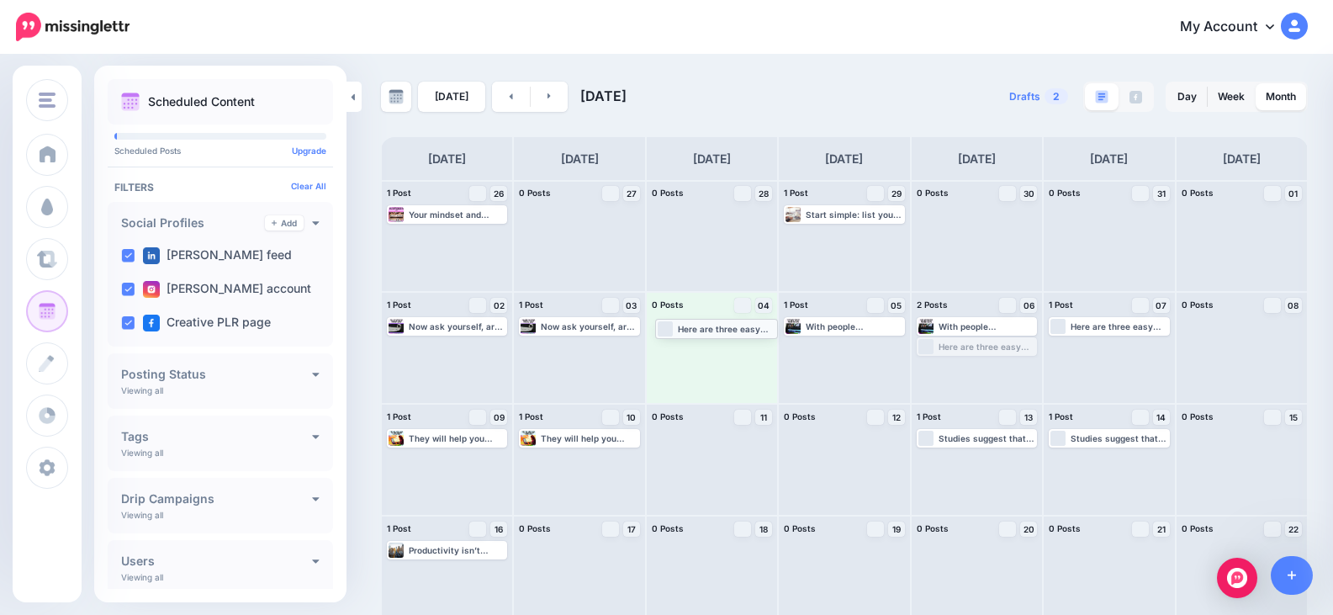
drag, startPoint x: 989, startPoint y: 347, endPoint x: 720, endPoint y: 329, distance: 269.0
click at [548, 91] on icon at bounding box center [550, 96] width 4 height 10
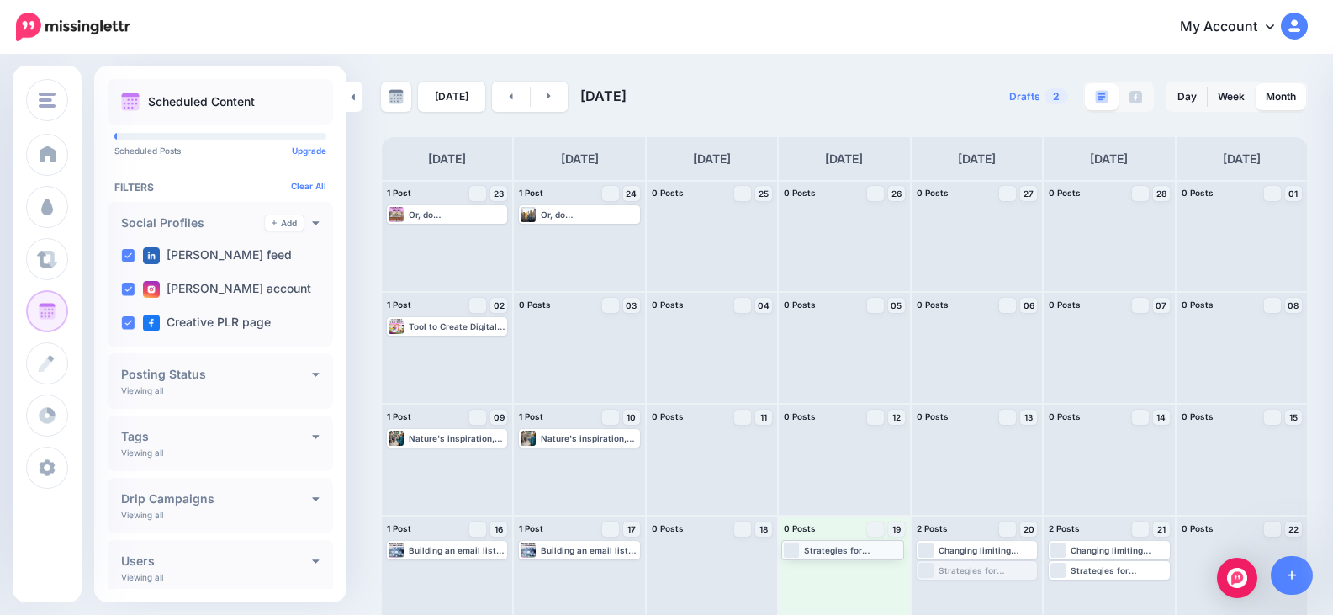
drag, startPoint x: 982, startPoint y: 573, endPoint x: 840, endPoint y: 552, distance: 143.7
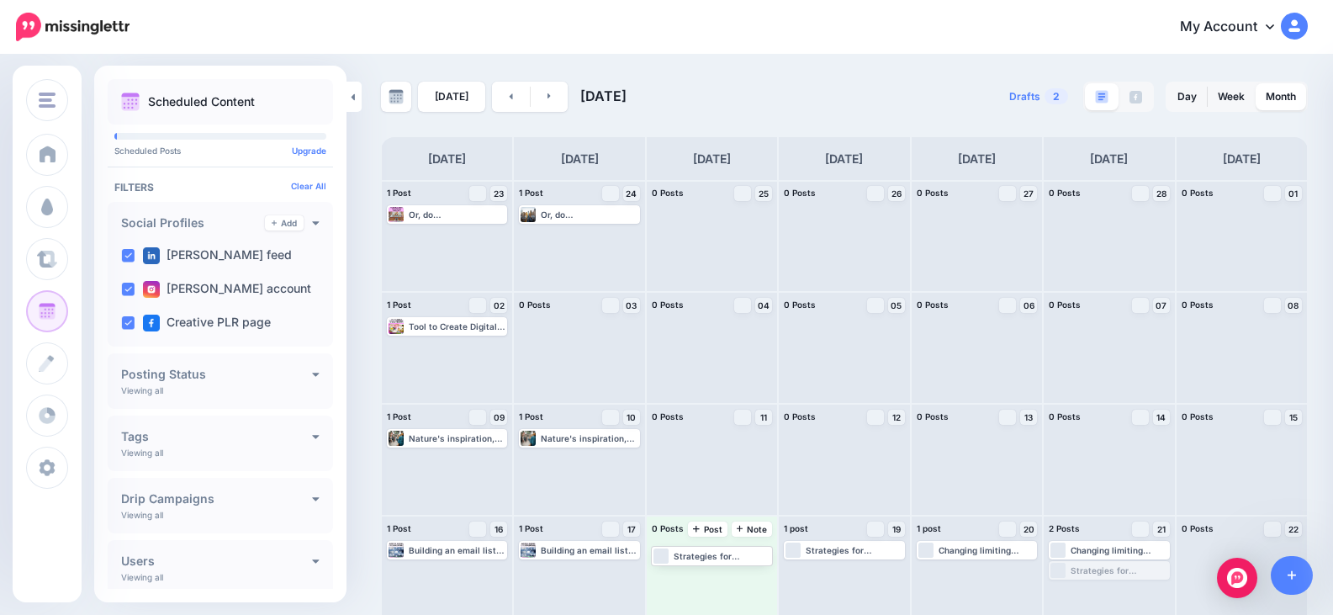
drag, startPoint x: 1109, startPoint y: 565, endPoint x: 701, endPoint y: 550, distance: 408.3
click at [550, 98] on link at bounding box center [550, 97] width 38 height 30
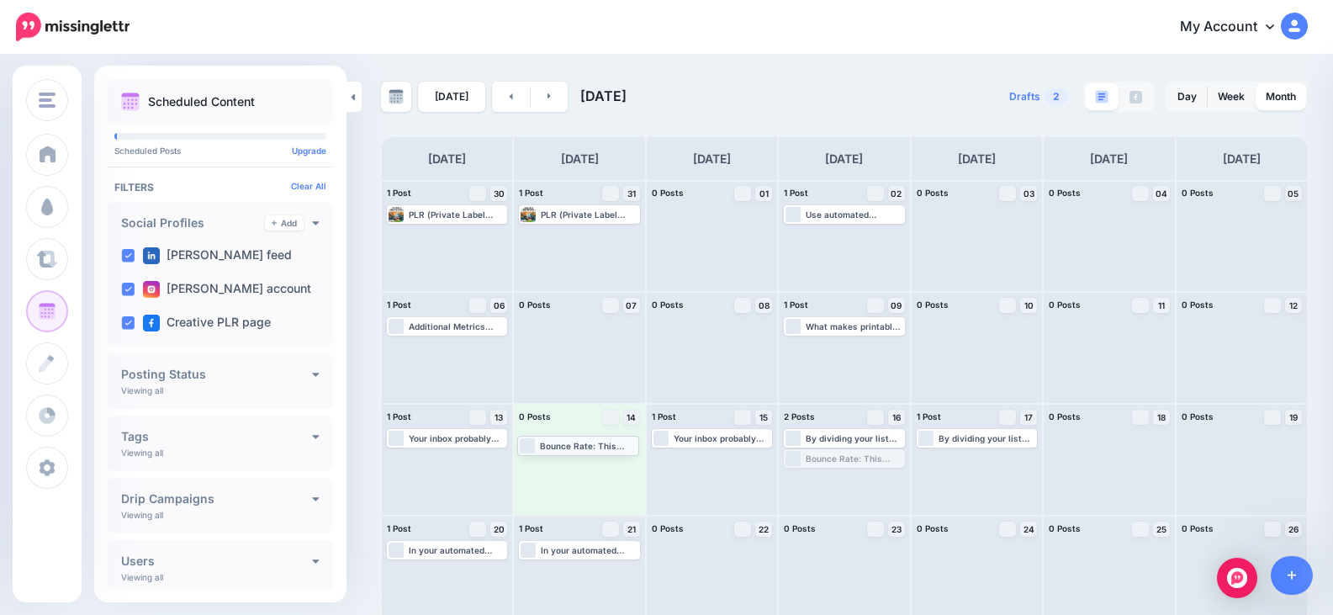
drag, startPoint x: 845, startPoint y: 462, endPoint x: 568, endPoint y: 455, distance: 276.9
click at [548, 93] on icon at bounding box center [550, 96] width 4 height 10
